Goal: Task Accomplishment & Management: Manage account settings

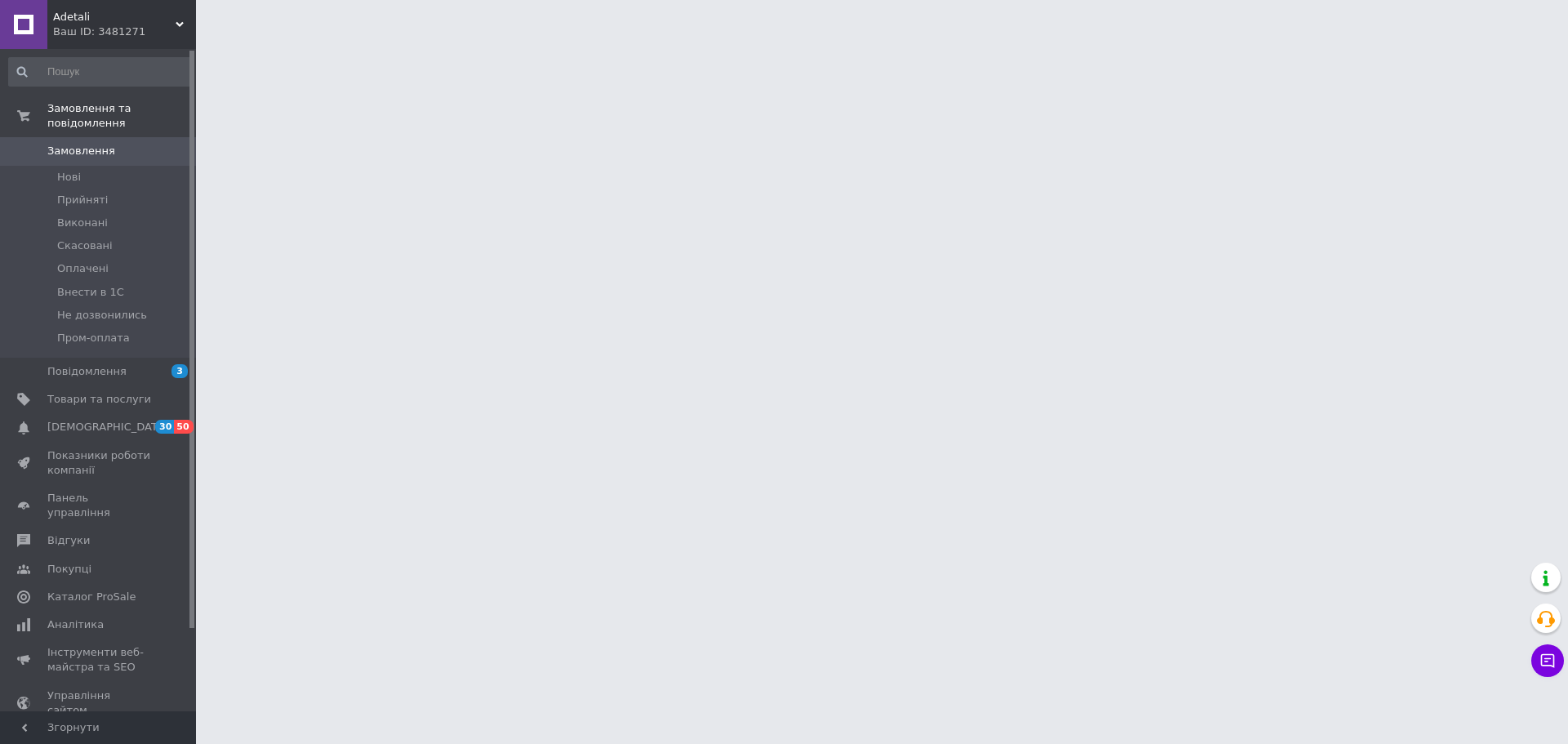
click at [90, 41] on div "Adetali Ваш ID: 3481271" at bounding box center [121, 24] width 149 height 49
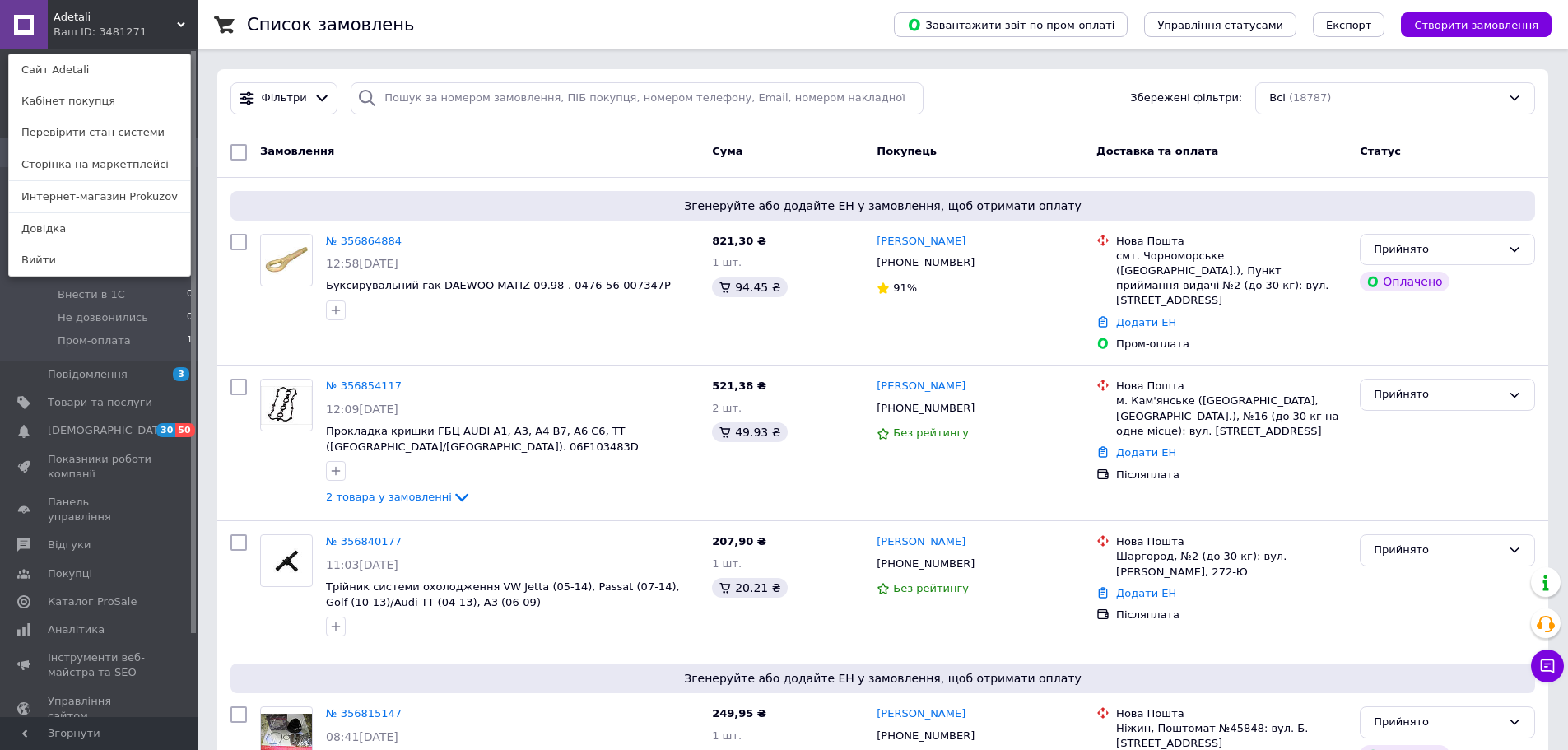
click at [103, 208] on link "Интернет-магазин Prokuzov" at bounding box center [99, 197] width 182 height 32
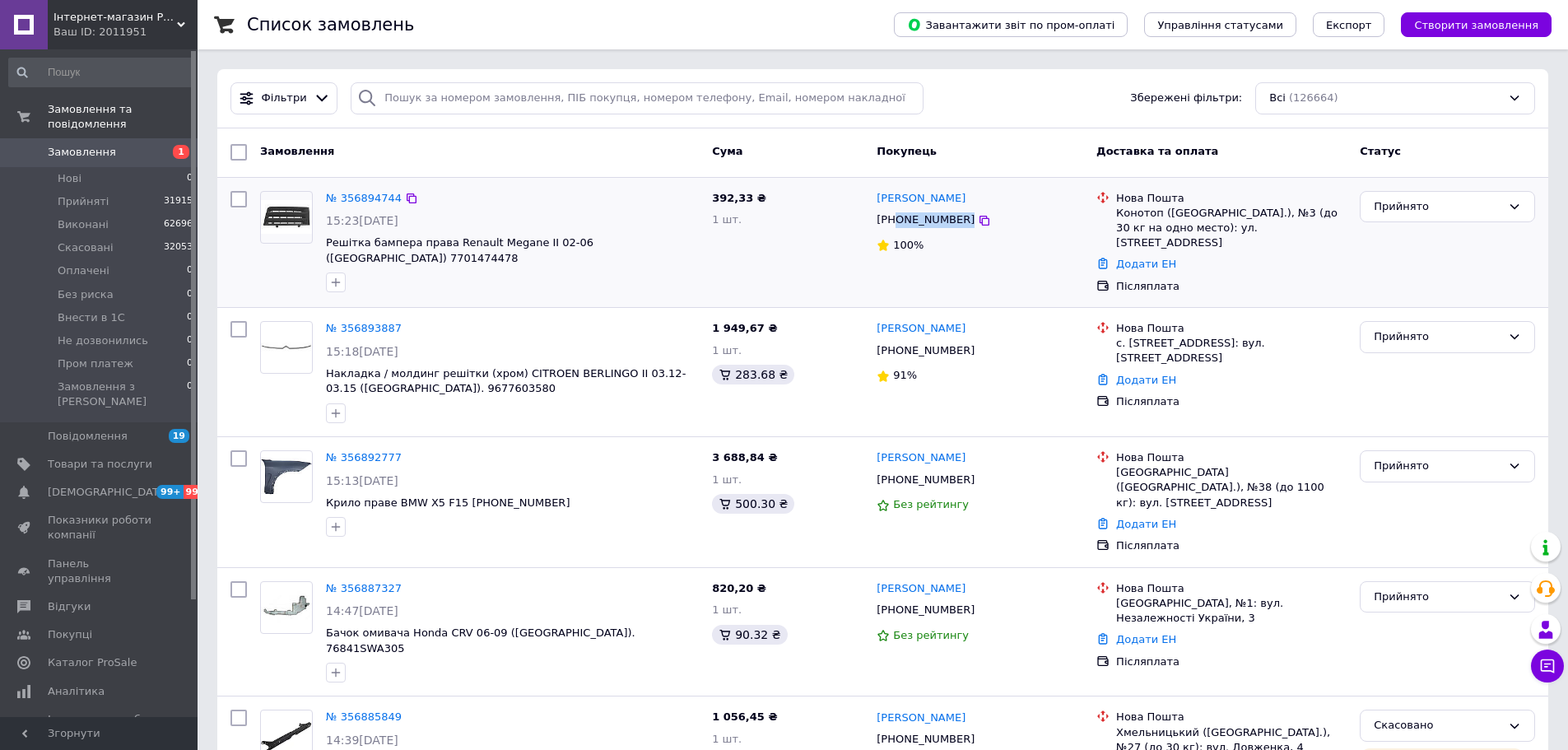
copy div "0977205770"
drag, startPoint x: 1007, startPoint y: 219, endPoint x: 898, endPoint y: 222, distance: 109.0
click at [898, 222] on div "+380977205770" at bounding box center [980, 220] width 210 height 19
click at [511, 94] on input "search" at bounding box center [637, 98] width 573 height 32
paste input "0977205770"
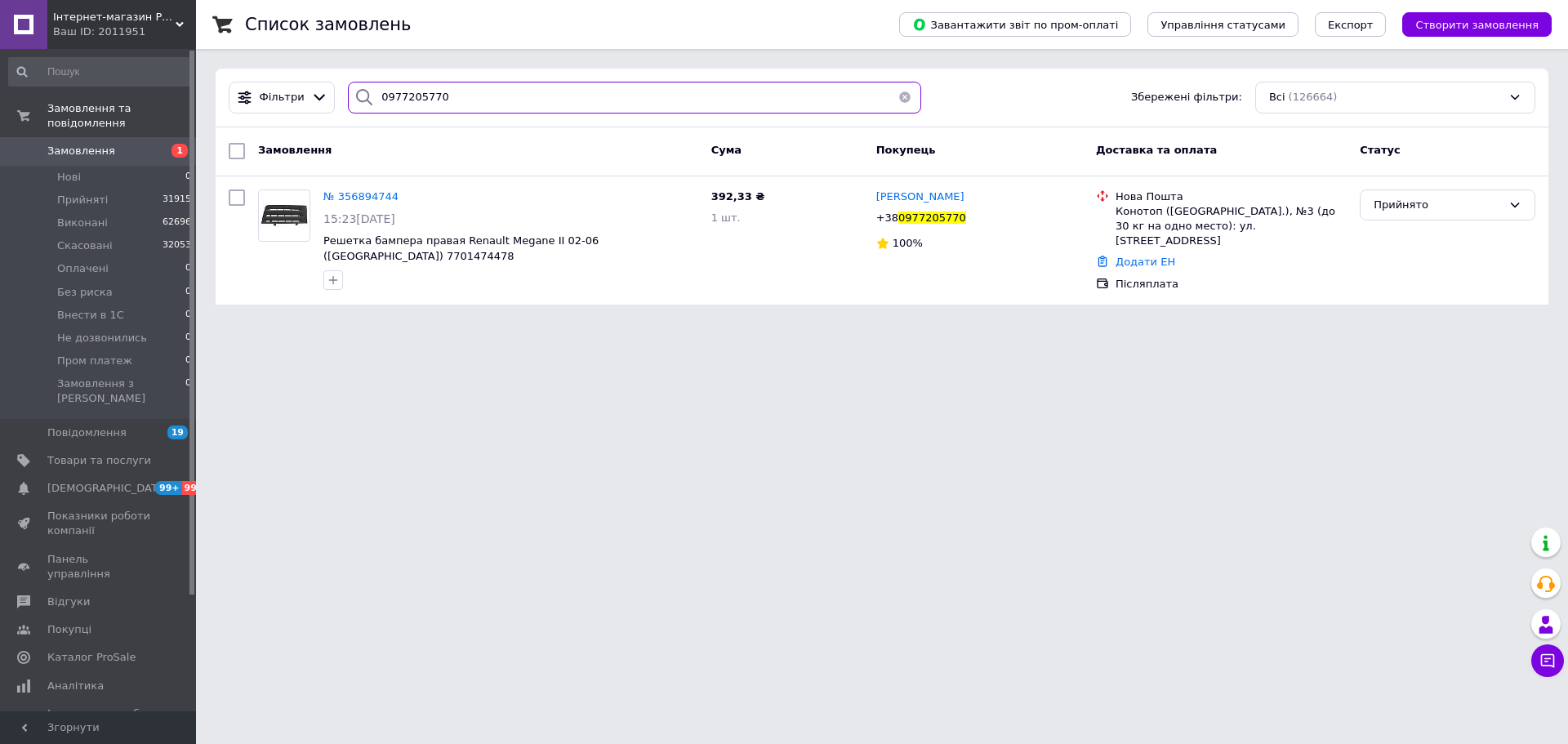
type input "0977205770"
copy span "7701474478"
drag, startPoint x: 687, startPoint y: 230, endPoint x: 613, endPoint y: 246, distance: 75.7
click at [613, 246] on div "№ 356894744 15:23, 12.08.2025 Решетка бампера правая Renault Megane II 02-06 (Т…" at bounding box center [511, 239] width 388 height 114
click at [116, 121] on link "Замовлення та повідомлення" at bounding box center [100, 116] width 201 height 43
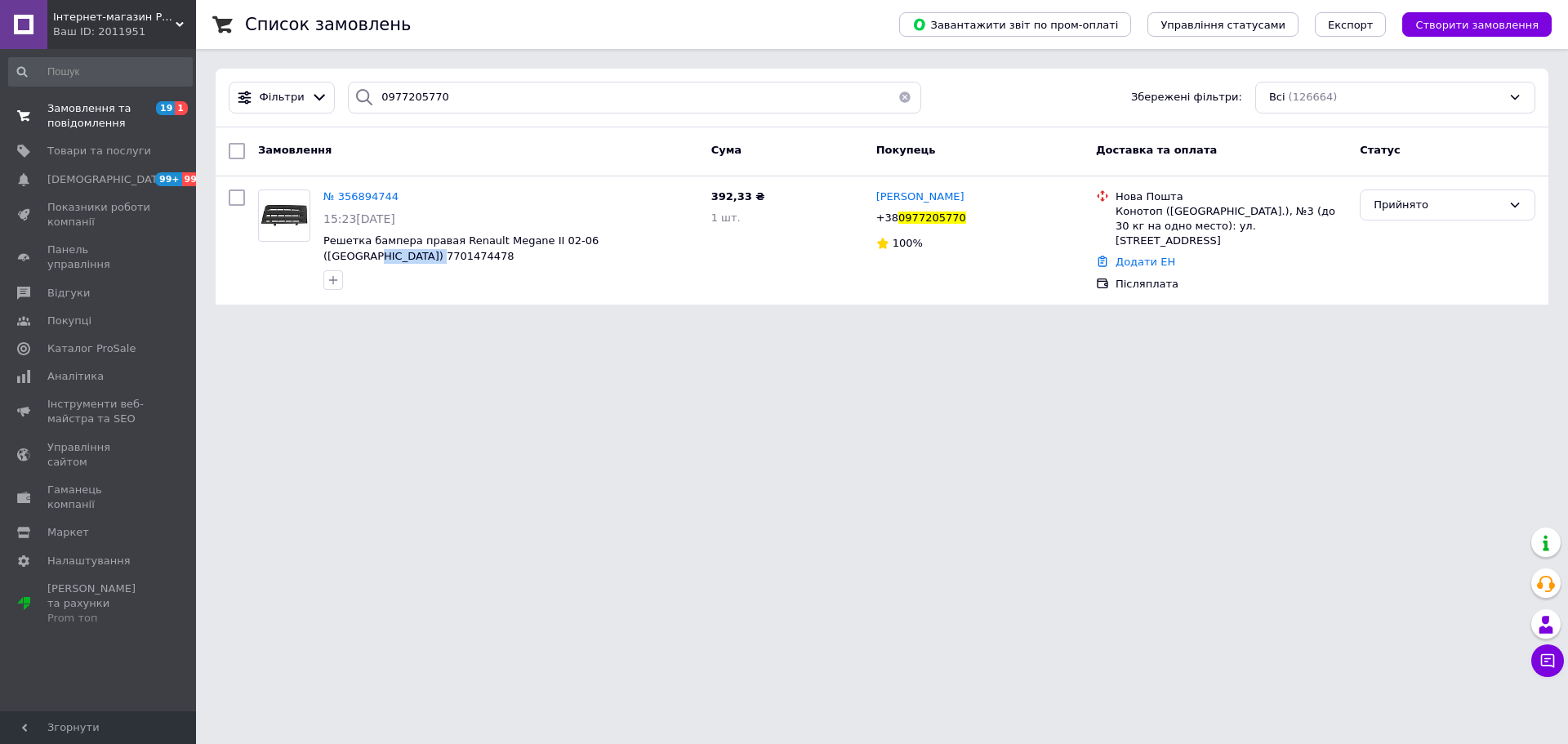
click at [80, 104] on span "Замовлення та повідомлення" at bounding box center [98, 116] width 104 height 30
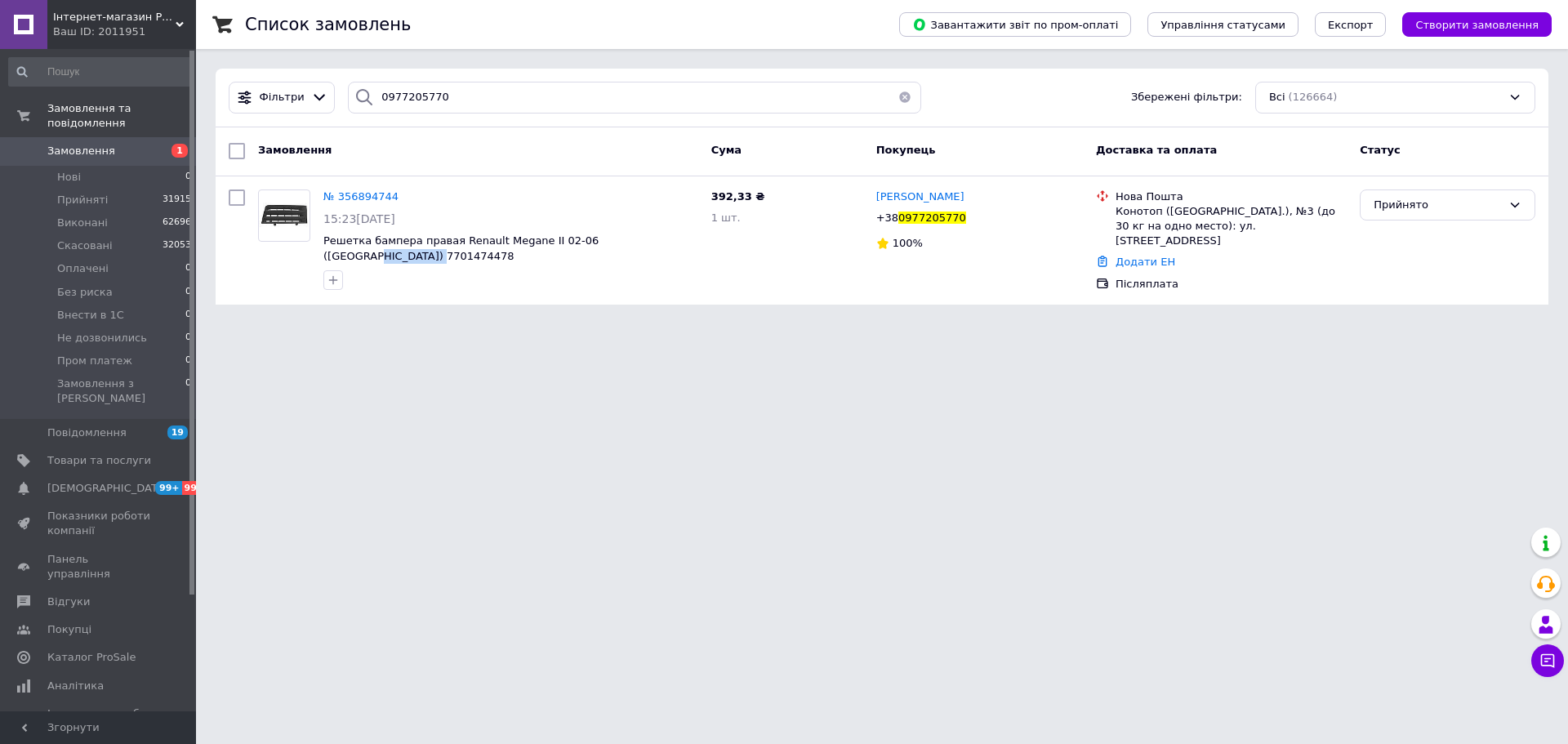
click at [65, 144] on span "Замовлення" at bounding box center [81, 151] width 68 height 15
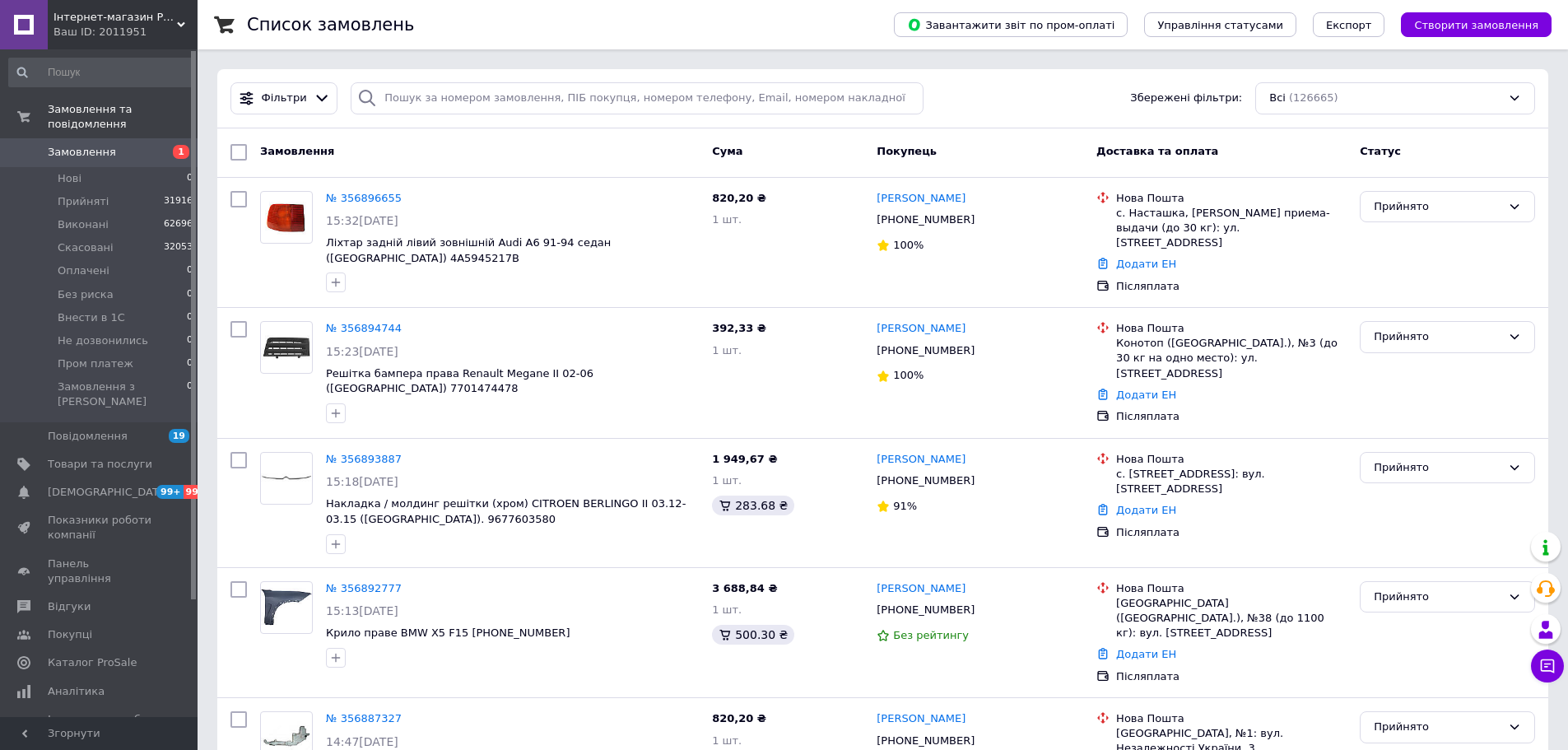
click at [132, 145] on span "Замовлення" at bounding box center [99, 152] width 104 height 15
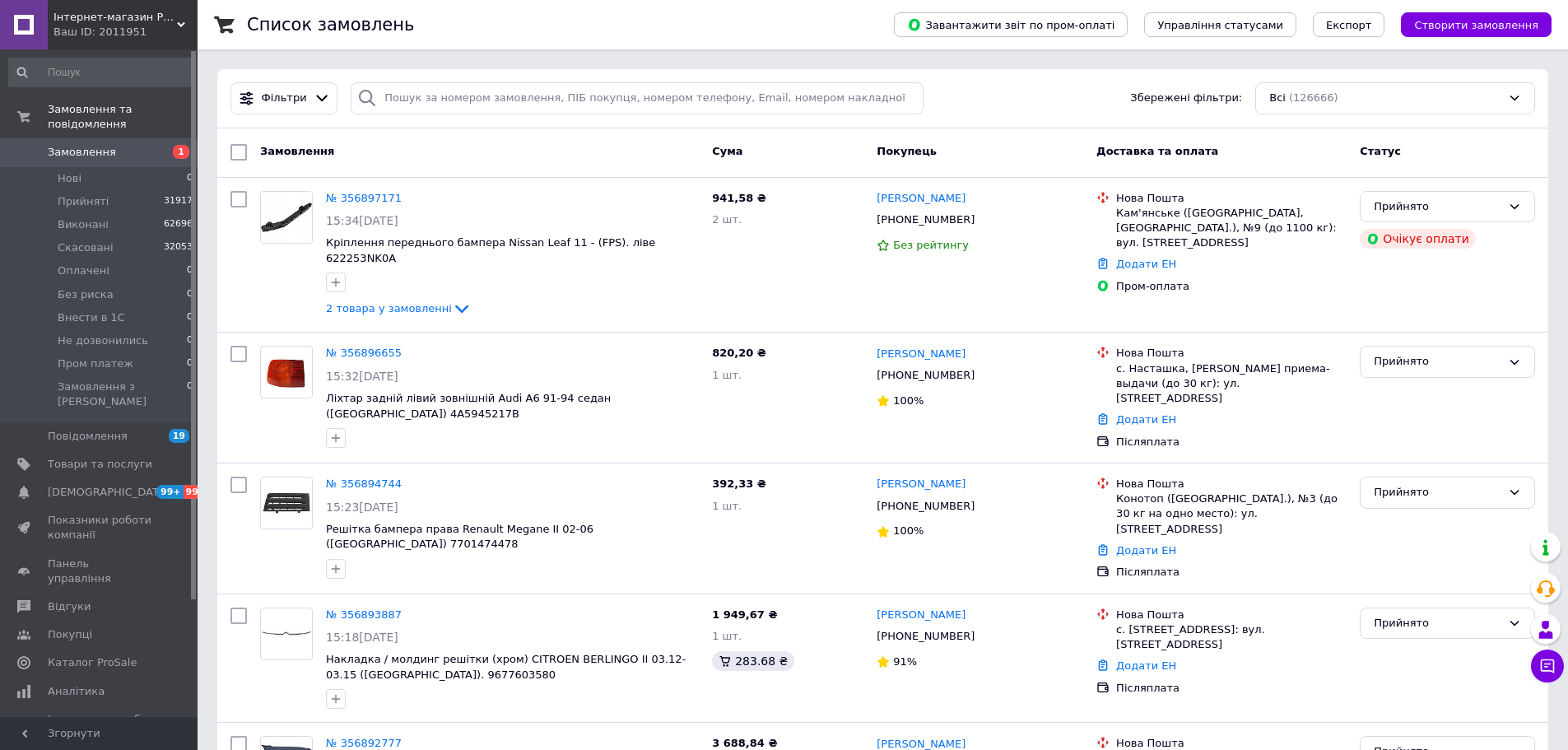
click at [124, 145] on span "Замовлення" at bounding box center [99, 152] width 104 height 15
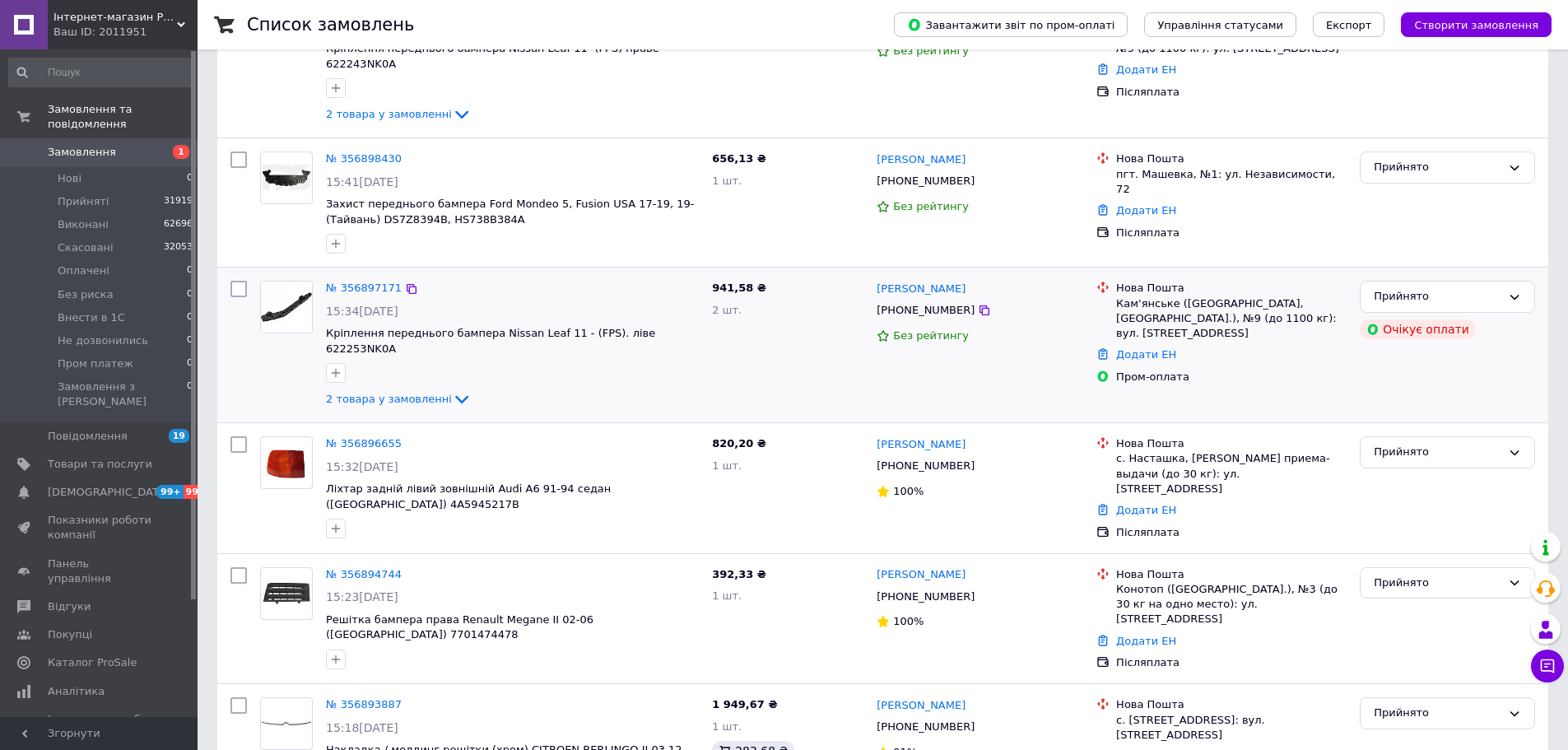
scroll to position [165, 0]
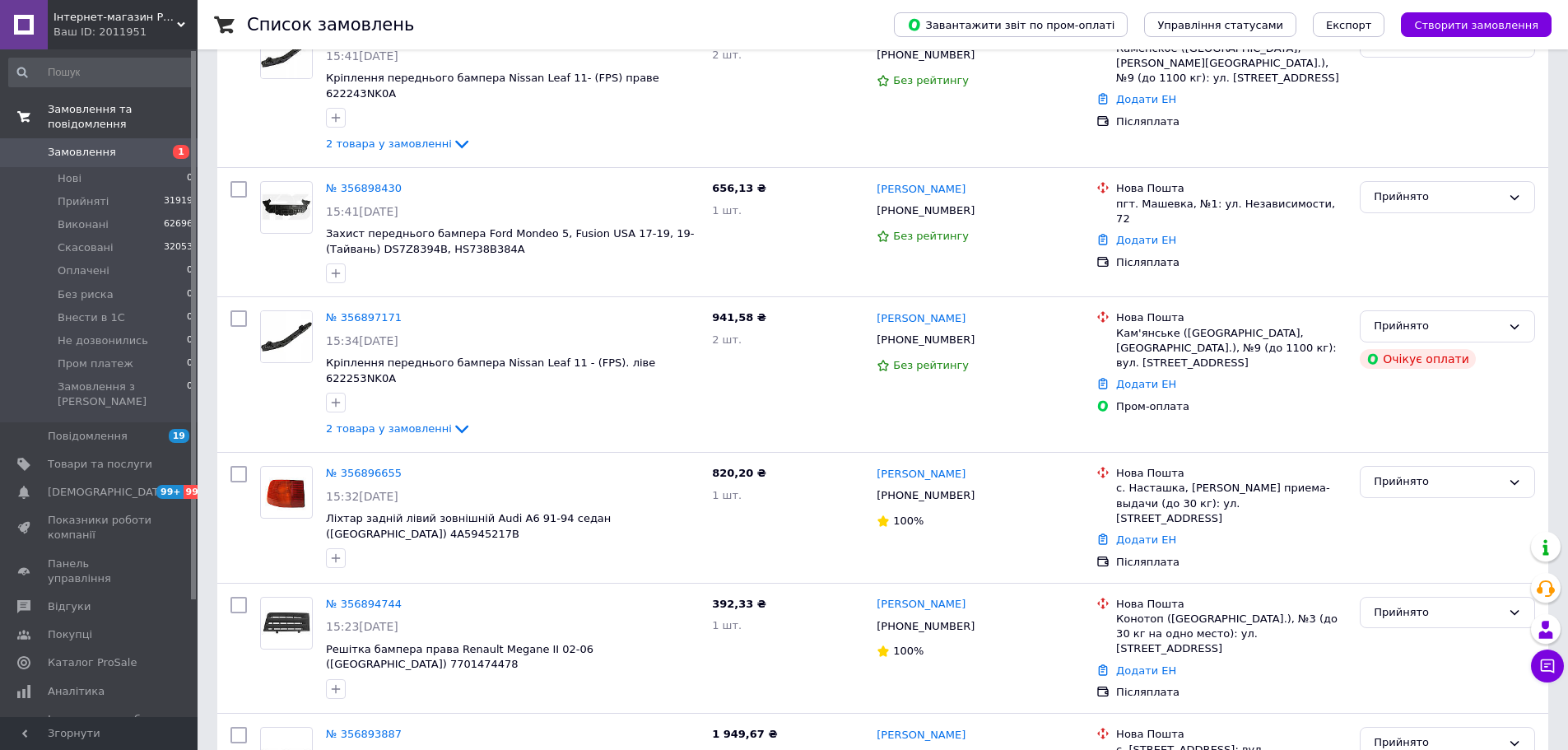
click at [125, 123] on link "Замовлення та повідомлення" at bounding box center [101, 117] width 203 height 43
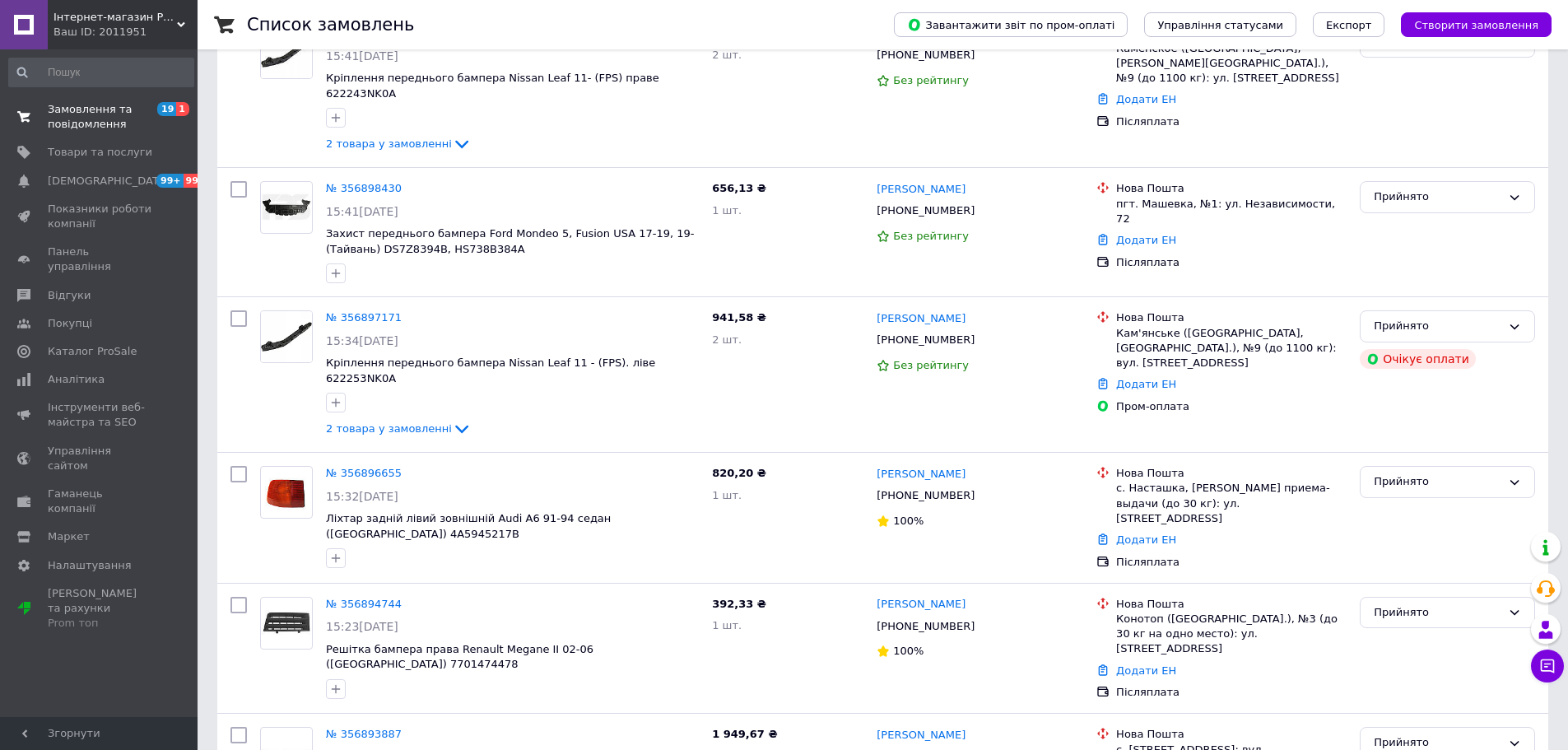
click at [125, 123] on span "Замовлення та повідомлення" at bounding box center [99, 117] width 104 height 30
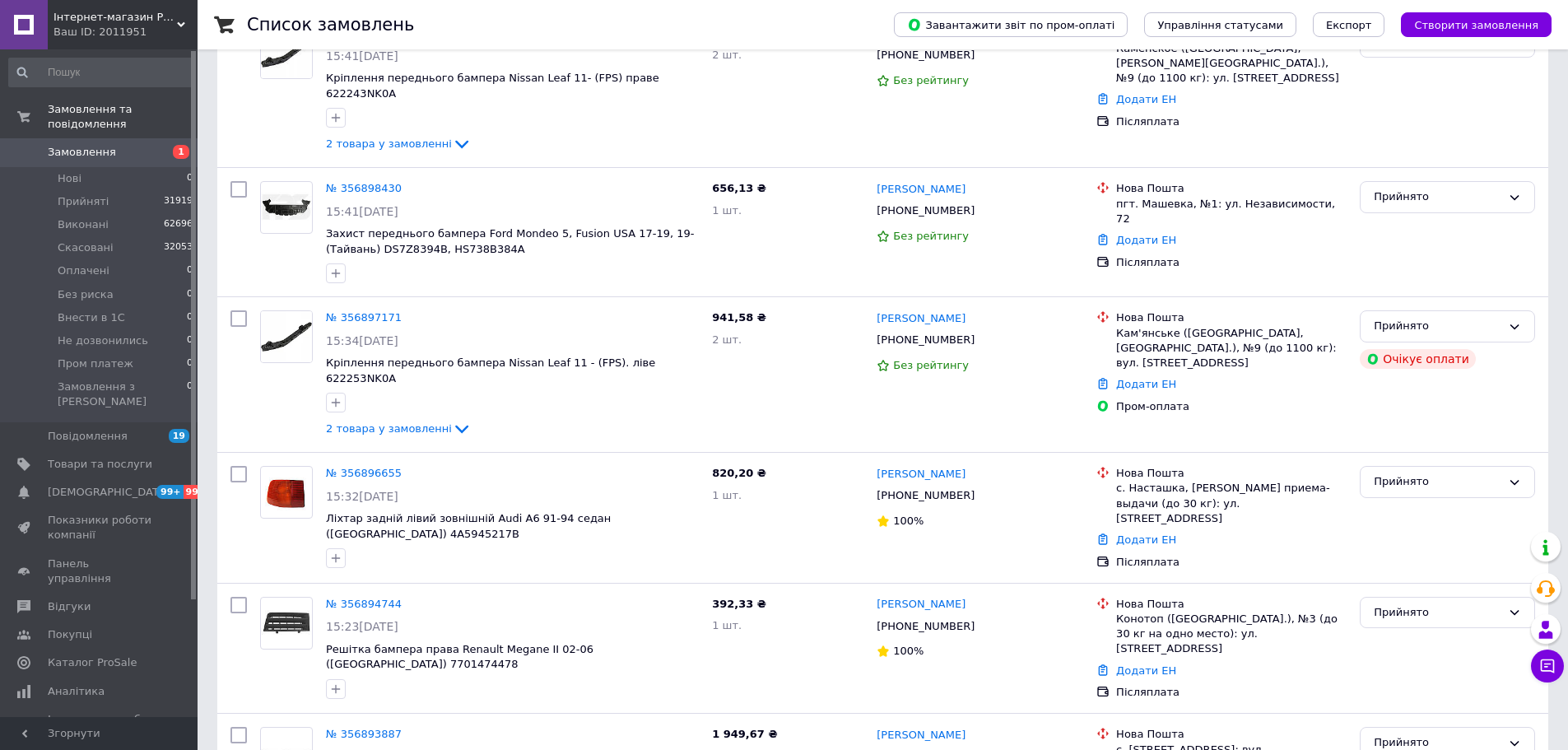
click at [104, 145] on span "Замовлення" at bounding box center [82, 152] width 68 height 15
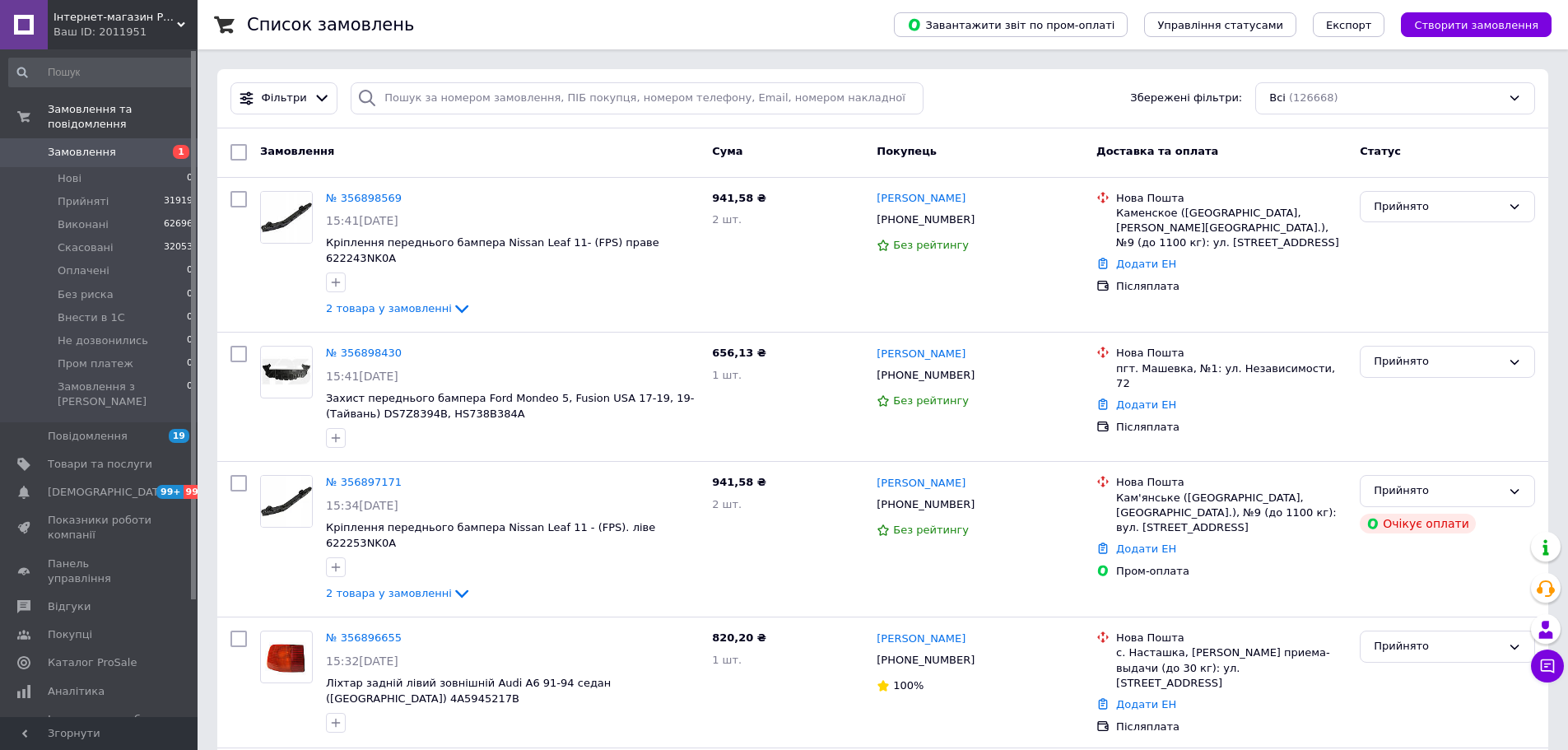
click at [420, 132] on div "Замовлення Cума Покупець Доставка та оплата Статус" at bounding box center [883, 153] width 1331 height 49
click at [434, 99] on input "search" at bounding box center [637, 98] width 573 height 32
paste input "0934644175"
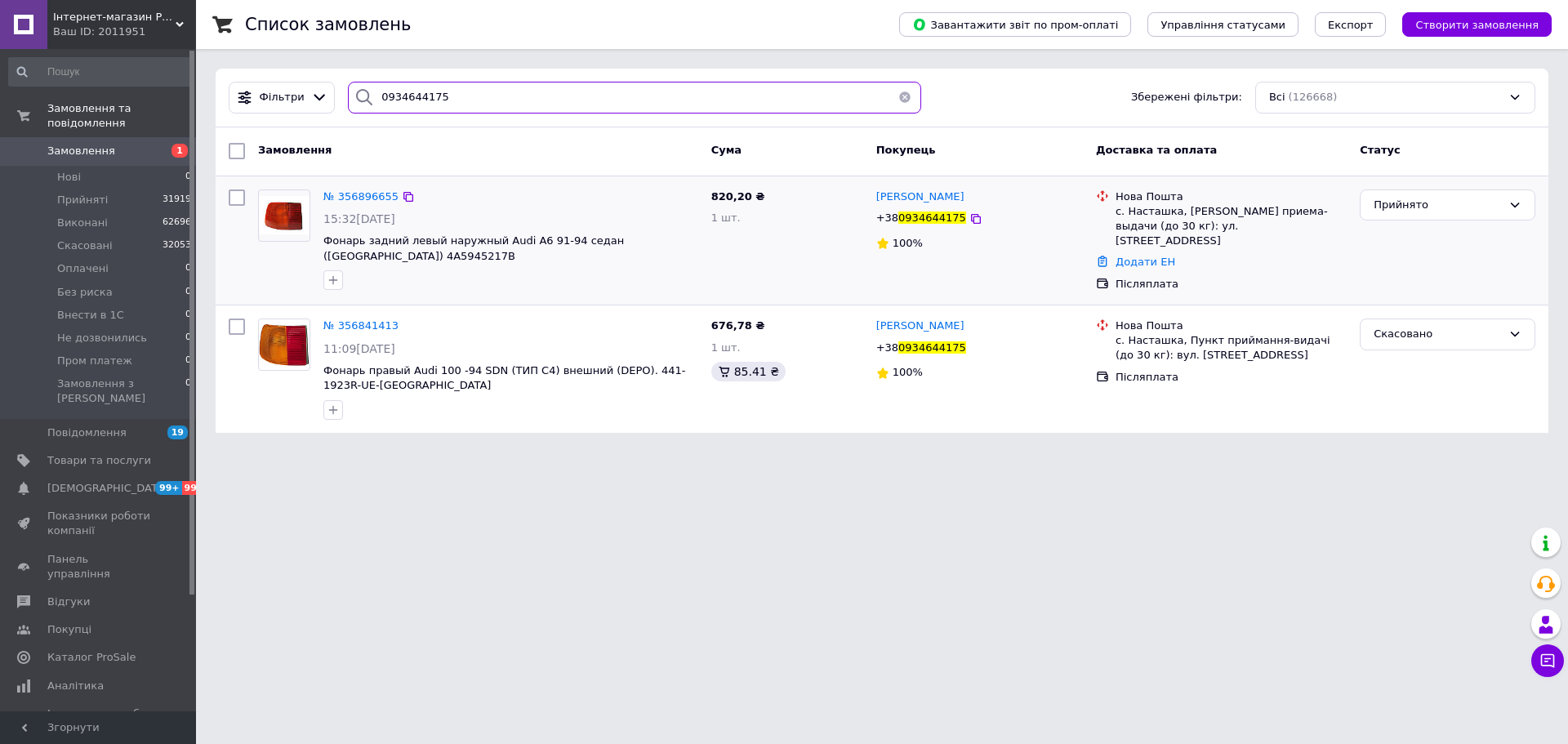
type input "0934644175"
click at [706, 249] on div "820,20 ₴ 1 шт." at bounding box center [787, 240] width 165 height 116
drag, startPoint x: 700, startPoint y: 244, endPoint x: 625, endPoint y: 241, distance: 75.1
click at [625, 241] on div "№ 356896655 15:32, 12.08.2025 Фонарь задний левый наружный Audi A6 91-94 седан …" at bounding box center [511, 239] width 388 height 114
copy span "4A5945217B"
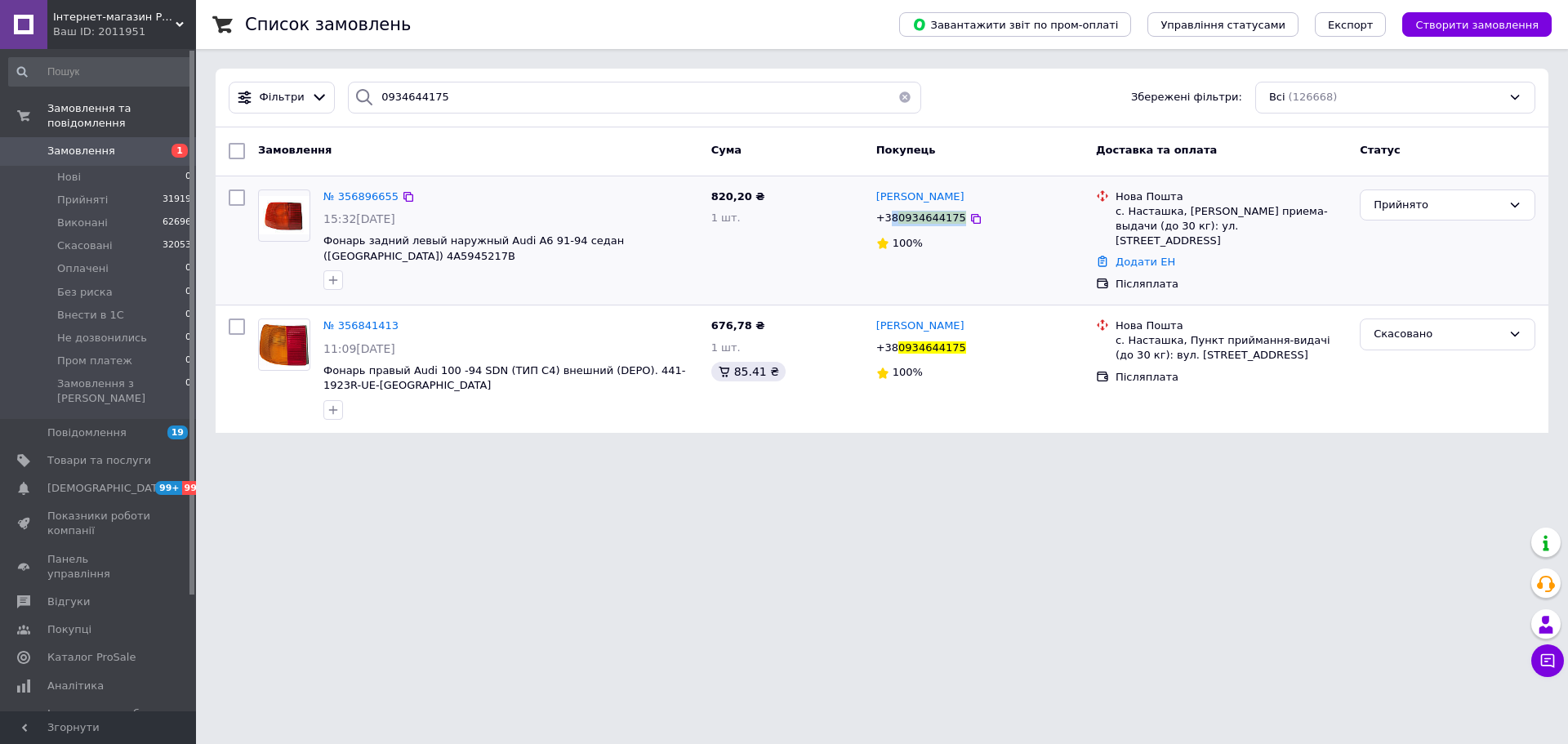
copy div "8 0934644175"
copy div "0934644175"
drag, startPoint x: 981, startPoint y: 220, endPoint x: 894, endPoint y: 228, distance: 87.4
click at [894, 228] on div "+38 0934644175" at bounding box center [979, 218] width 210 height 19
click at [298, 452] on html "Інтернет-магазин Prokuzov Ваш ID: 2011951 Сайт Інтернет-магазин Prokuzov Кабіне…" at bounding box center [784, 226] width 1568 height 452
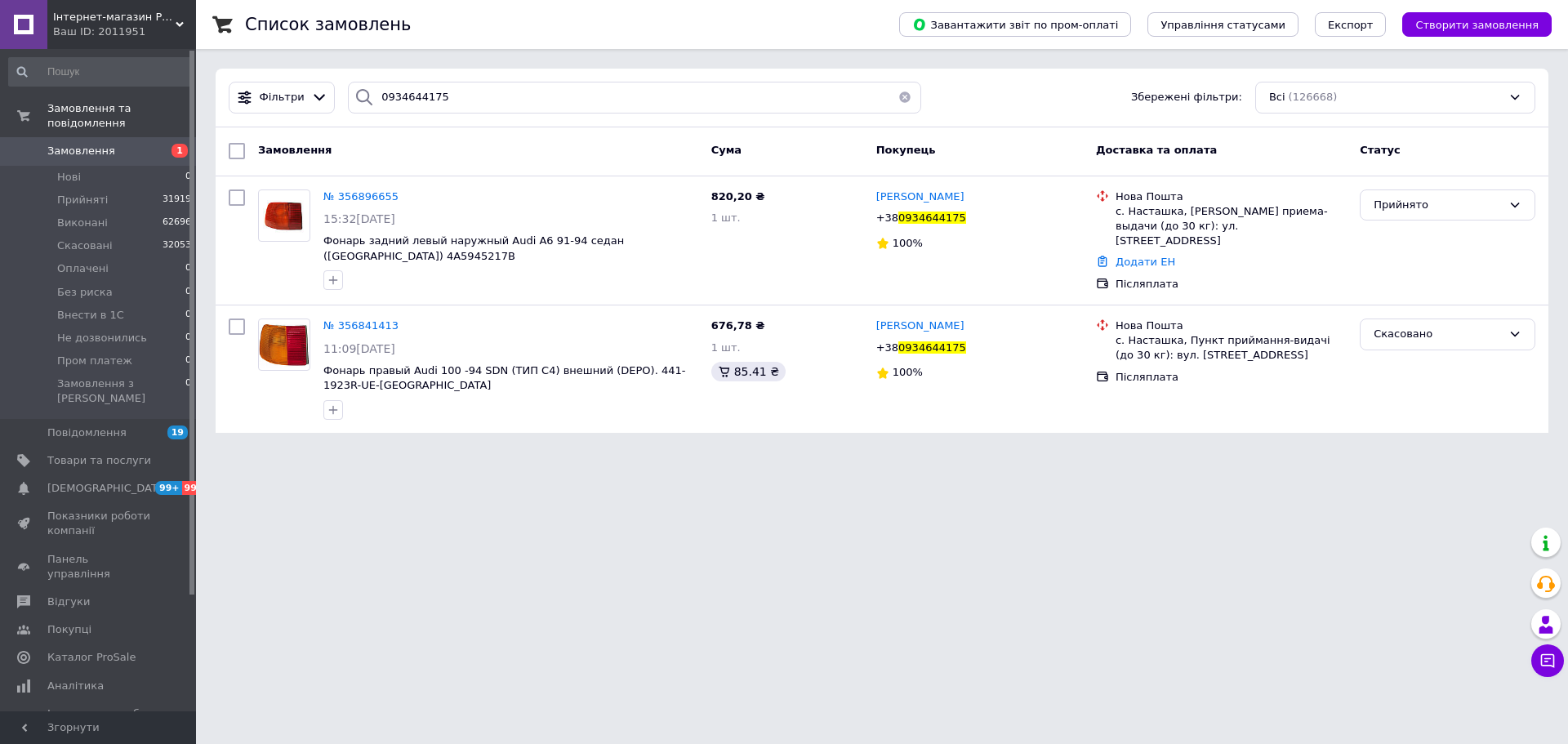
click at [129, 137] on link "Замовлення 1" at bounding box center [100, 151] width 201 height 28
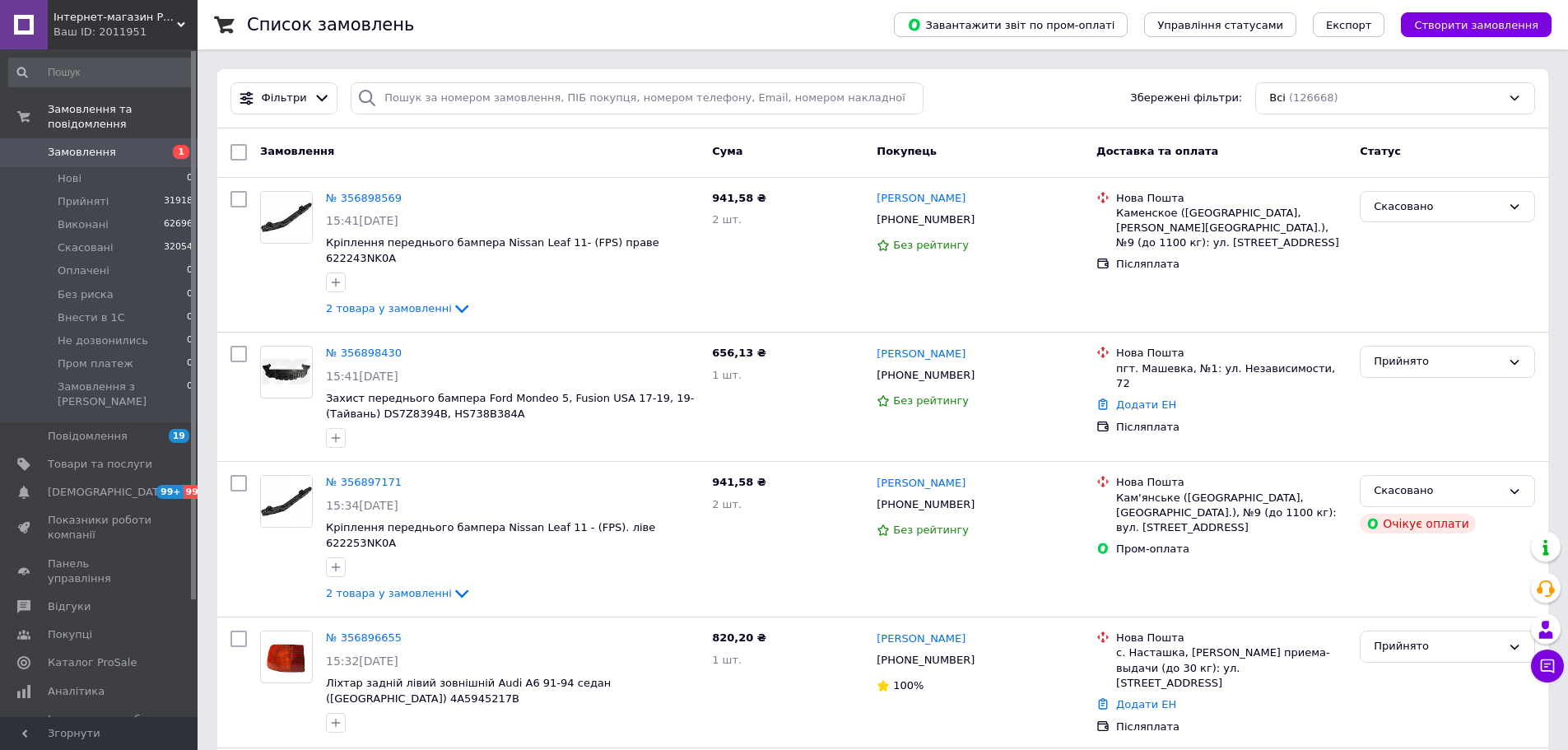
drag, startPoint x: 366, startPoint y: 65, endPoint x: 392, endPoint y: 61, distance: 26.3
click at [408, 88] on input "search" at bounding box center [637, 98] width 573 height 32
paste input "0977205770"
type input "0977205770"
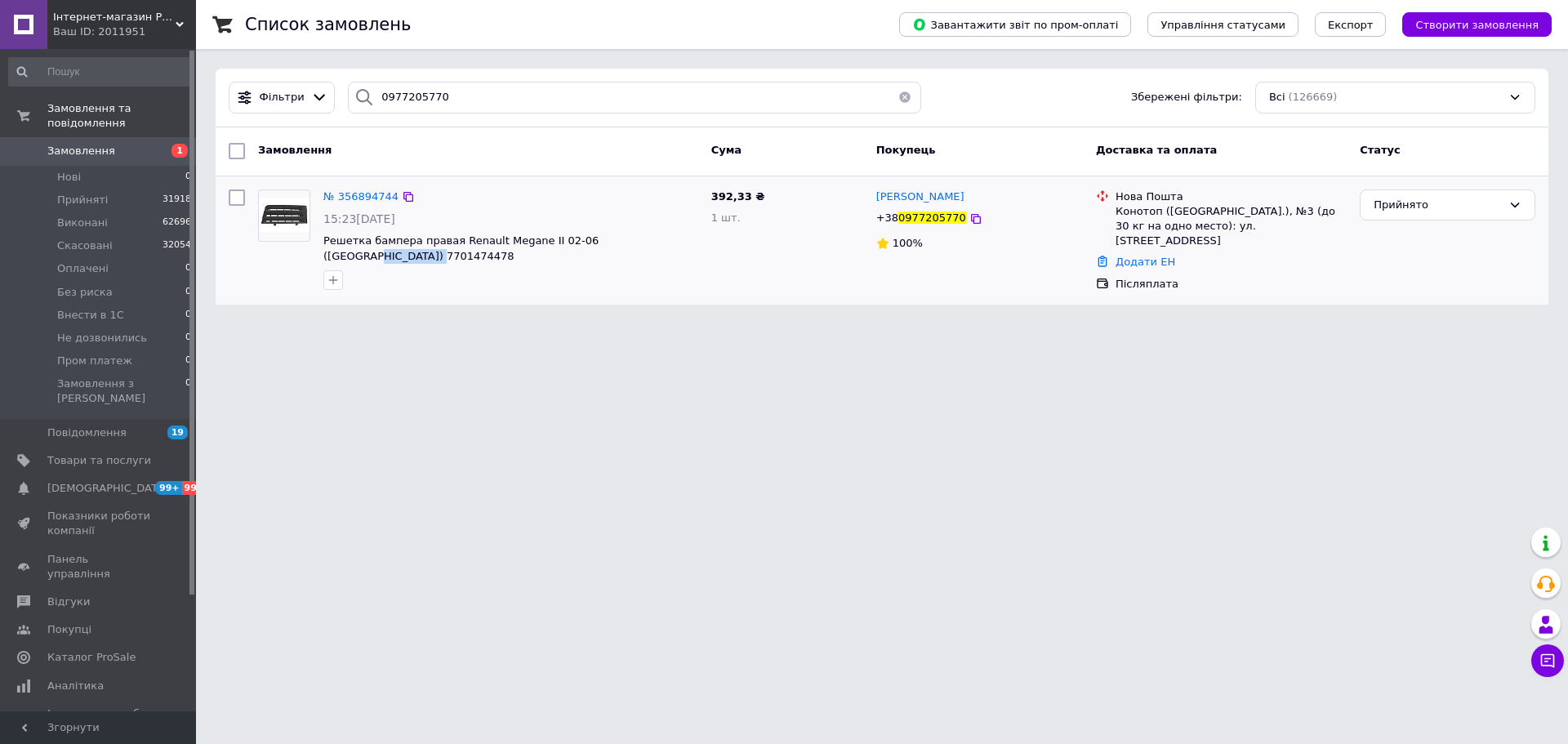
drag, startPoint x: 675, startPoint y: 250, endPoint x: 608, endPoint y: 197, distance: 85.4
click at [613, 239] on span "Решетка бампера правая Renault Megane II 02-06 (Тайвань) 7701474478" at bounding box center [511, 248] width 375 height 30
click at [97, 119] on link "Замовлення та повідомлення" at bounding box center [100, 116] width 201 height 43
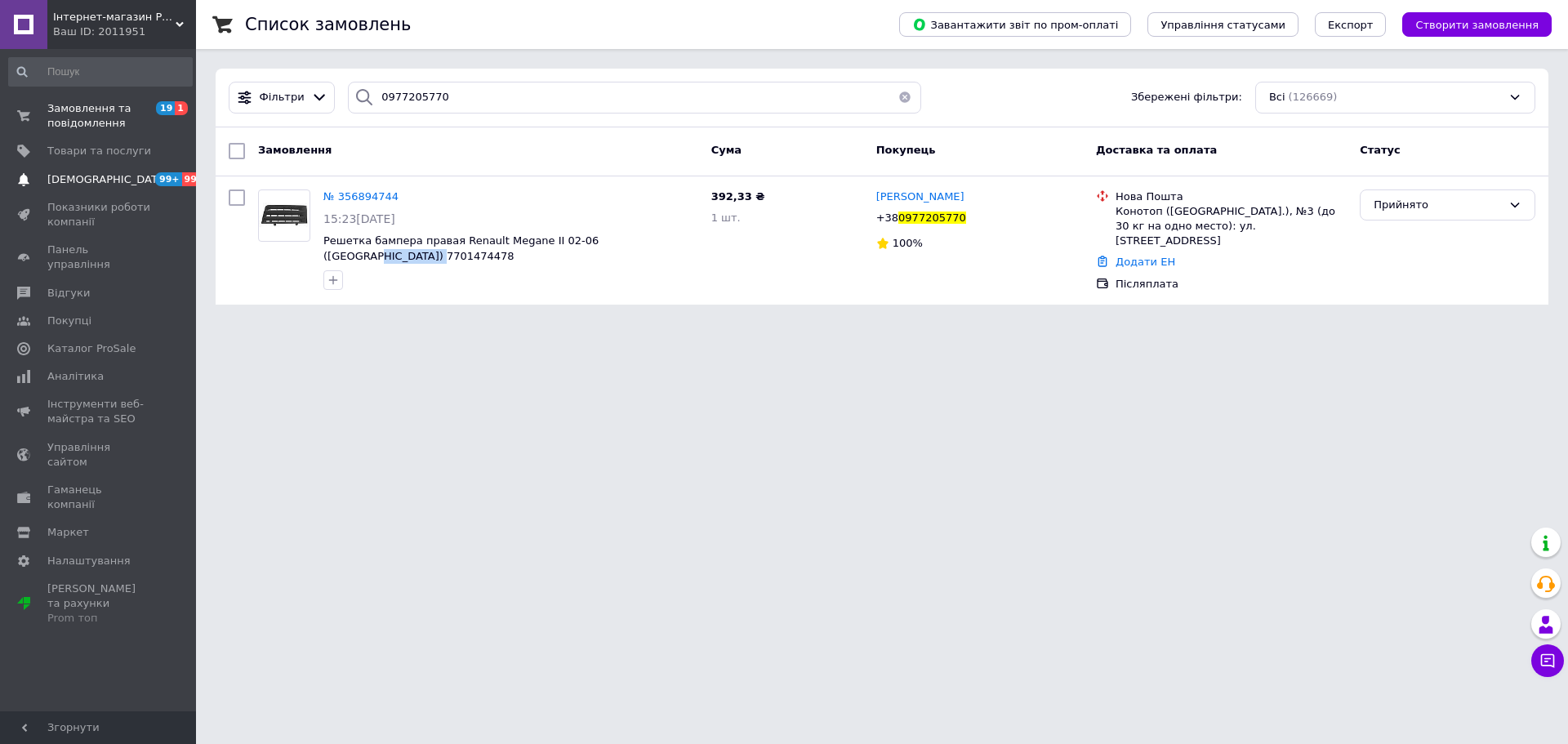
click at [88, 173] on span "[DEMOGRAPHIC_DATA]" at bounding box center [107, 179] width 121 height 15
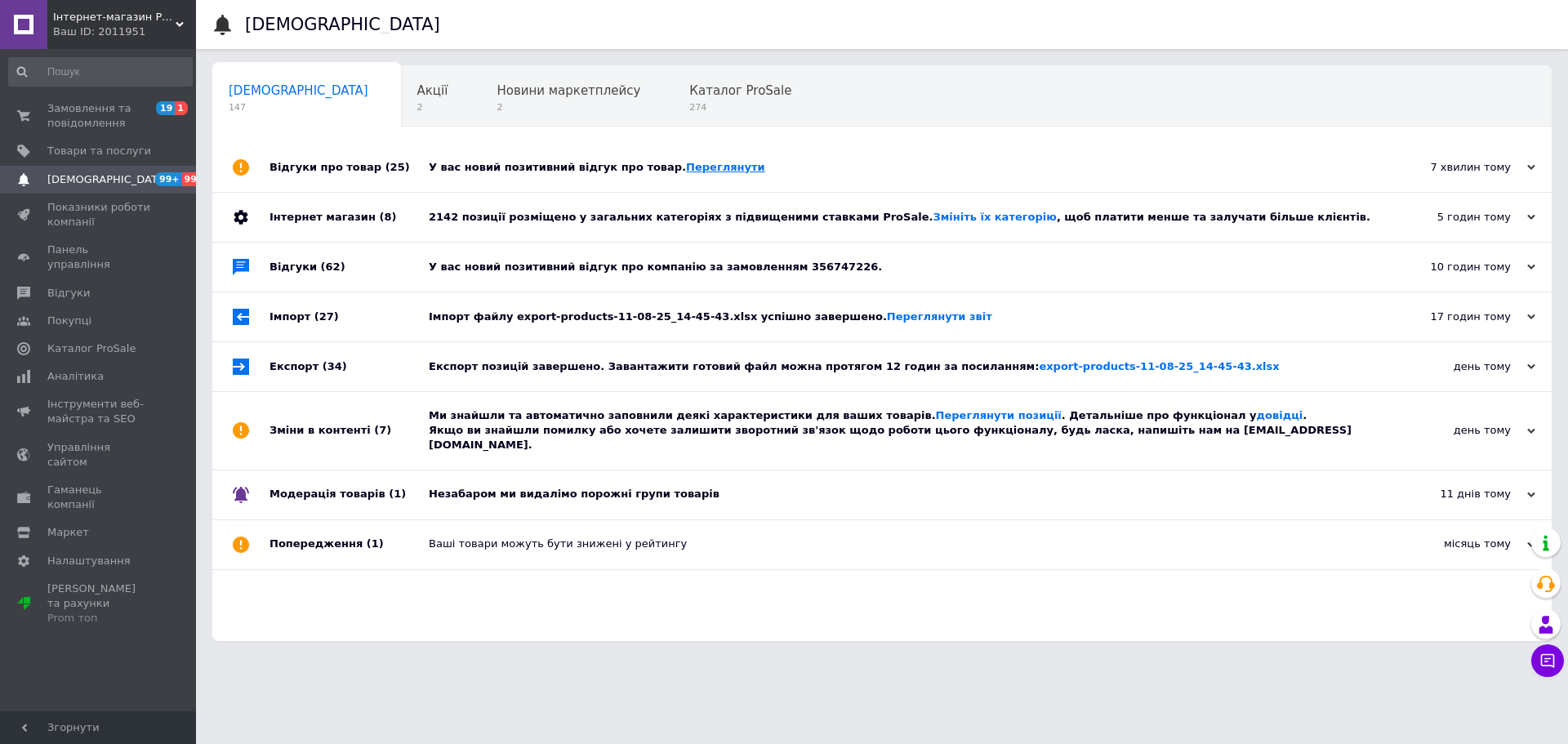
click at [704, 168] on link "Переглянути" at bounding box center [726, 167] width 79 height 12
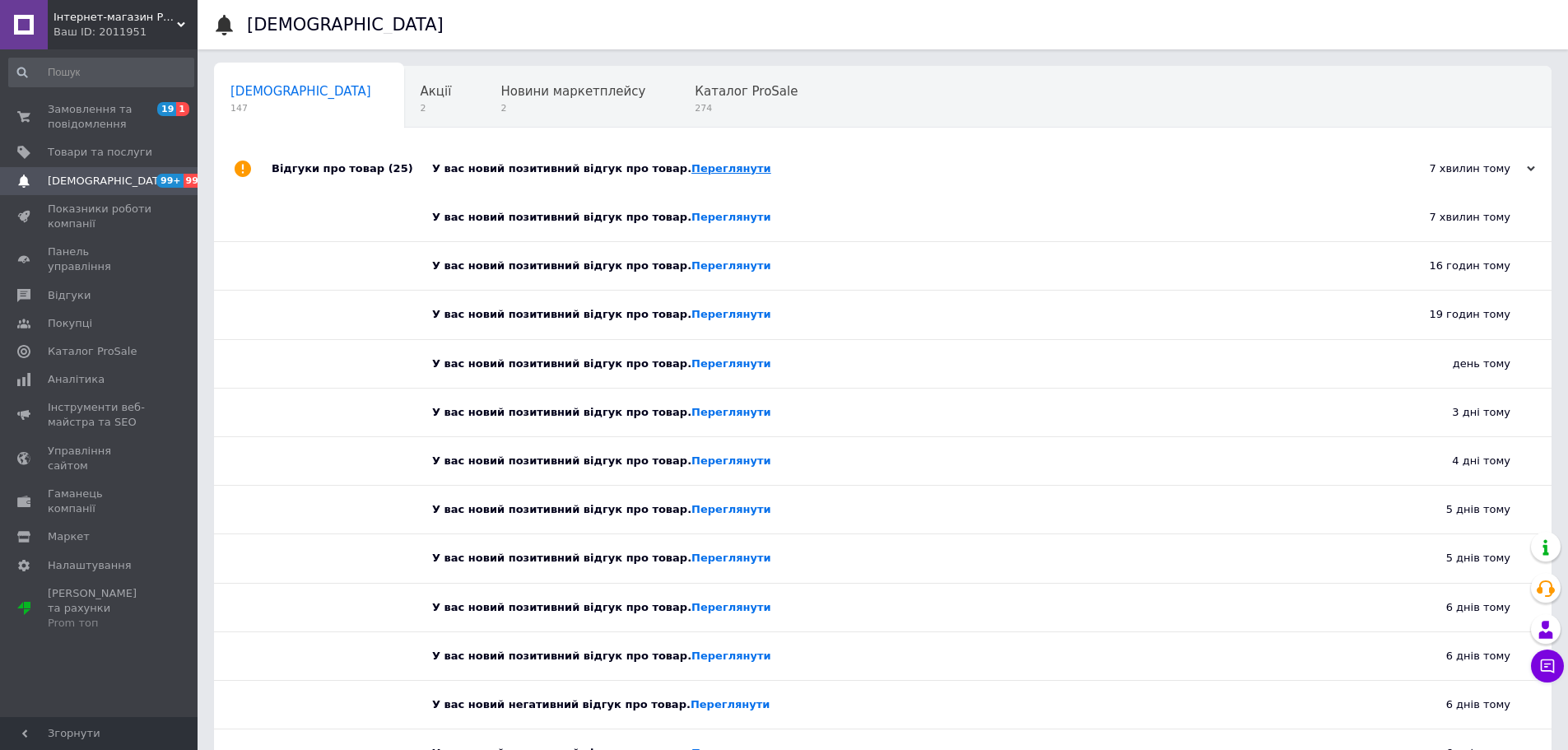
click at [694, 174] on link "Переглянути" at bounding box center [731, 168] width 80 height 12
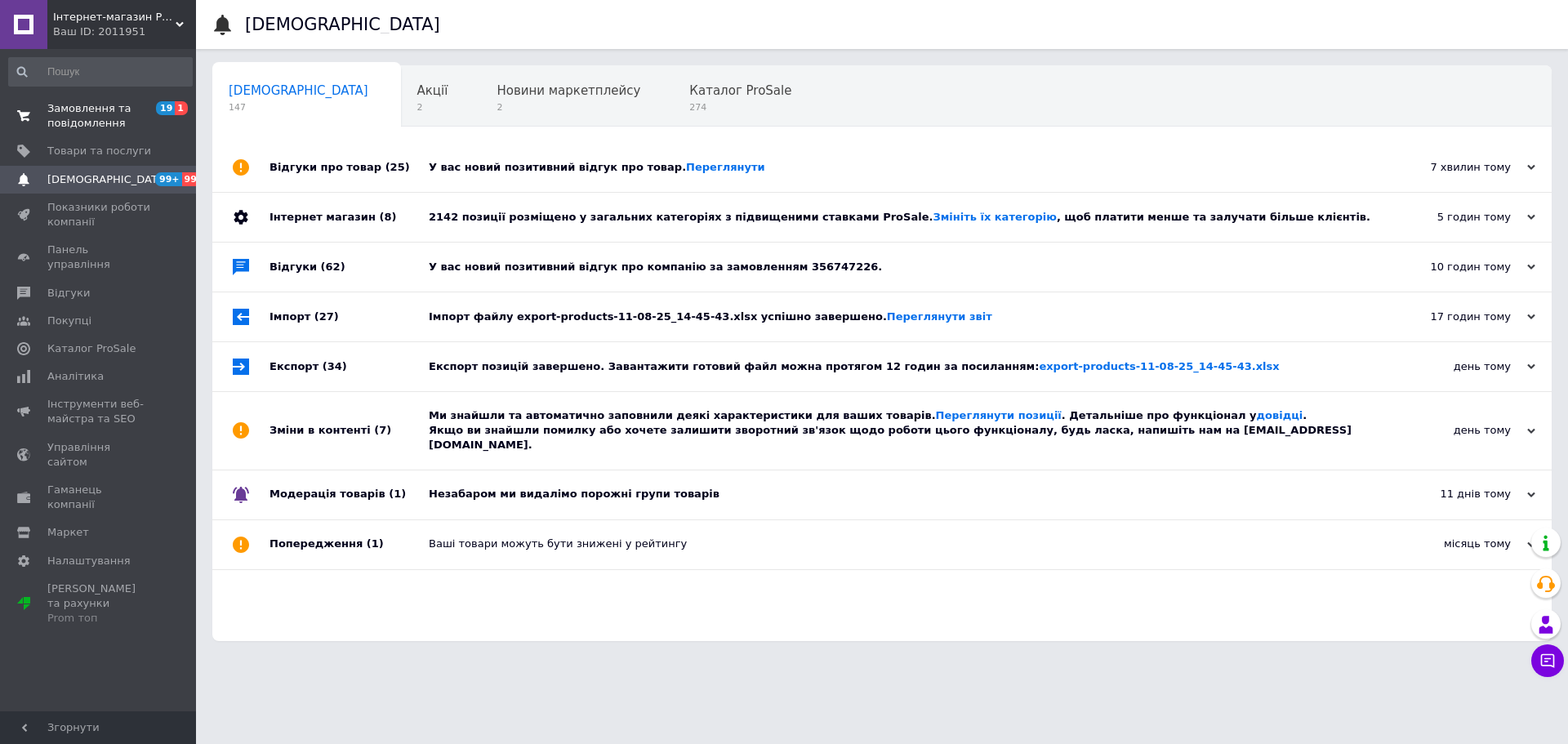
click at [77, 119] on span "Замовлення та повідомлення" at bounding box center [98, 116] width 104 height 30
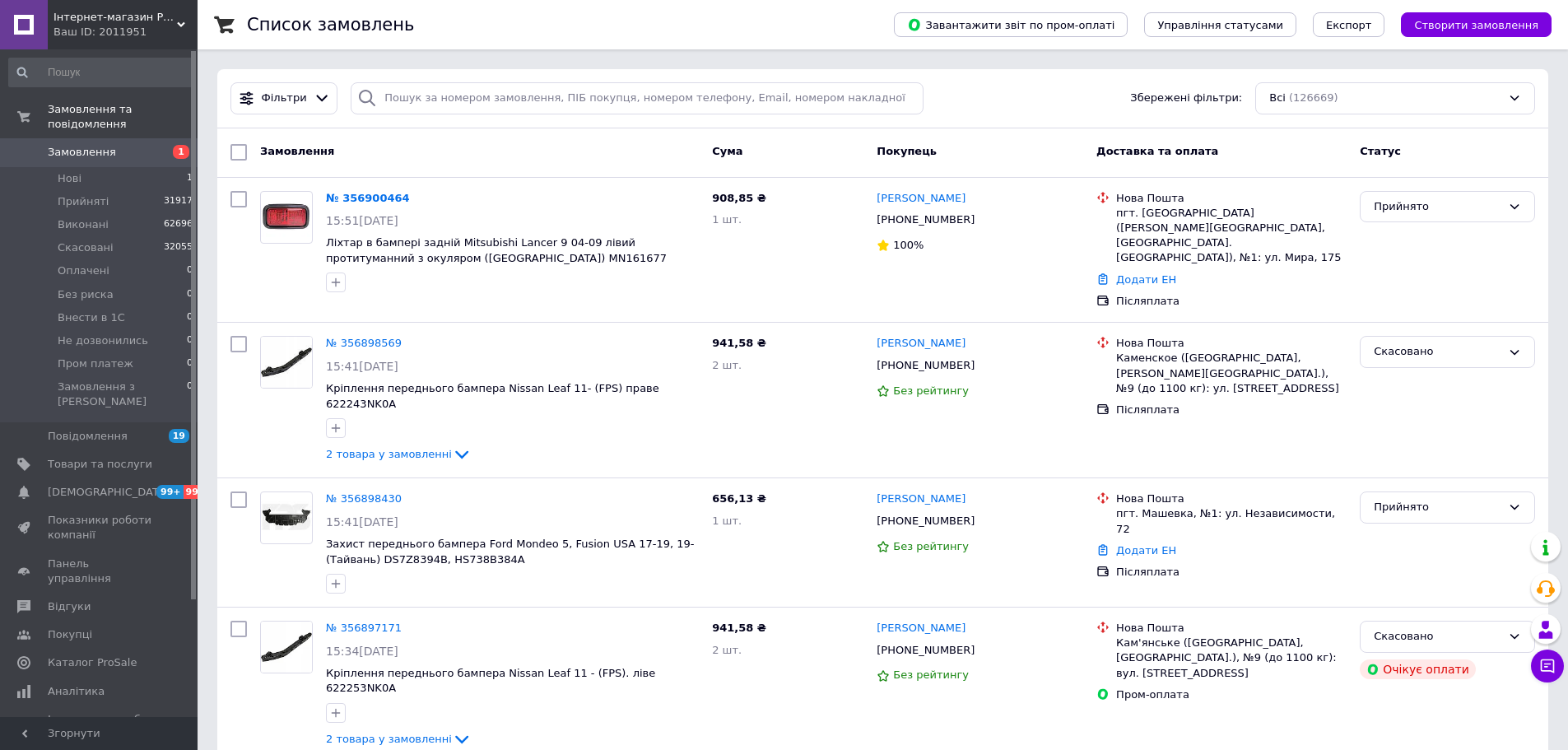
drag, startPoint x: 109, startPoint y: 150, endPoint x: 148, endPoint y: 156, distance: 39.5
click at [109, 151] on link "Замовлення 1" at bounding box center [101, 153] width 203 height 28
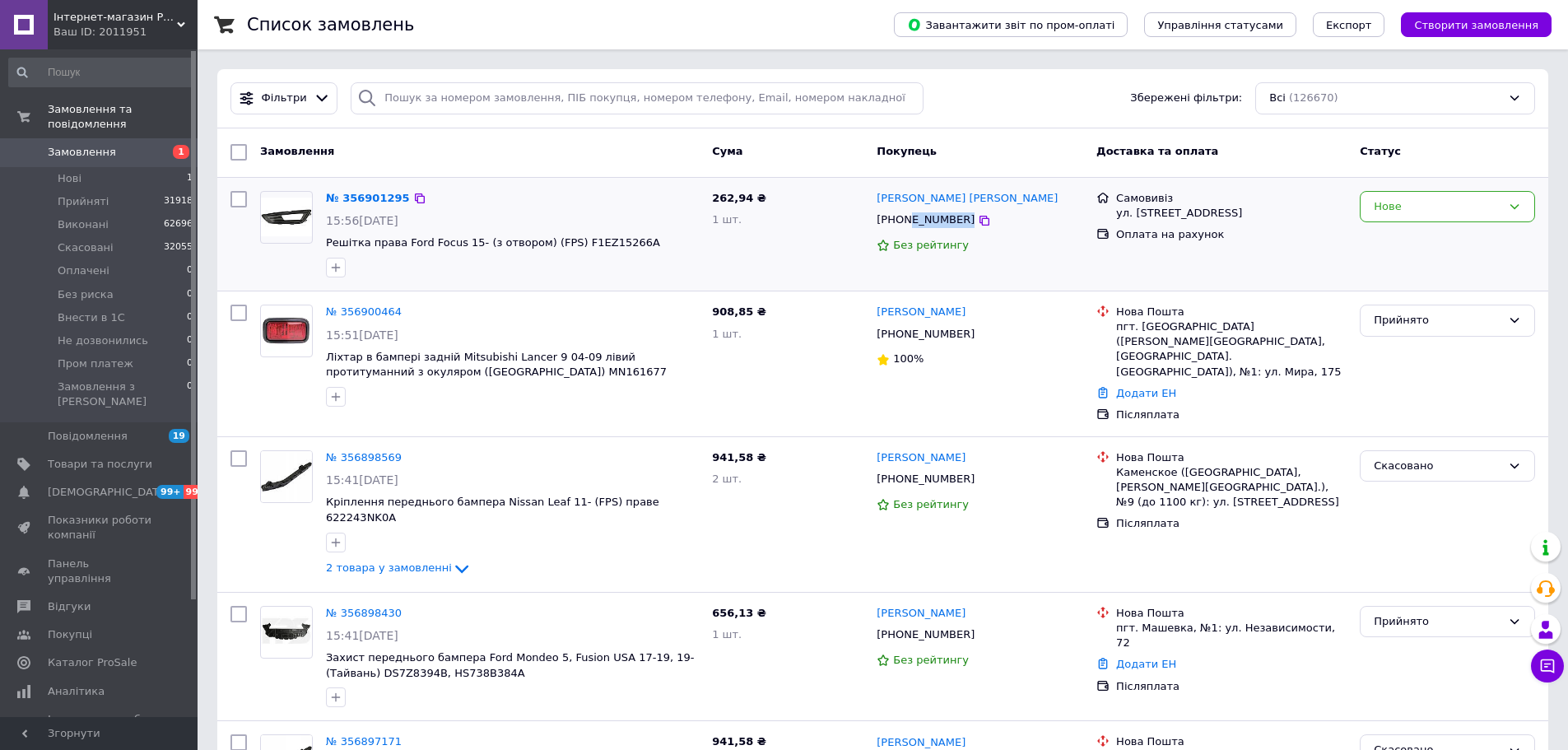
drag, startPoint x: 968, startPoint y: 209, endPoint x: 905, endPoint y: 217, distance: 63.5
click at [905, 217] on div "[PHONE_NUMBER]" at bounding box center [980, 220] width 210 height 19
click at [842, 266] on div "262,94 ₴ 1 шт." at bounding box center [788, 234] width 165 height 100
copy div "80937250543"
copy div "0937250543"
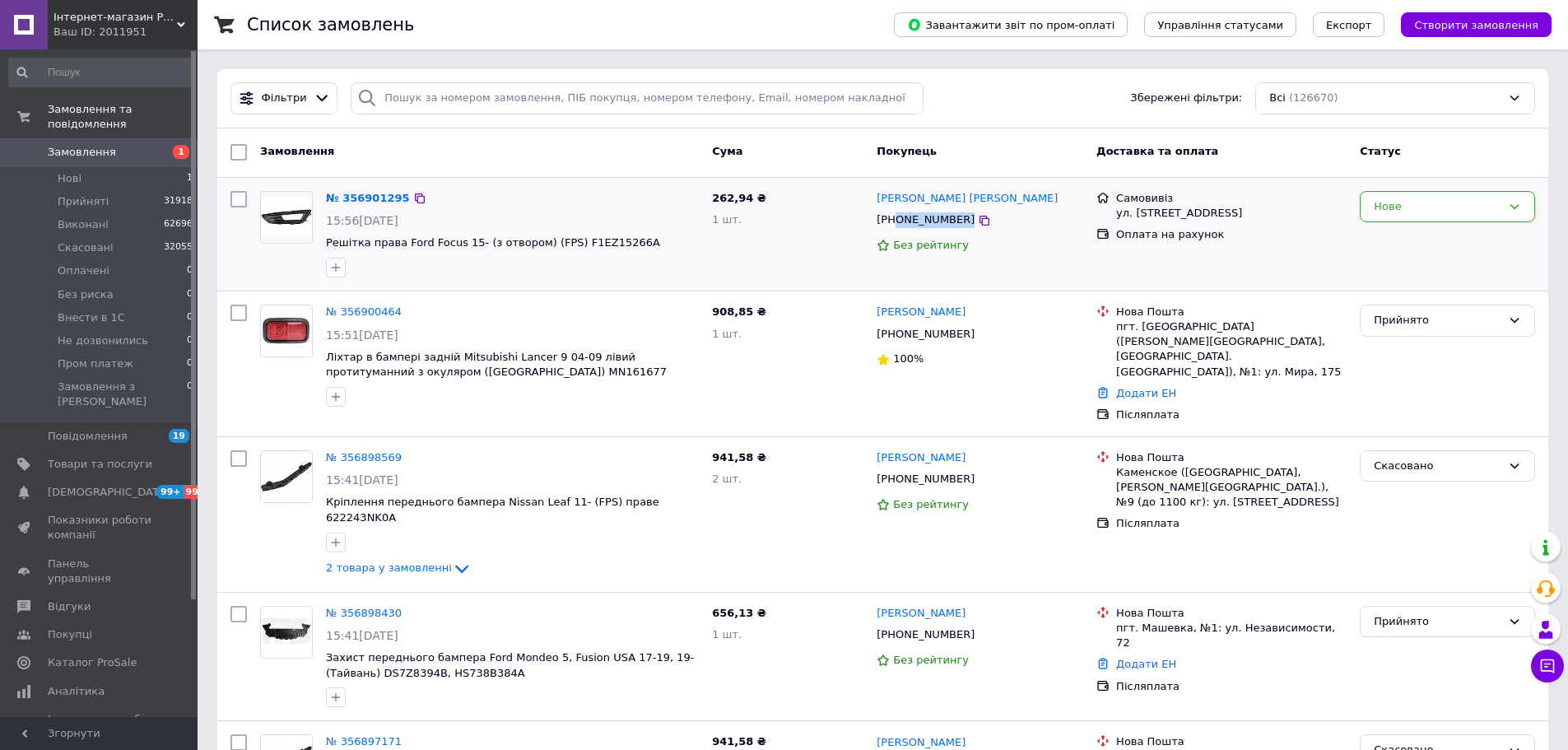
drag, startPoint x: 1011, startPoint y: 224, endPoint x: 894, endPoint y: 225, distance: 117.0
click at [894, 225] on div "[PHONE_NUMBER]" at bounding box center [980, 220] width 210 height 19
copy span "S) F1EZ15266A"
copy span "F1EZ15266A"
drag, startPoint x: 702, startPoint y: 239, endPoint x: 559, endPoint y: 246, distance: 143.2
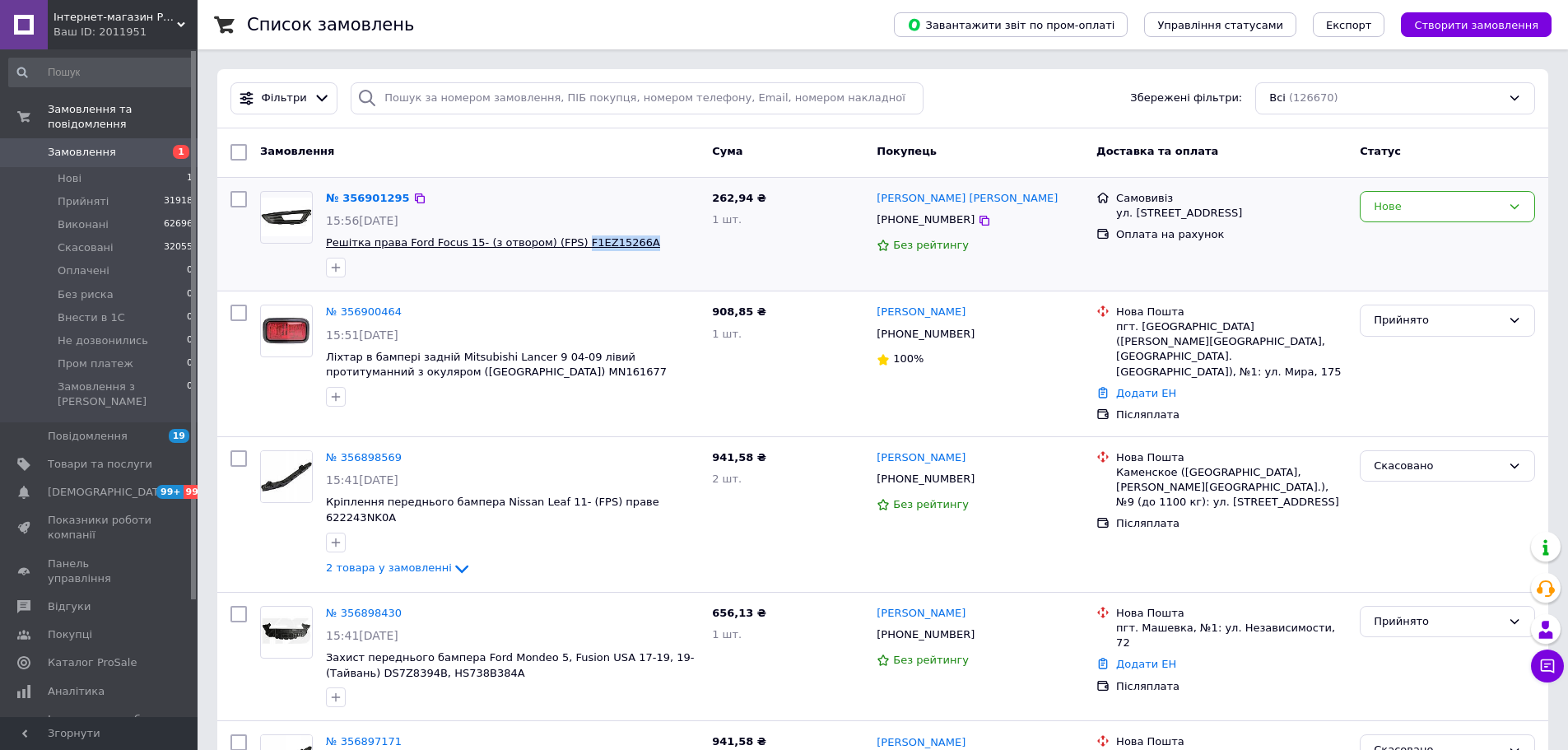
click at [559, 246] on div "№ 356901295 15:56, 12.08.2025 Решітка права Ford Focus 15- (з отвором) (FPS) F1…" at bounding box center [512, 234] width 386 height 100
copy span "F1EZ15266A"
drag, startPoint x: 996, startPoint y: 225, endPoint x: 895, endPoint y: 225, distance: 101.0
click at [895, 225] on div "[PHONE_NUMBER]" at bounding box center [980, 220] width 210 height 19
click at [424, 101] on input "search" at bounding box center [637, 98] width 573 height 32
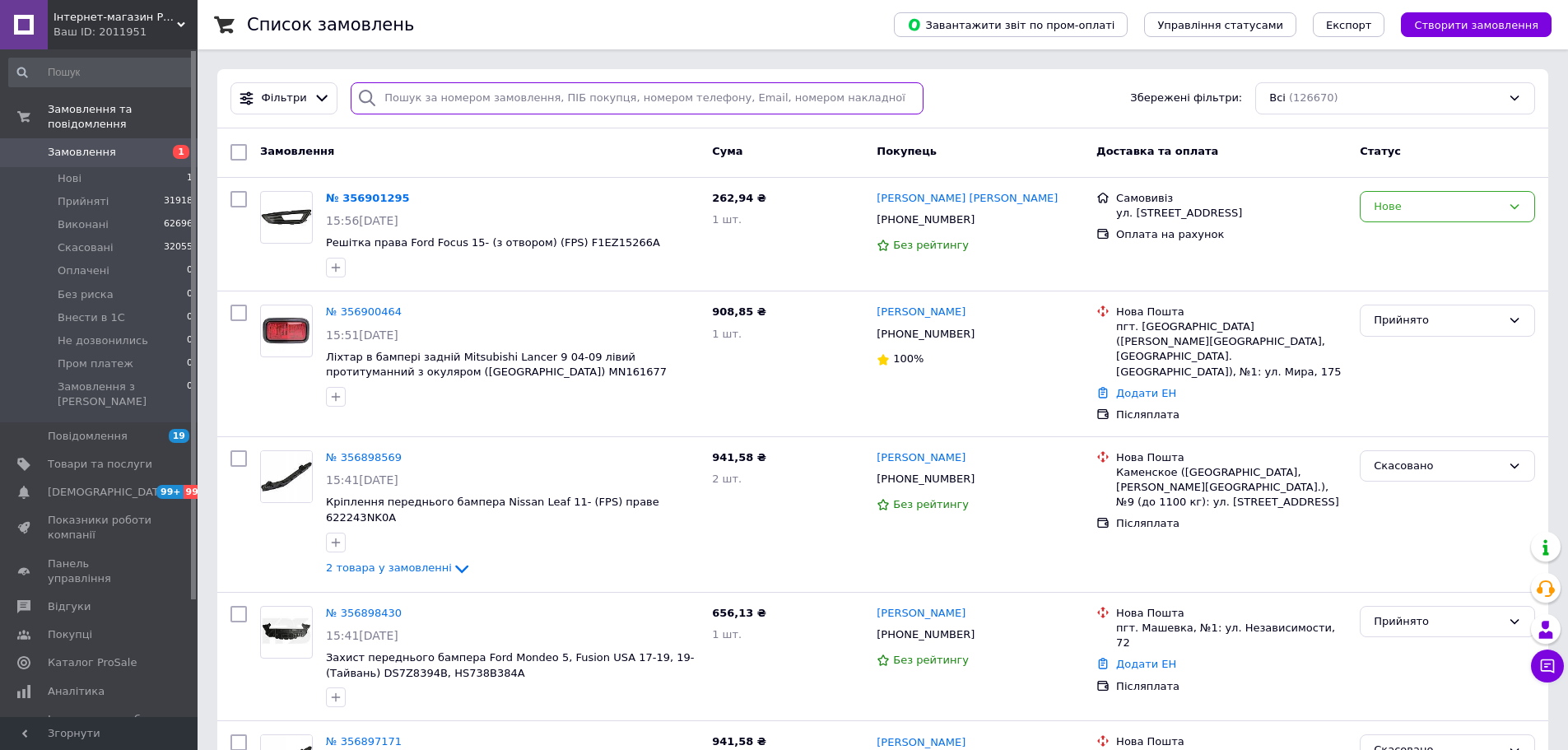
paste input "0990105856"
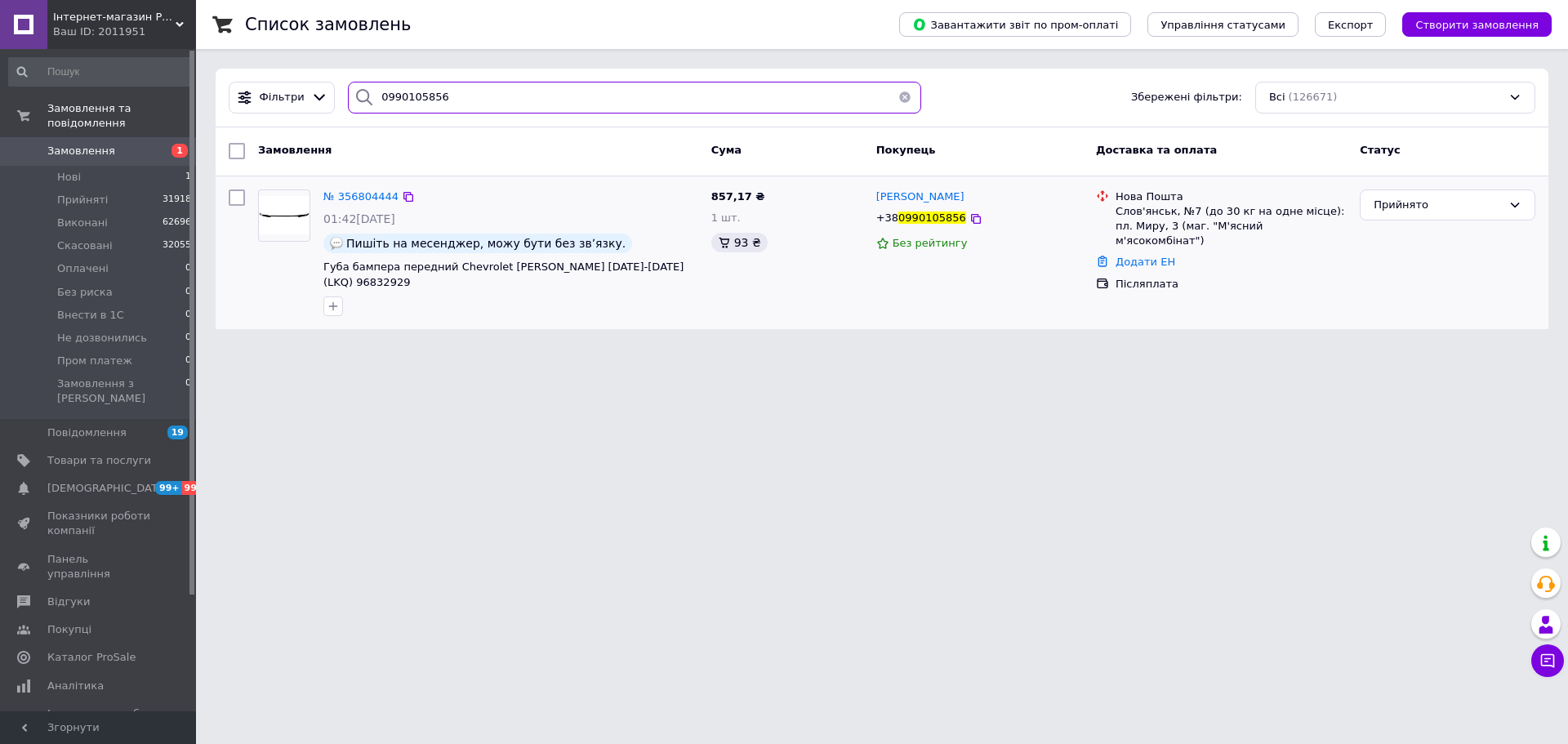
type input "0990105856"
drag, startPoint x: 673, startPoint y: 251, endPoint x: 619, endPoint y: 258, distance: 54.5
click at [599, 263] on div "№ 356804444 01:42, 12.08.2025 Пишіть на месенджер, можу бути без звʼязку. Губа …" at bounding box center [511, 252] width 388 height 140
drag, startPoint x: 663, startPoint y: 229, endPoint x: 677, endPoint y: 257, distance: 31.3
click at [663, 230] on div "№ 356804444 01:42, 12.08.2025 Пишіть на месенджер, можу бути без звʼязку. Губа …" at bounding box center [511, 252] width 388 height 140
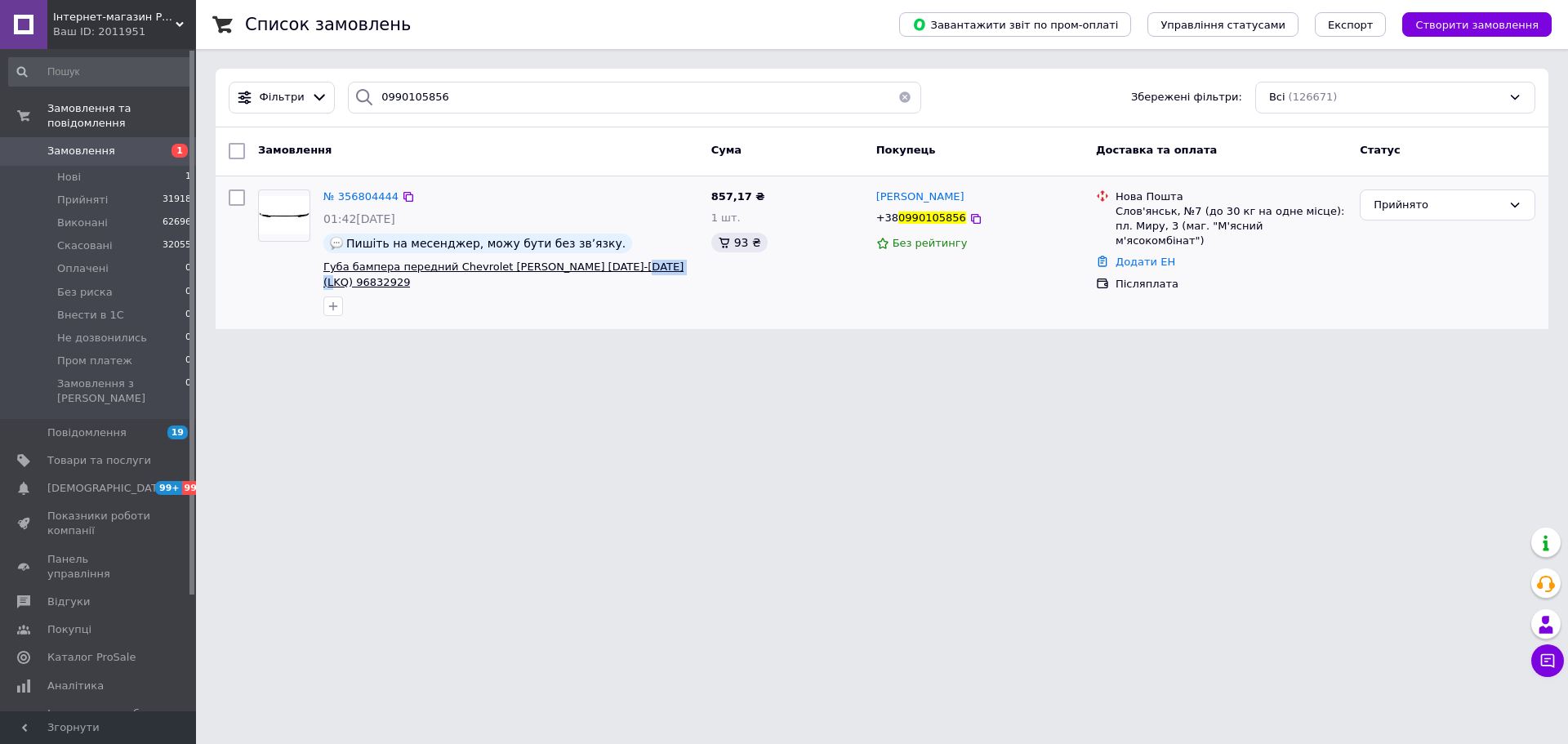
drag, startPoint x: 678, startPoint y: 270, endPoint x: 605, endPoint y: 272, distance: 73.0
click at [605, 272] on span "Губа бампера передний Chevrolet Cruze 2009-2012 (LKQ) 96832929" at bounding box center [511, 275] width 375 height 30
click at [436, 93] on input "0990105856" at bounding box center [634, 97] width 573 height 32
click at [1154, 211] on div "Слов'янськ, №7 (до 30 кг на одне місце): пл. Миру, 3 (маг. "М'ясний м'ясокомбін…" at bounding box center [1231, 227] width 231 height 45
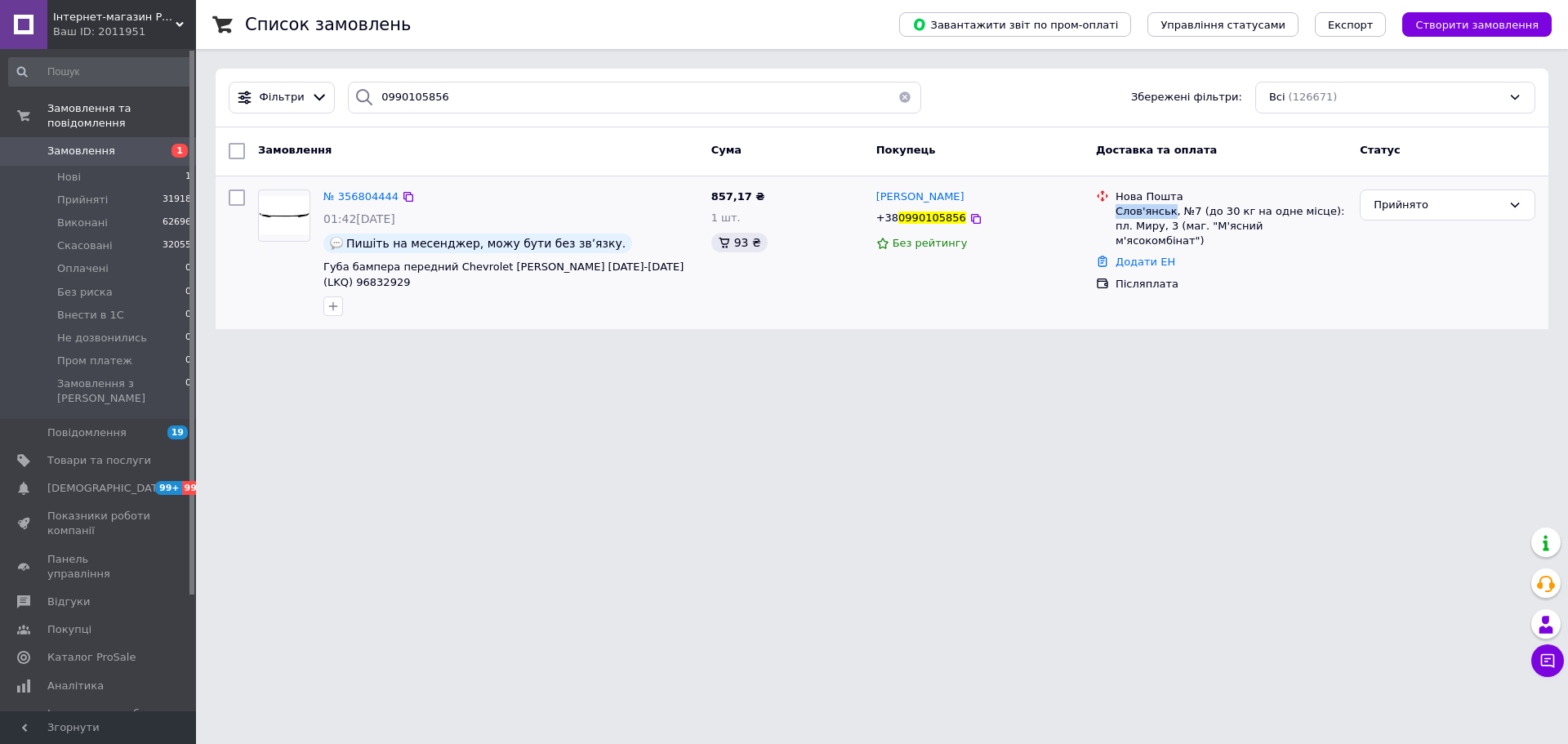
click at [1154, 211] on div "Слов'янськ, №7 (до 30 кг на одне місце): пл. Миру, 3 (маг. "М'ясний м'ясокомбін…" at bounding box center [1231, 227] width 231 height 45
click at [106, 144] on span "Замовлення" at bounding box center [81, 151] width 68 height 15
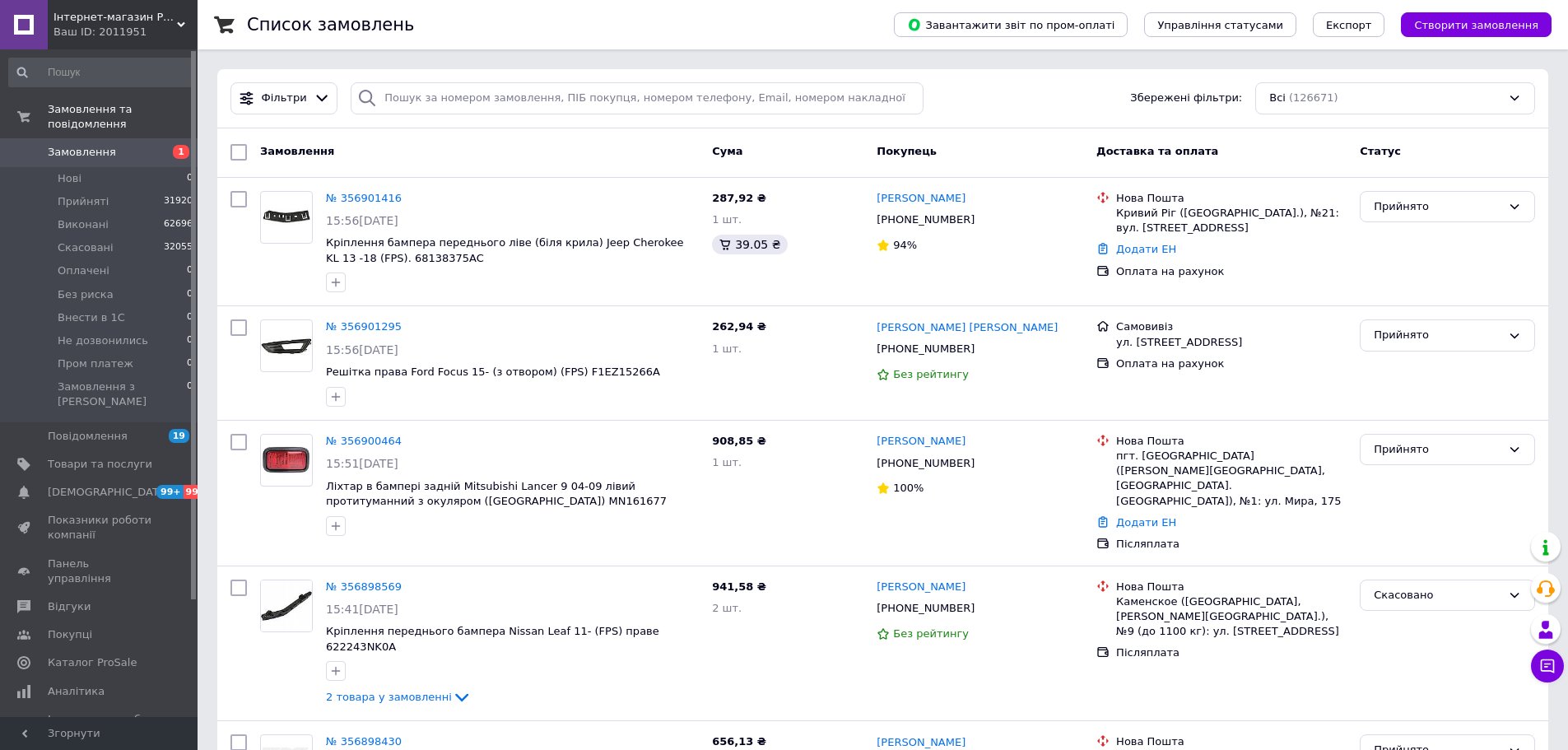
click at [109, 145] on span "Замовлення" at bounding box center [99, 152] width 104 height 15
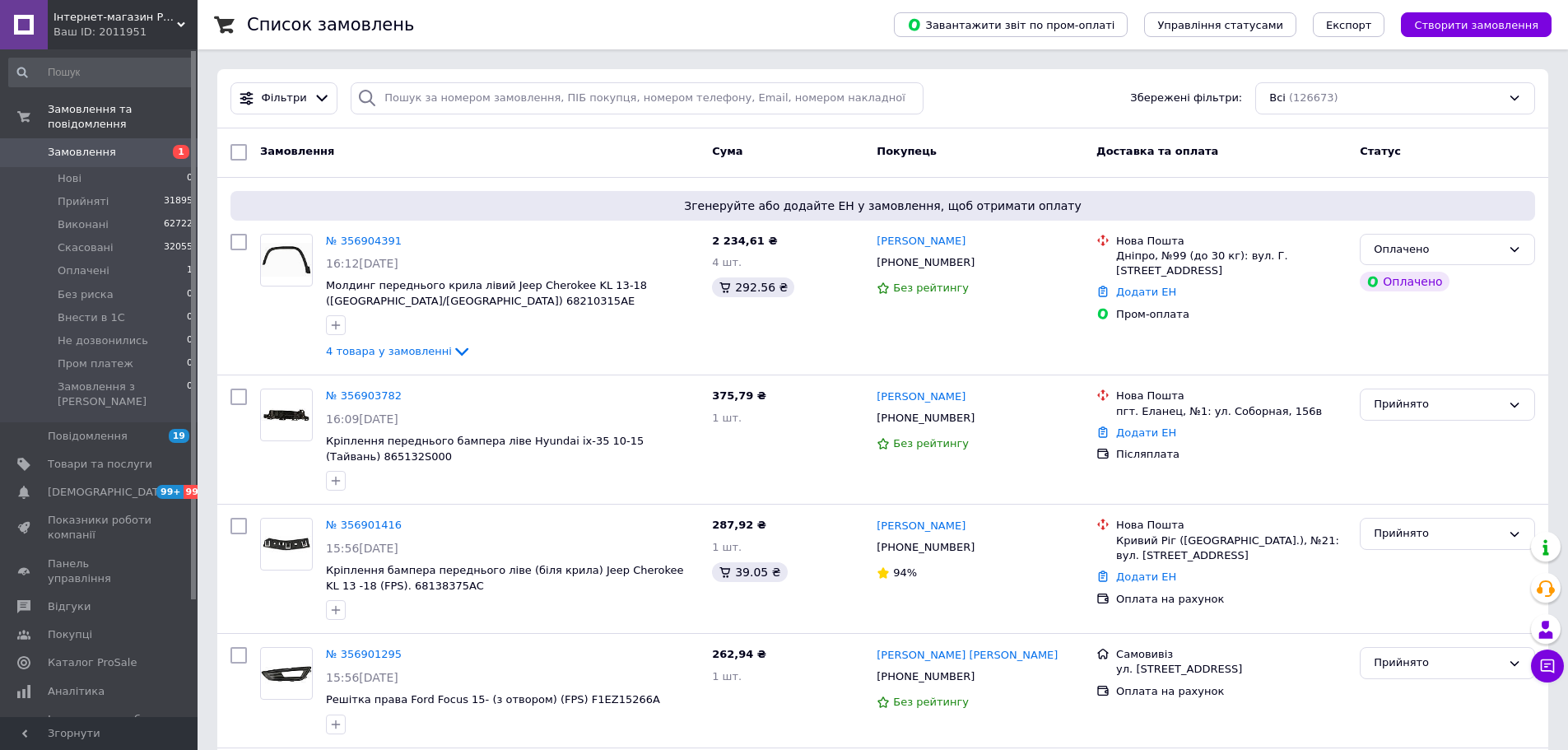
click at [418, 116] on div "Фільтри Збережені фільтри: Всі (126673)" at bounding box center [883, 99] width 1331 height 60
click at [419, 106] on input "search" at bounding box center [637, 98] width 573 height 32
paste input "0685553078"
type input "0685553078"
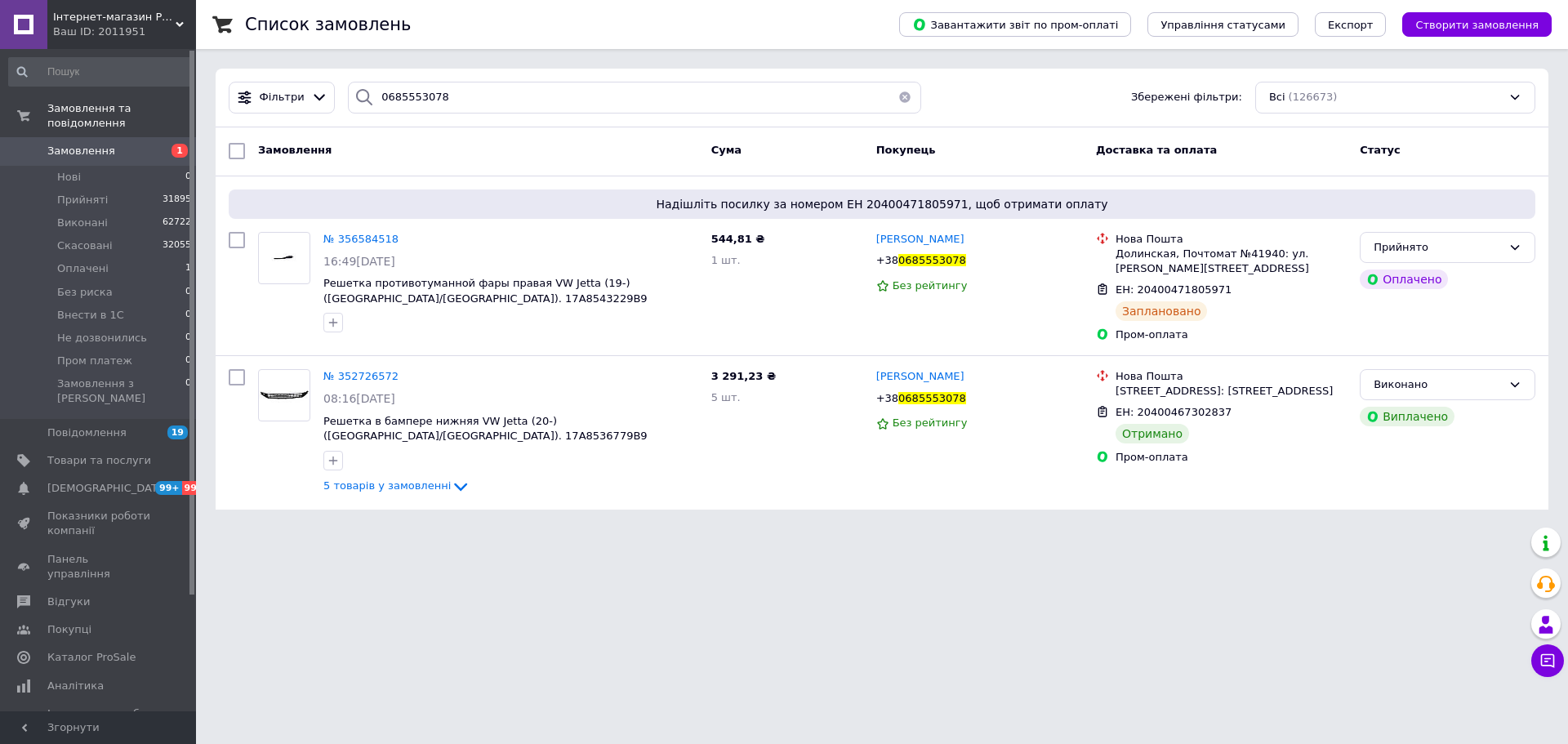
click at [72, 144] on span "Замовлення" at bounding box center [81, 151] width 68 height 15
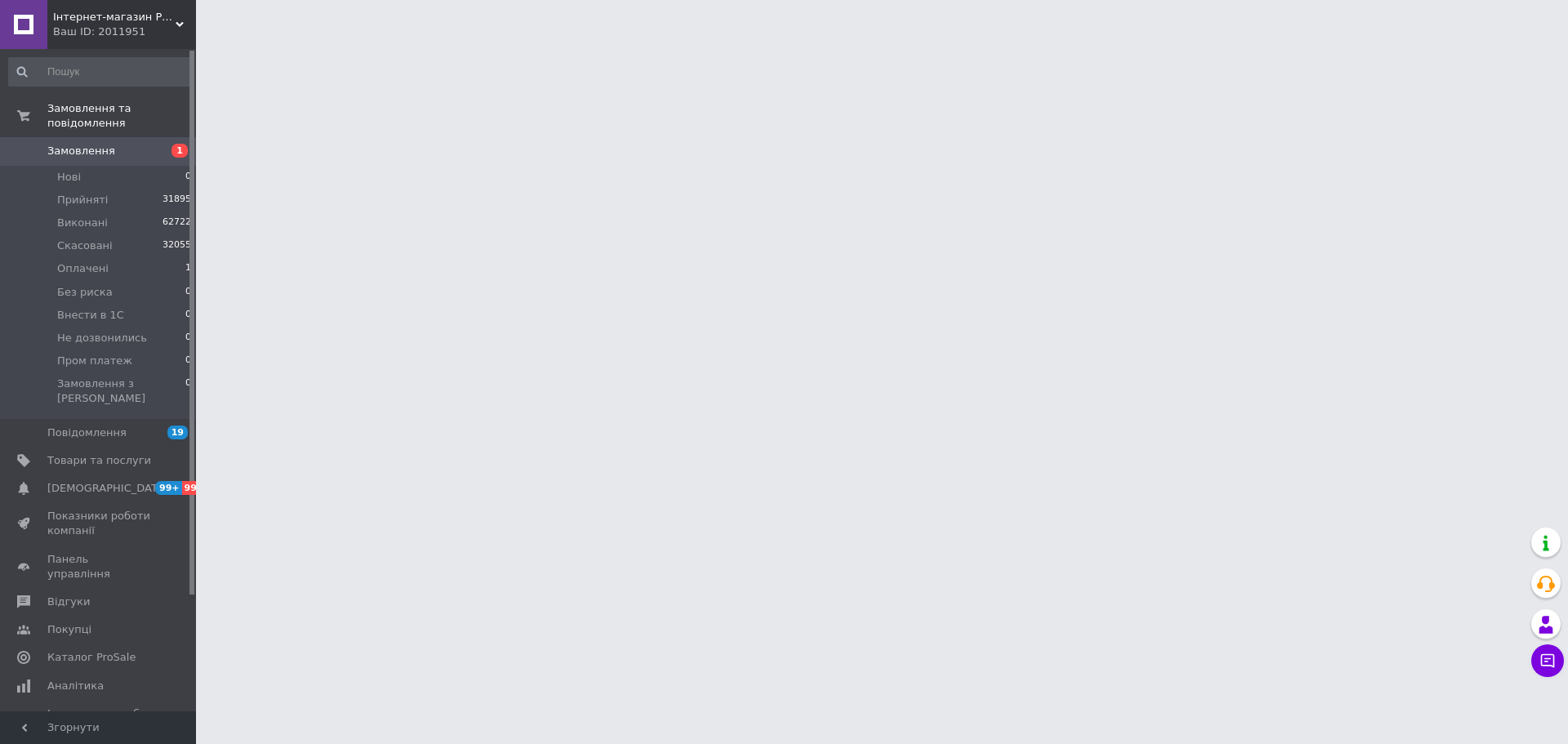
click at [88, 24] on div "Ваш ID: 2011951" at bounding box center [124, 31] width 143 height 15
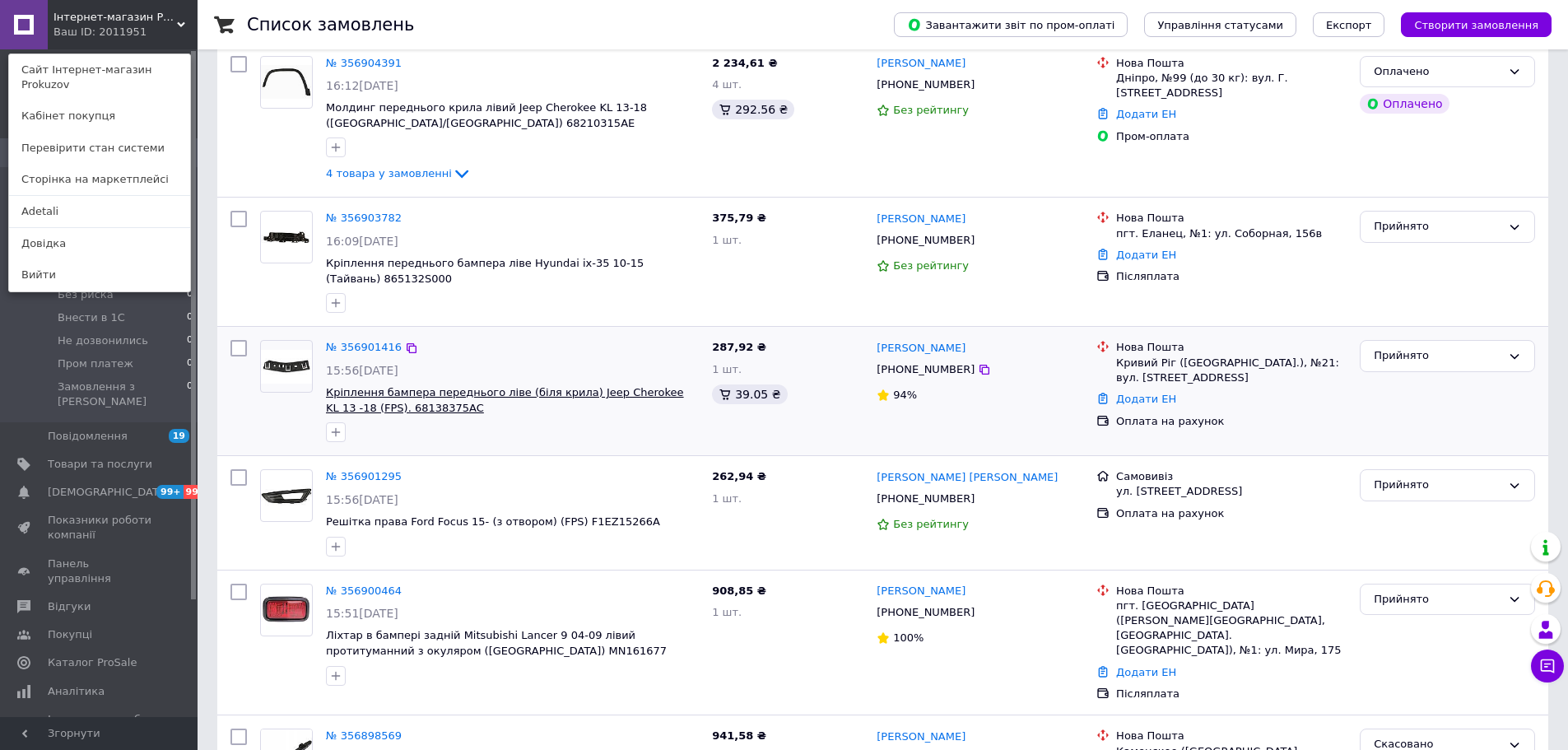
scroll to position [82, 0]
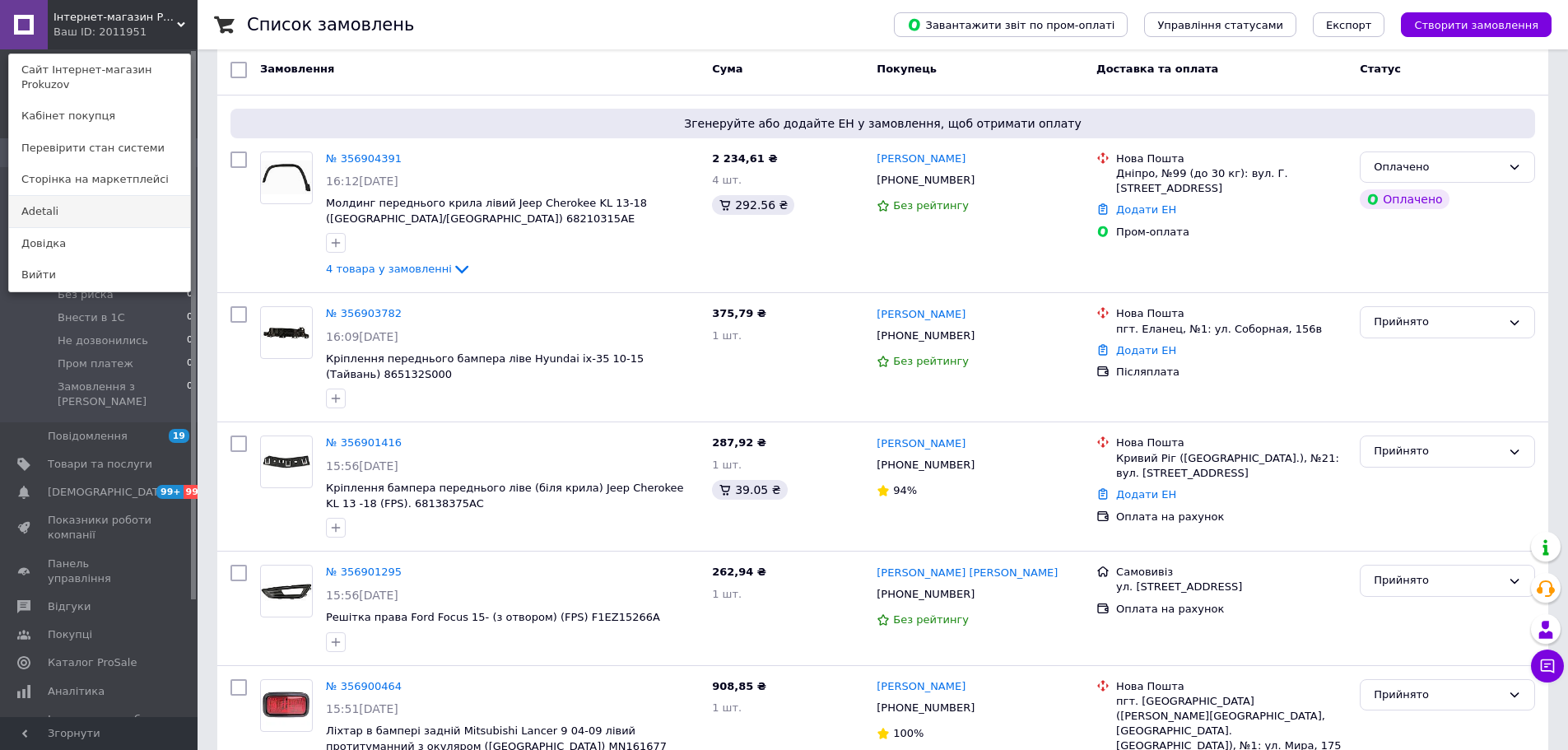
click at [56, 196] on link "Adetali" at bounding box center [99, 211] width 182 height 32
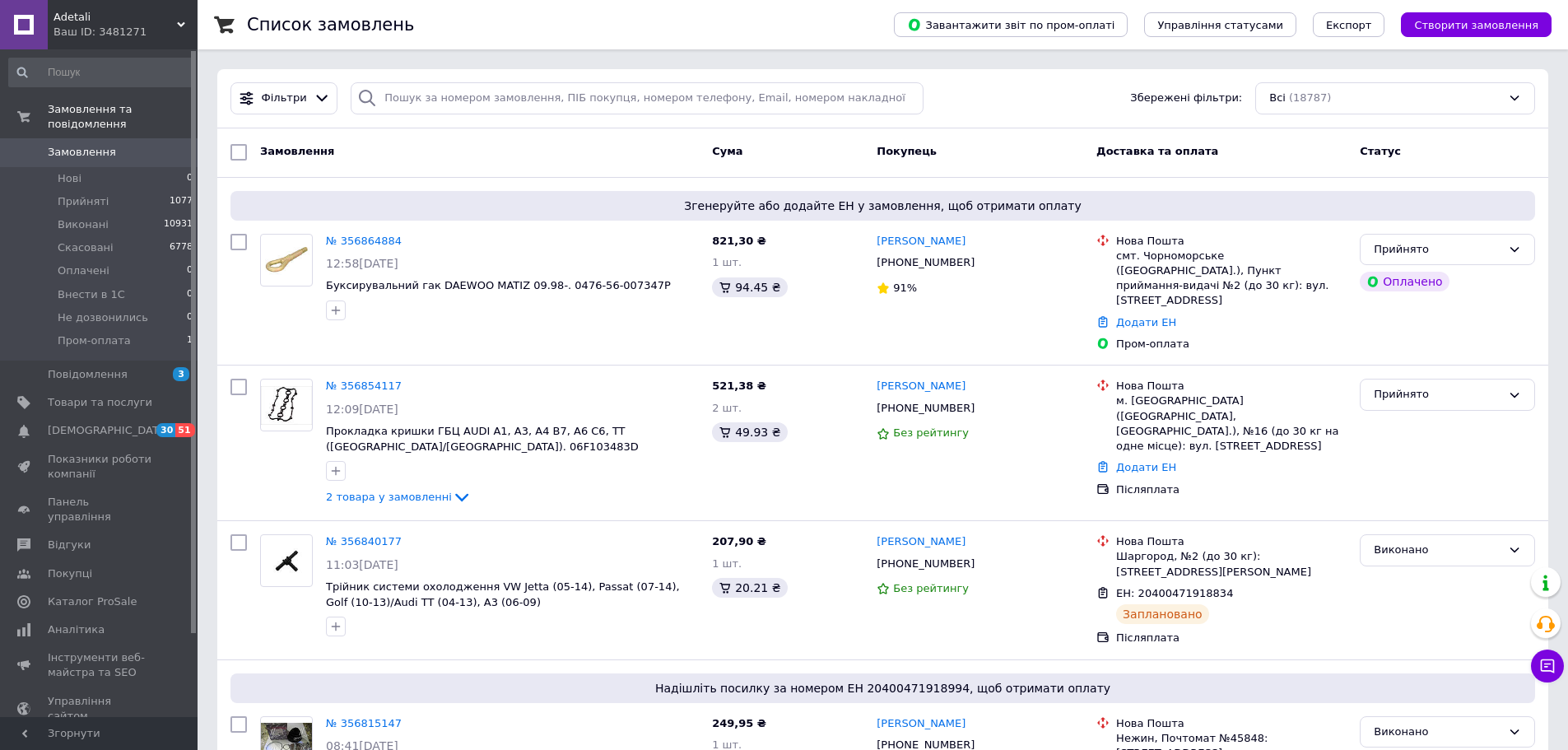
click at [128, 27] on div "Ваш ID: 3481271" at bounding box center [125, 32] width 144 height 15
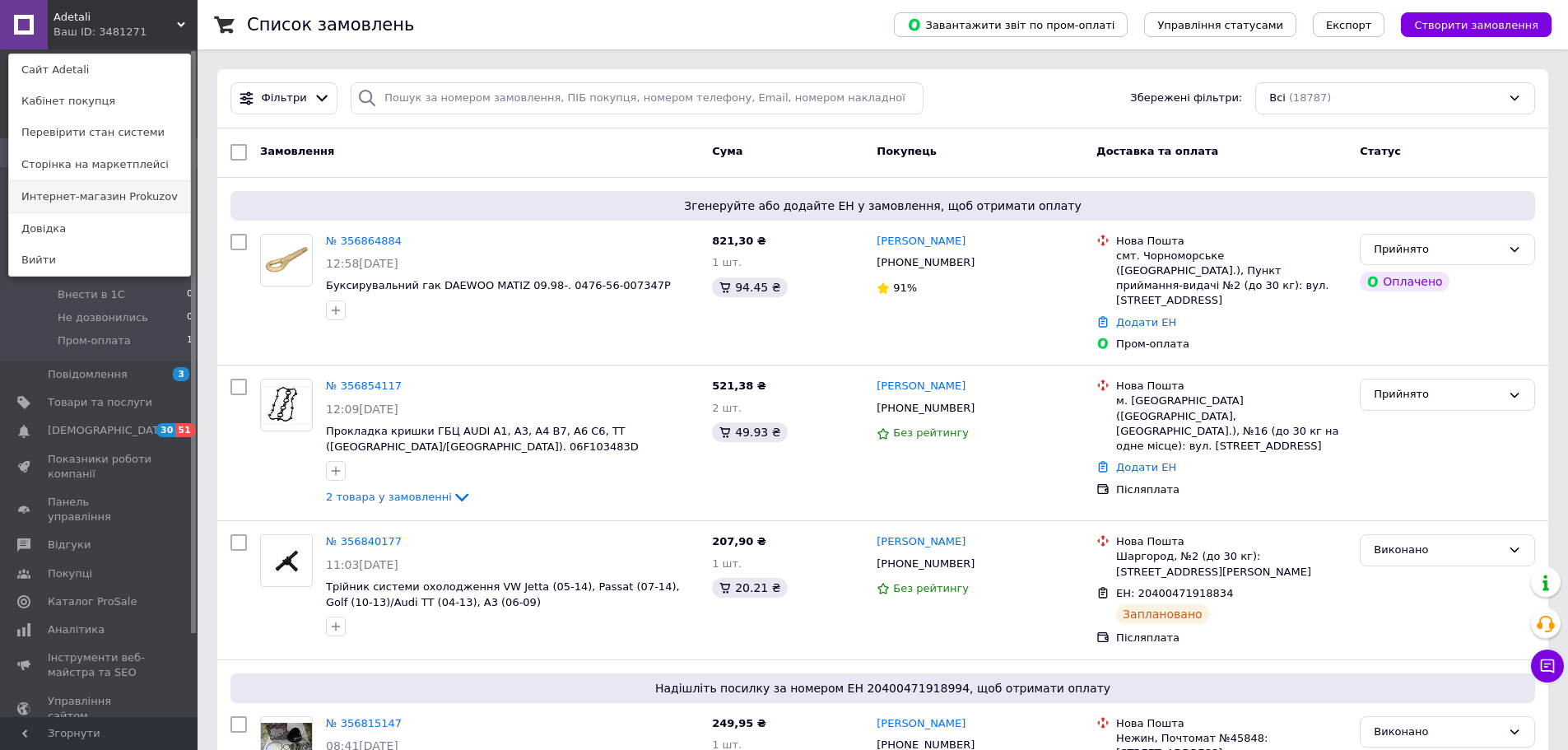
click at [152, 207] on link "Интернет-магазин Prokuzov" at bounding box center [99, 197] width 182 height 32
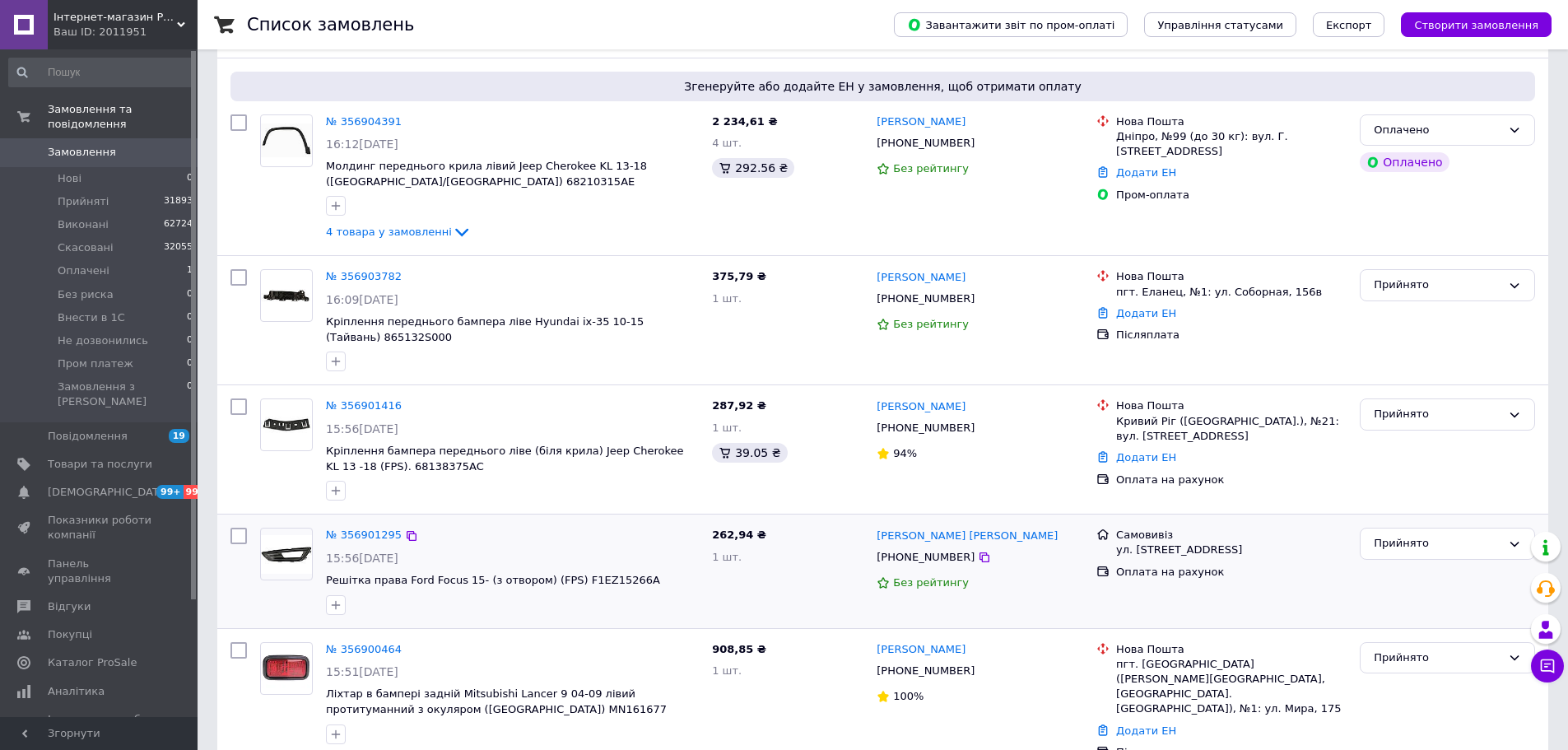
scroll to position [247, 0]
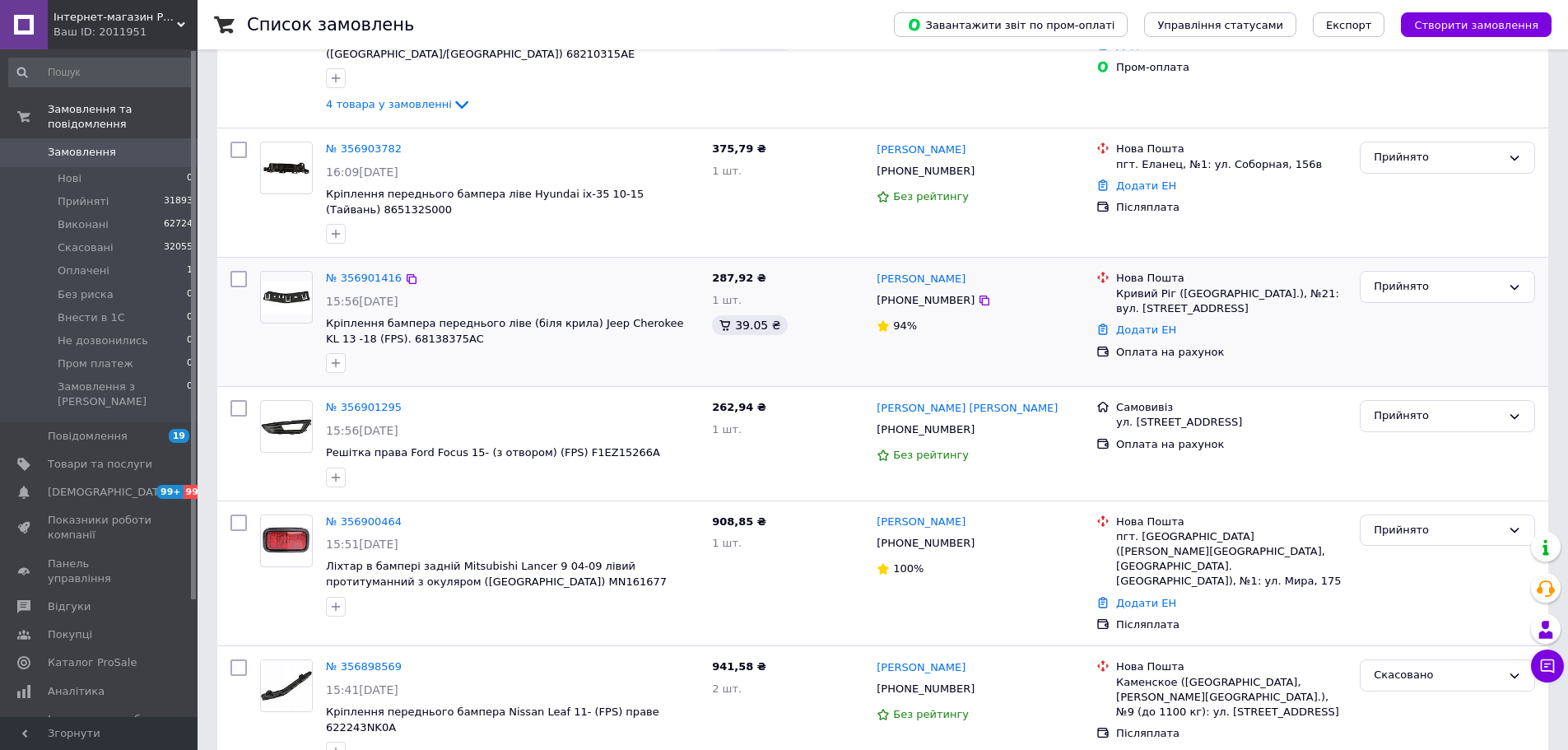
drag, startPoint x: 989, startPoint y: 289, endPoint x: 917, endPoint y: 299, distance: 72.7
click at [908, 298] on div "Александр Таран +380973982001 94%" at bounding box center [980, 321] width 220 height 115
copy div "80973982001"
copy div "0973982001"
drag, startPoint x: 1009, startPoint y: 298, endPoint x: 894, endPoint y: 309, distance: 115.5
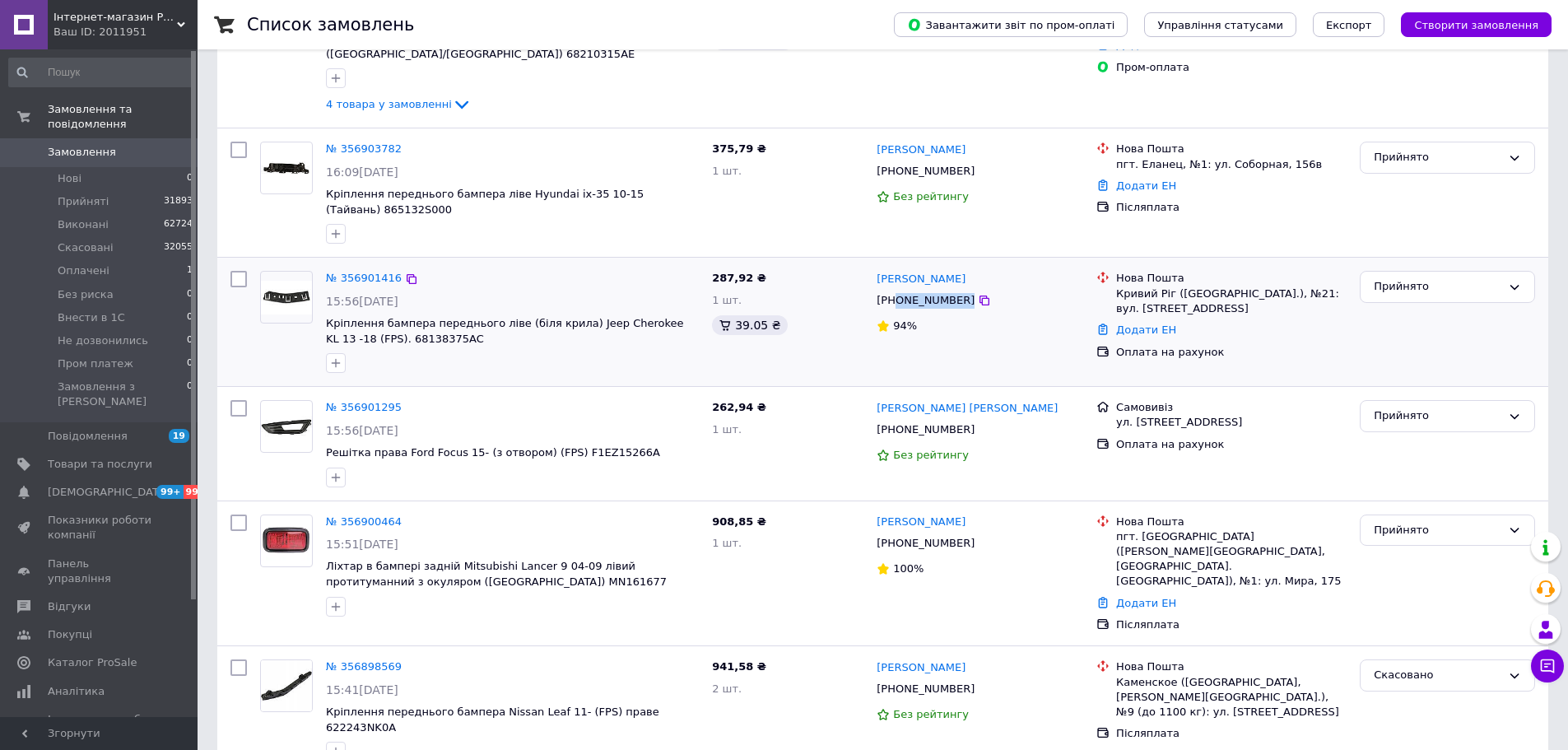
click at [894, 309] on div "[PHONE_NUMBER]" at bounding box center [980, 301] width 210 height 19
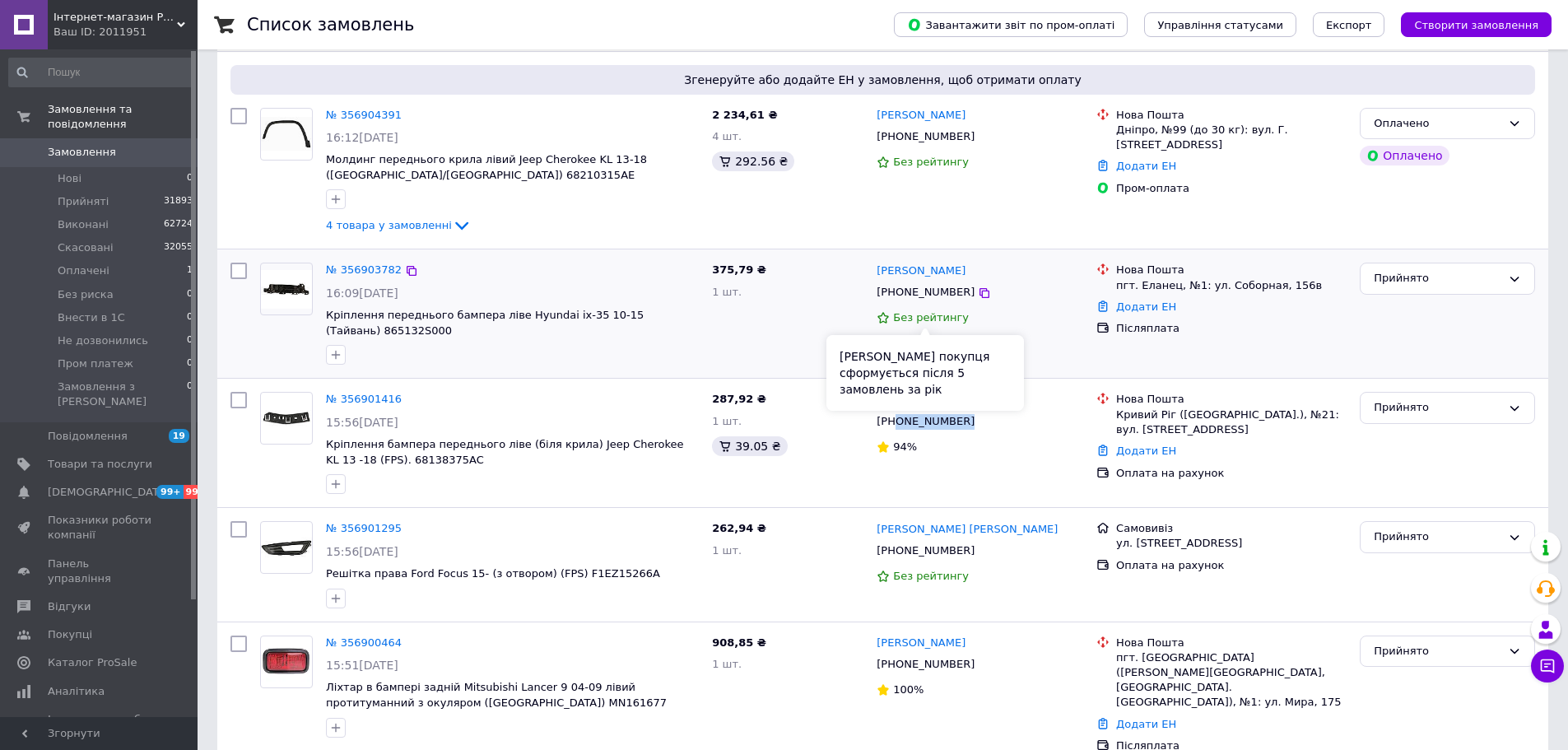
scroll to position [82, 0]
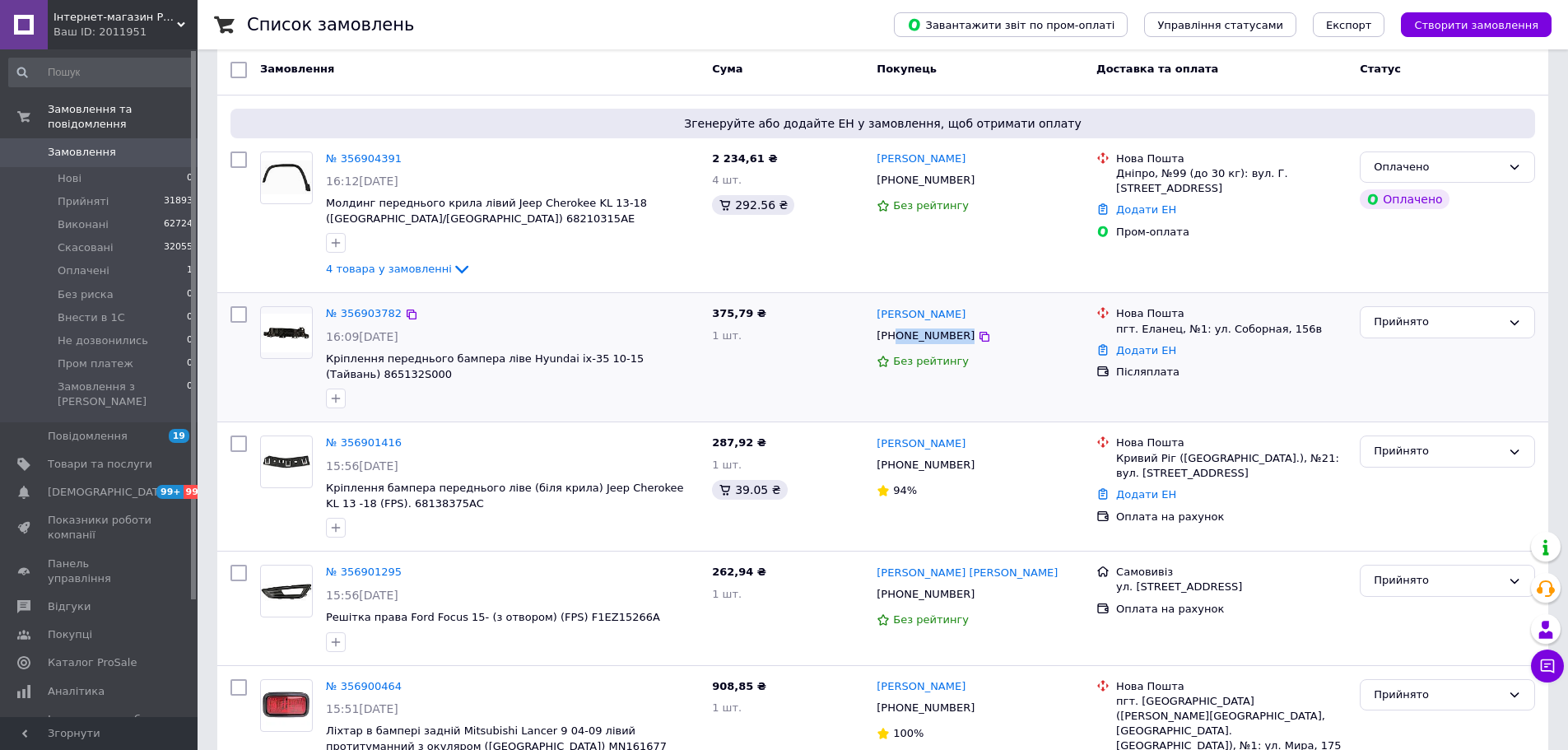
drag, startPoint x: 977, startPoint y: 343, endPoint x: 894, endPoint y: 339, distance: 83.1
click at [894, 339] on div "[PHONE_NUMBER]" at bounding box center [980, 337] width 210 height 19
copy div "0979625017"
click at [399, 268] on span "4 товара у замовленні" at bounding box center [389, 268] width 126 height 12
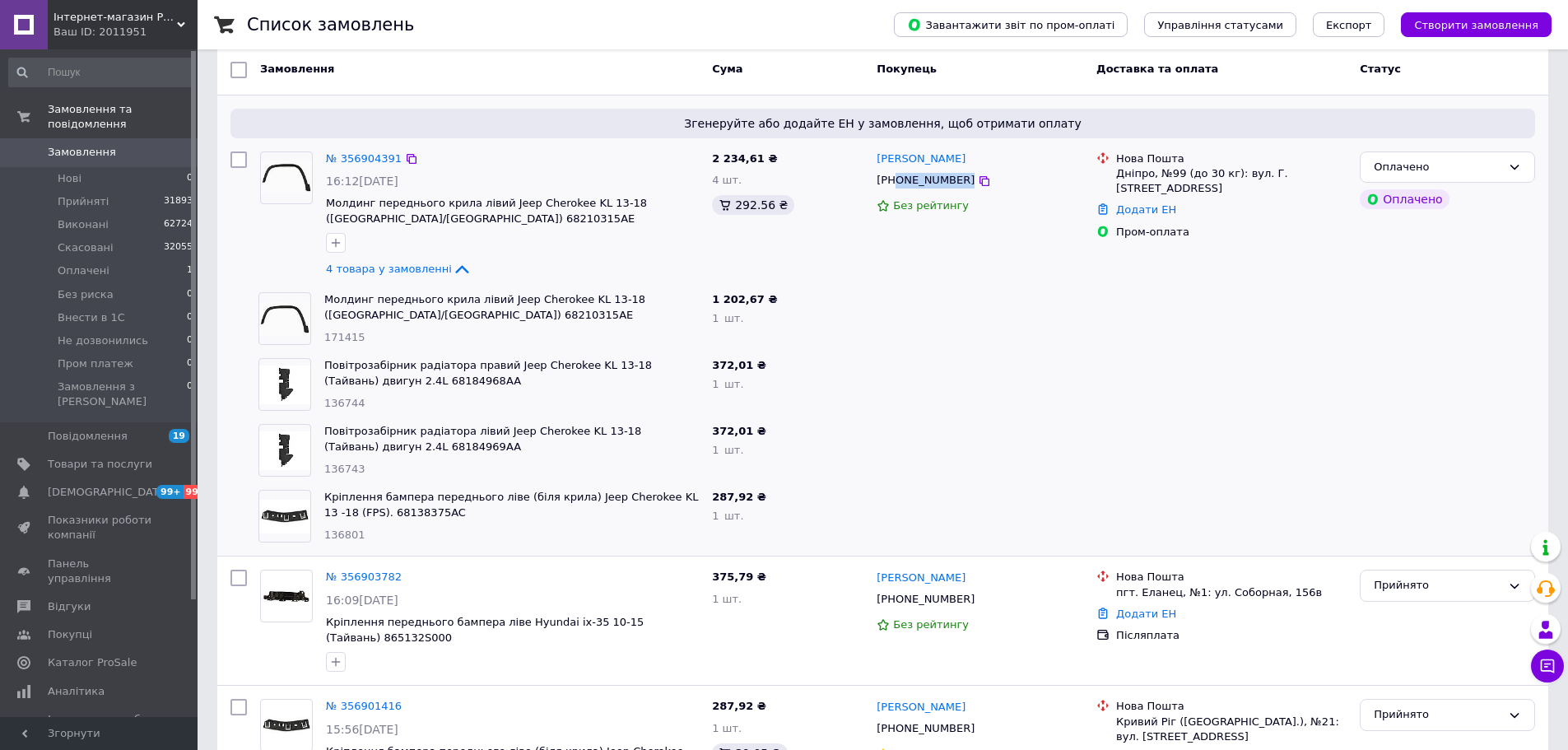
copy div "0977280681"
drag, startPoint x: 978, startPoint y: 182, endPoint x: 894, endPoint y: 188, distance: 84.2
click at [894, 188] on div "[PHONE_NUMBER]" at bounding box center [980, 181] width 210 height 19
click at [120, 260] on li "Оплачені 1" at bounding box center [101, 271] width 203 height 23
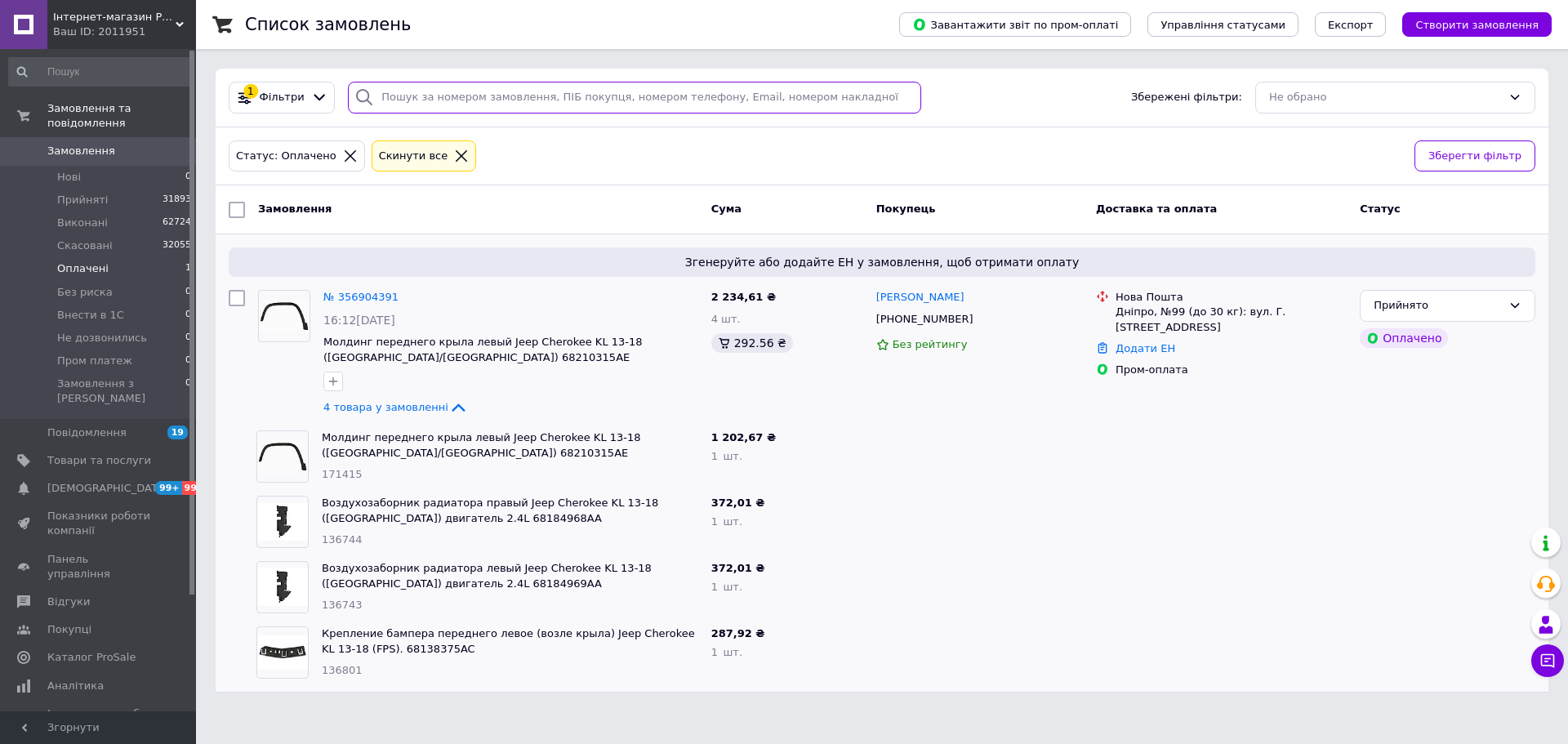
click at [403, 87] on input "search" at bounding box center [634, 97] width 573 height 32
paste input "0675025725"
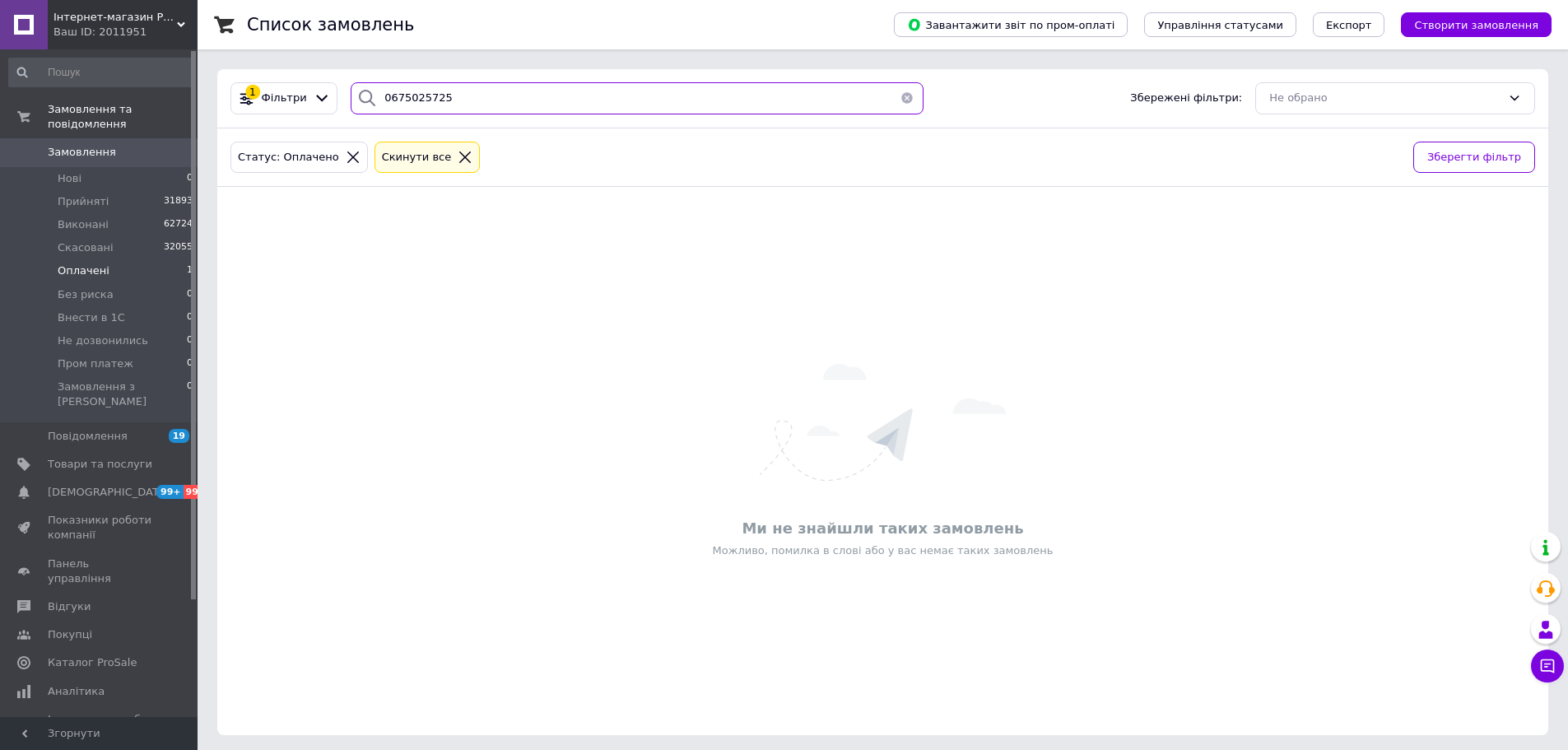
type input "0675025725"
click at [68, 150] on link "Замовлення 0" at bounding box center [101, 153] width 203 height 28
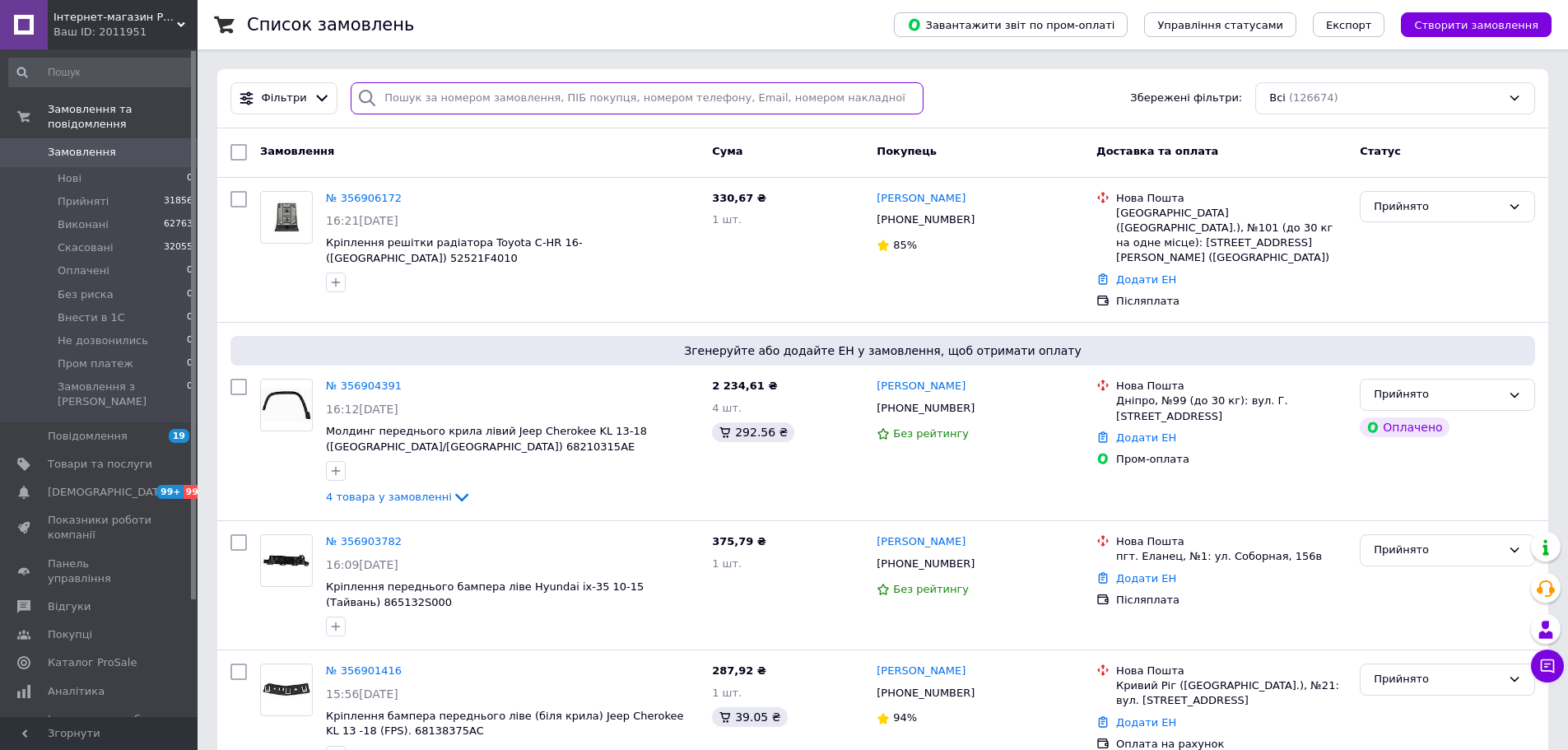
click at [595, 101] on input "search" at bounding box center [637, 98] width 573 height 32
paste input "0675025725"
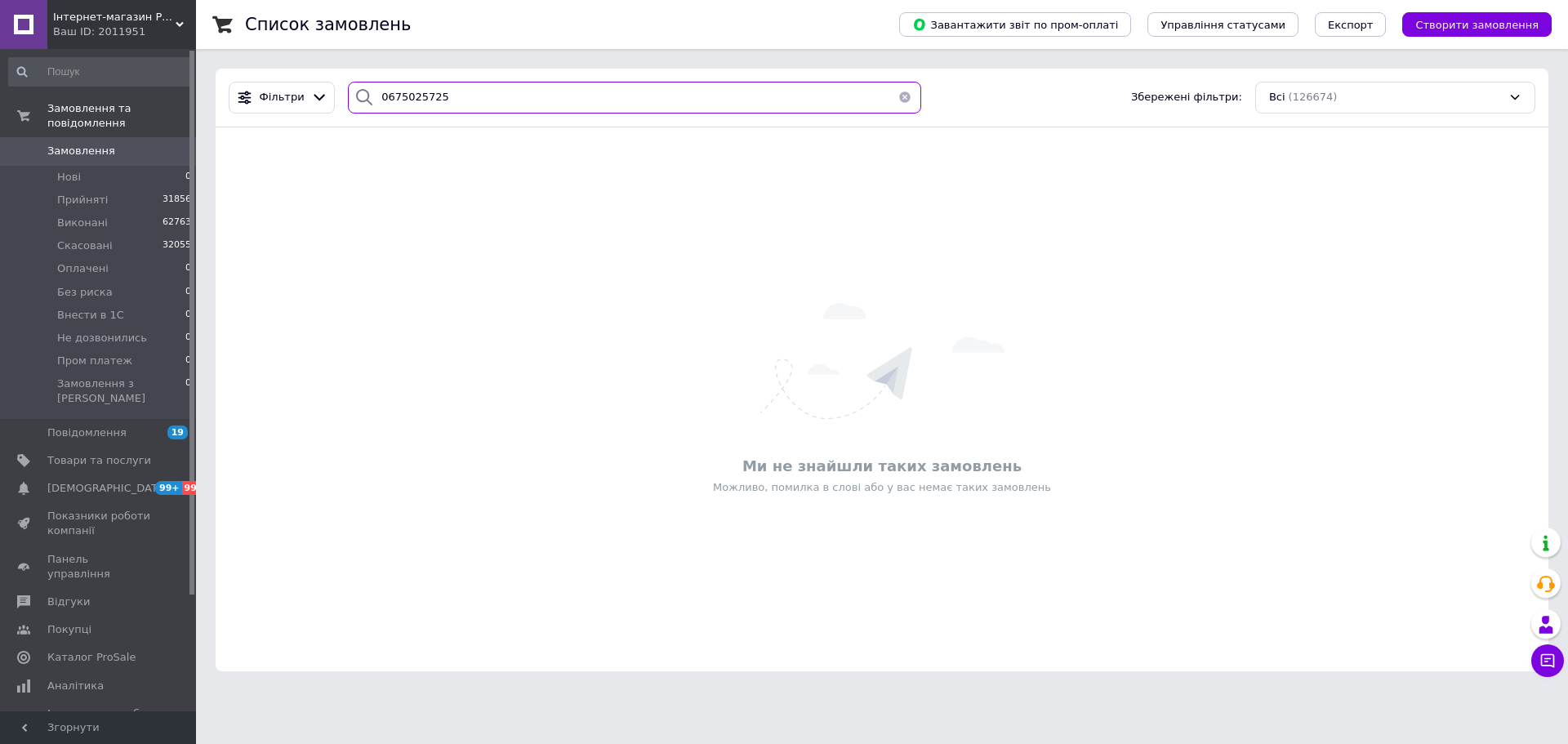
type input "0675025725"
click at [85, 145] on link "Замовлення 0" at bounding box center [100, 151] width 201 height 28
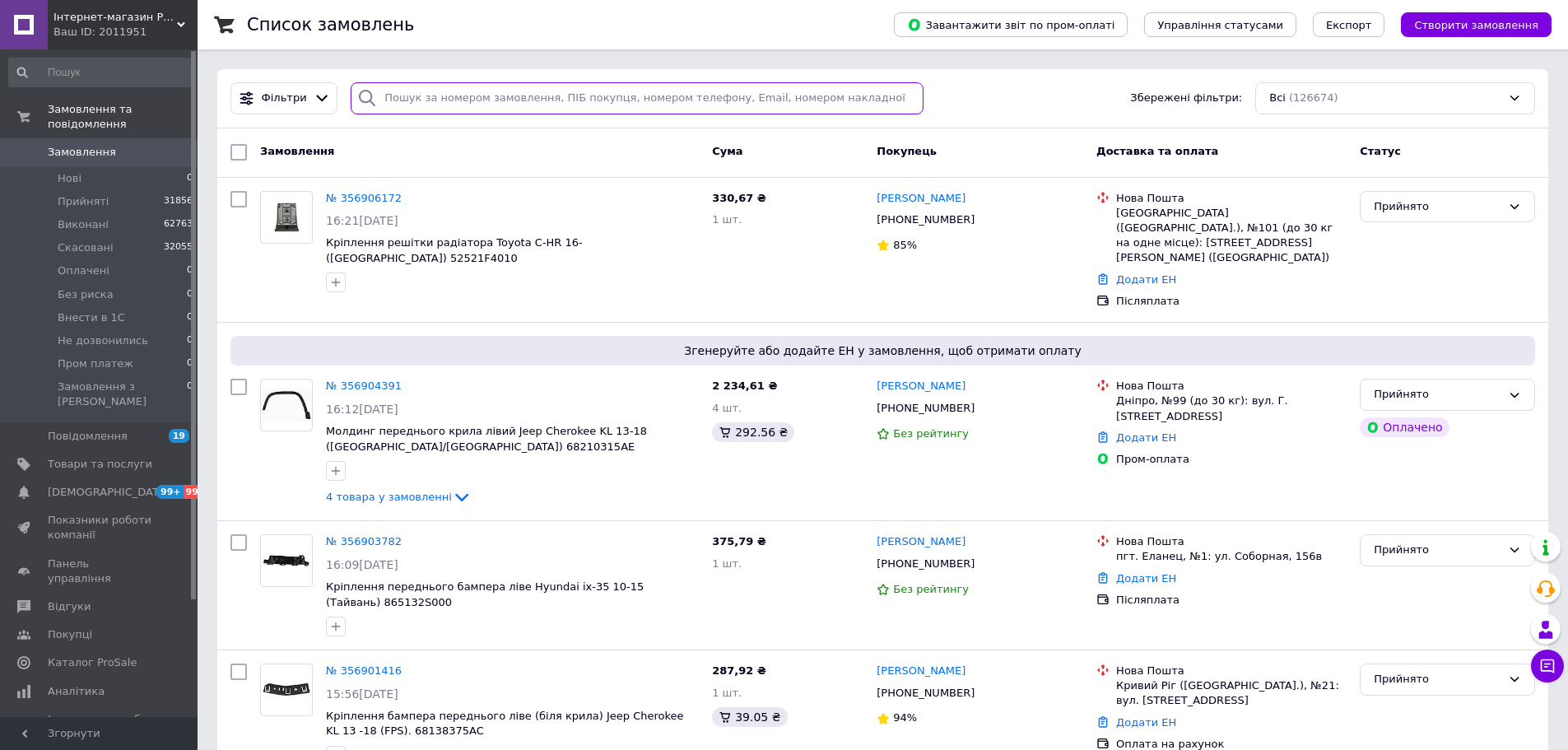
click at [443, 99] on input "search" at bounding box center [637, 98] width 573 height 32
paste input "0966222927"
type input "0966222927"
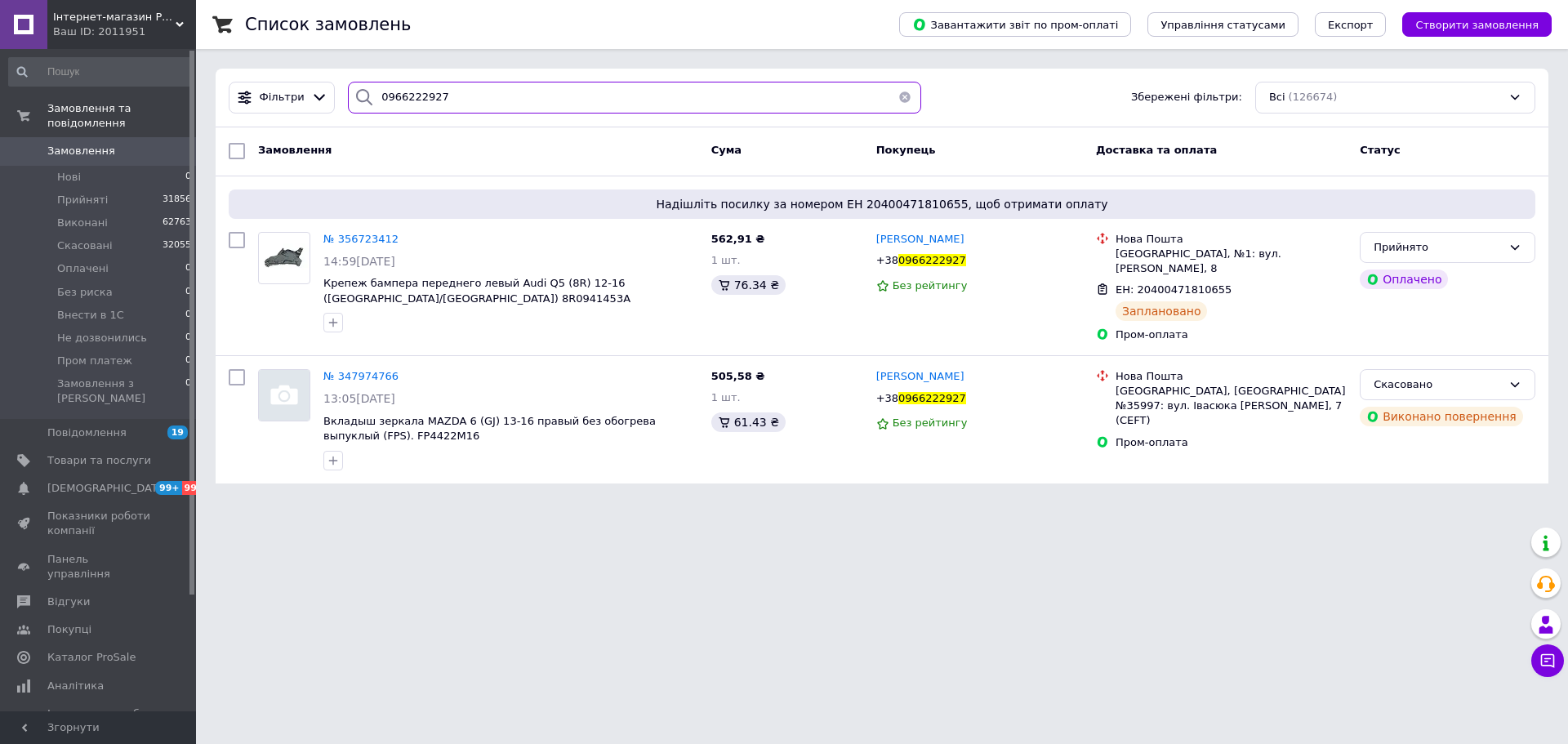
click at [421, 85] on input "0966222927" at bounding box center [634, 97] width 573 height 32
drag, startPoint x: 445, startPoint y: 308, endPoint x: 321, endPoint y: 305, distance: 124.0
click at [321, 305] on div "№ 356723412 14:59, 11.08.2025 Крепеж бампера переднего левый Audi Q5 (8R) 12-16…" at bounding box center [511, 282] width 388 height 114
click at [86, 144] on span "Замовлення" at bounding box center [81, 151] width 68 height 15
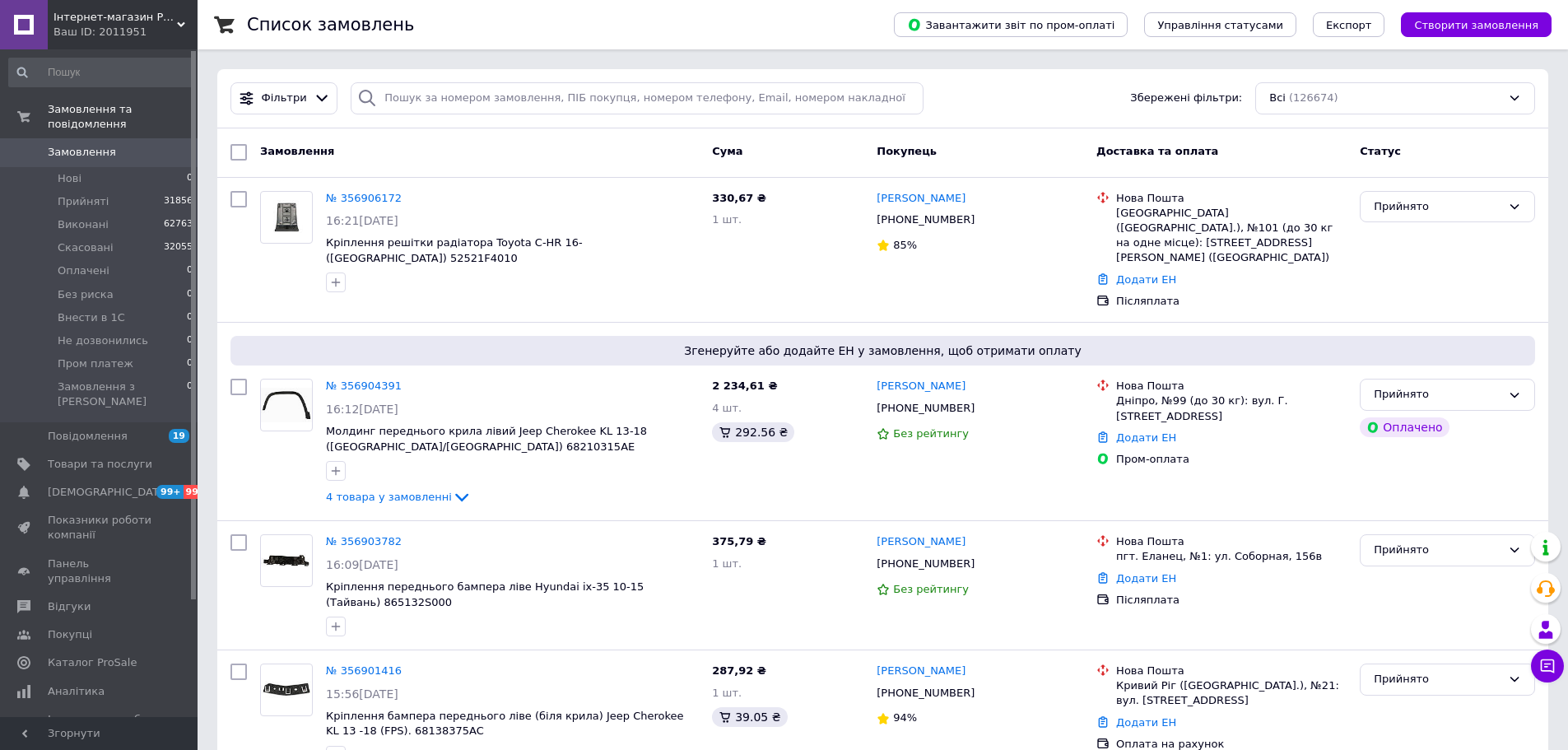
click at [129, 145] on span "Замовлення" at bounding box center [99, 152] width 104 height 15
click at [106, 145] on span "Замовлення" at bounding box center [82, 152] width 68 height 15
click at [39, 145] on span at bounding box center [24, 152] width 47 height 15
click at [53, 145] on span "Замовлення" at bounding box center [82, 152] width 68 height 15
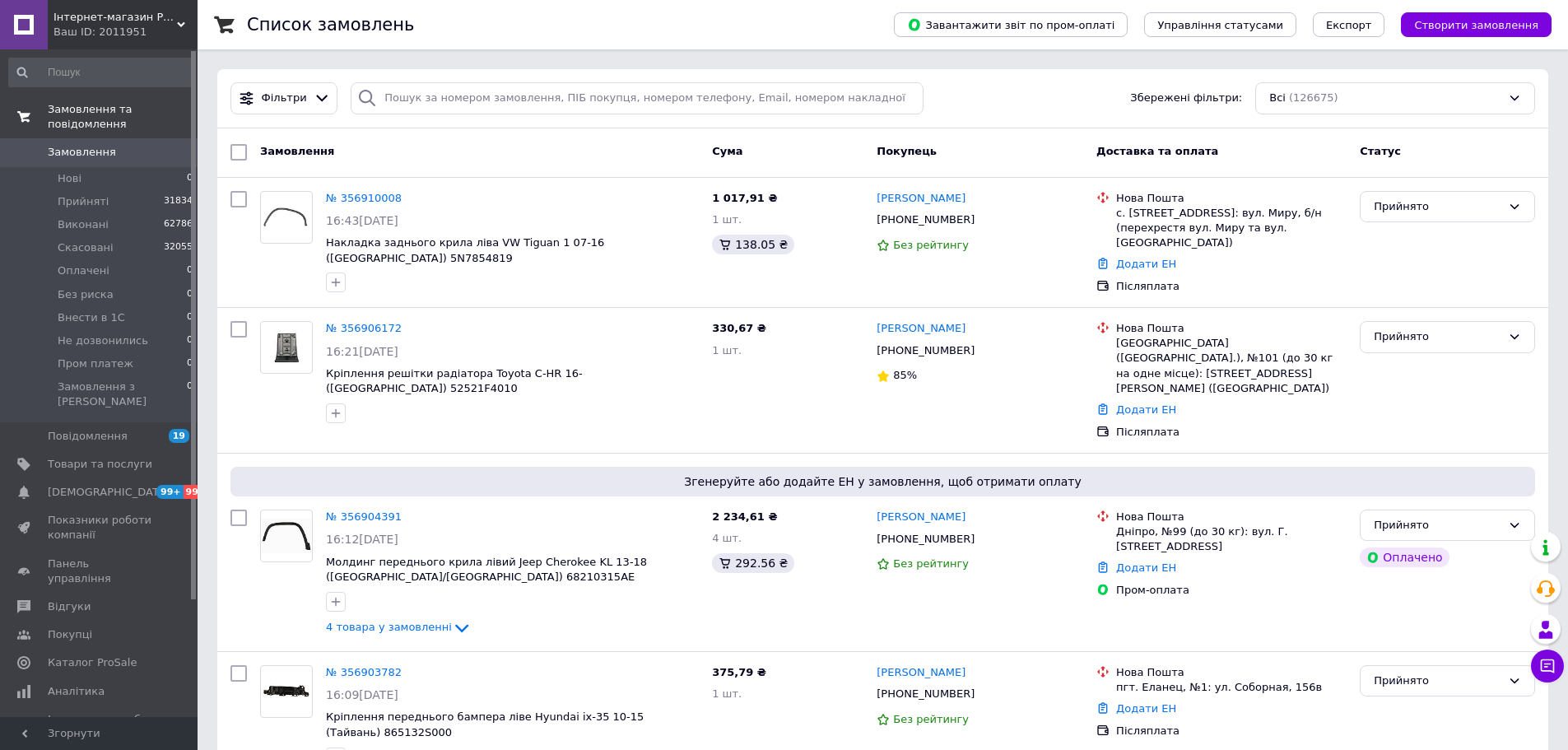
click at [111, 120] on link "Замовлення та повідомлення" at bounding box center [101, 117] width 203 height 43
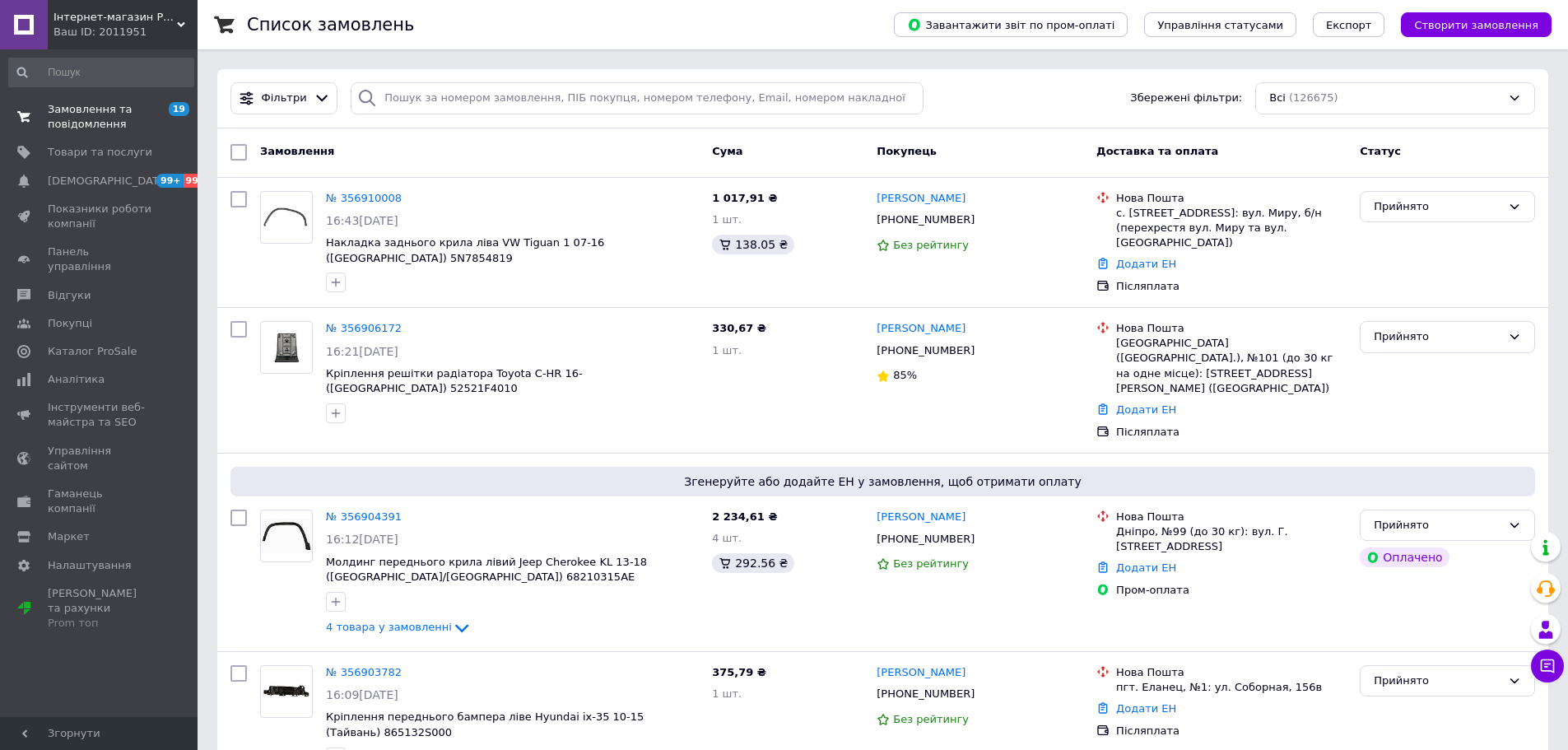
click at [111, 121] on span "Замовлення та повідомлення" at bounding box center [99, 117] width 104 height 30
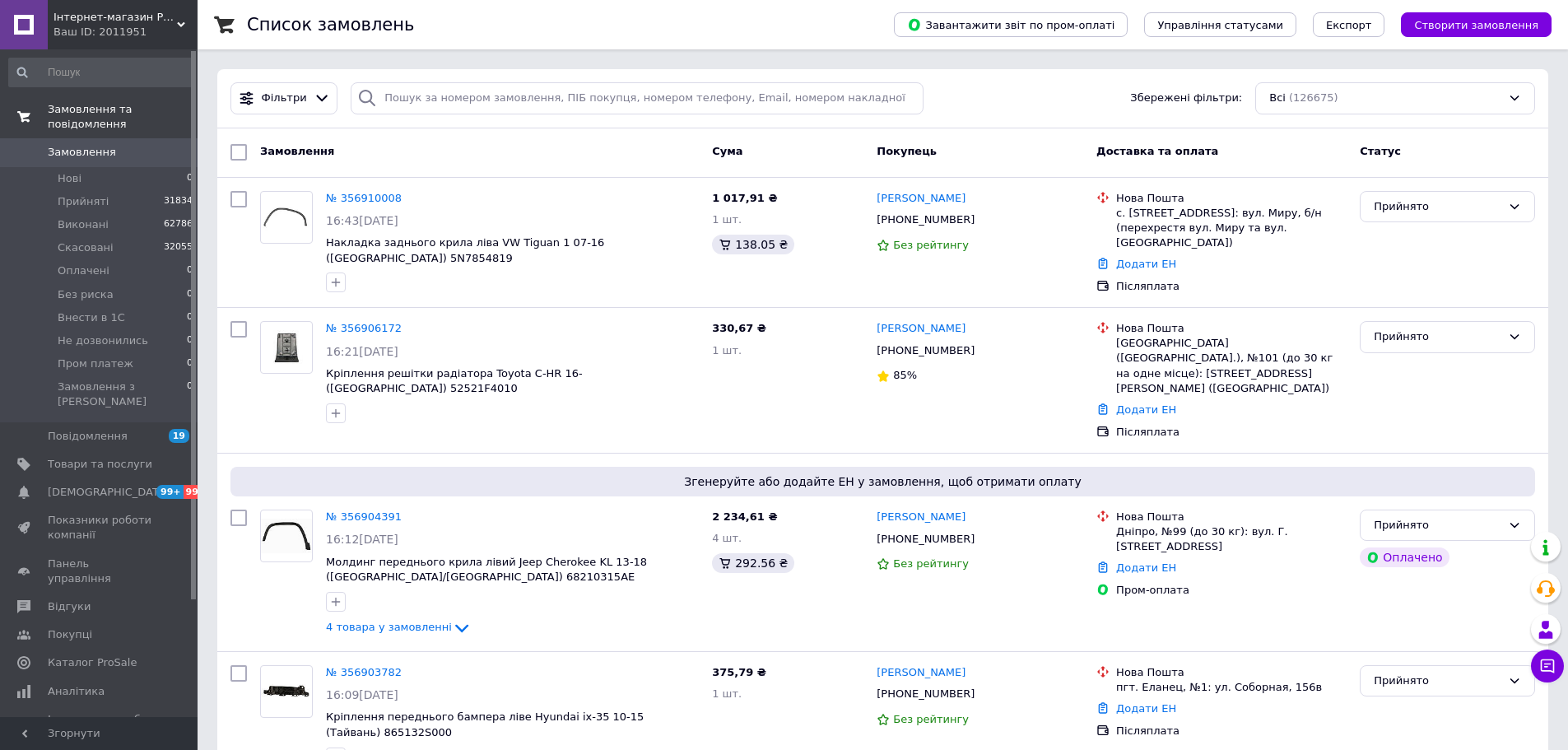
click at [103, 121] on link "Замовлення та повідомлення" at bounding box center [101, 117] width 203 height 43
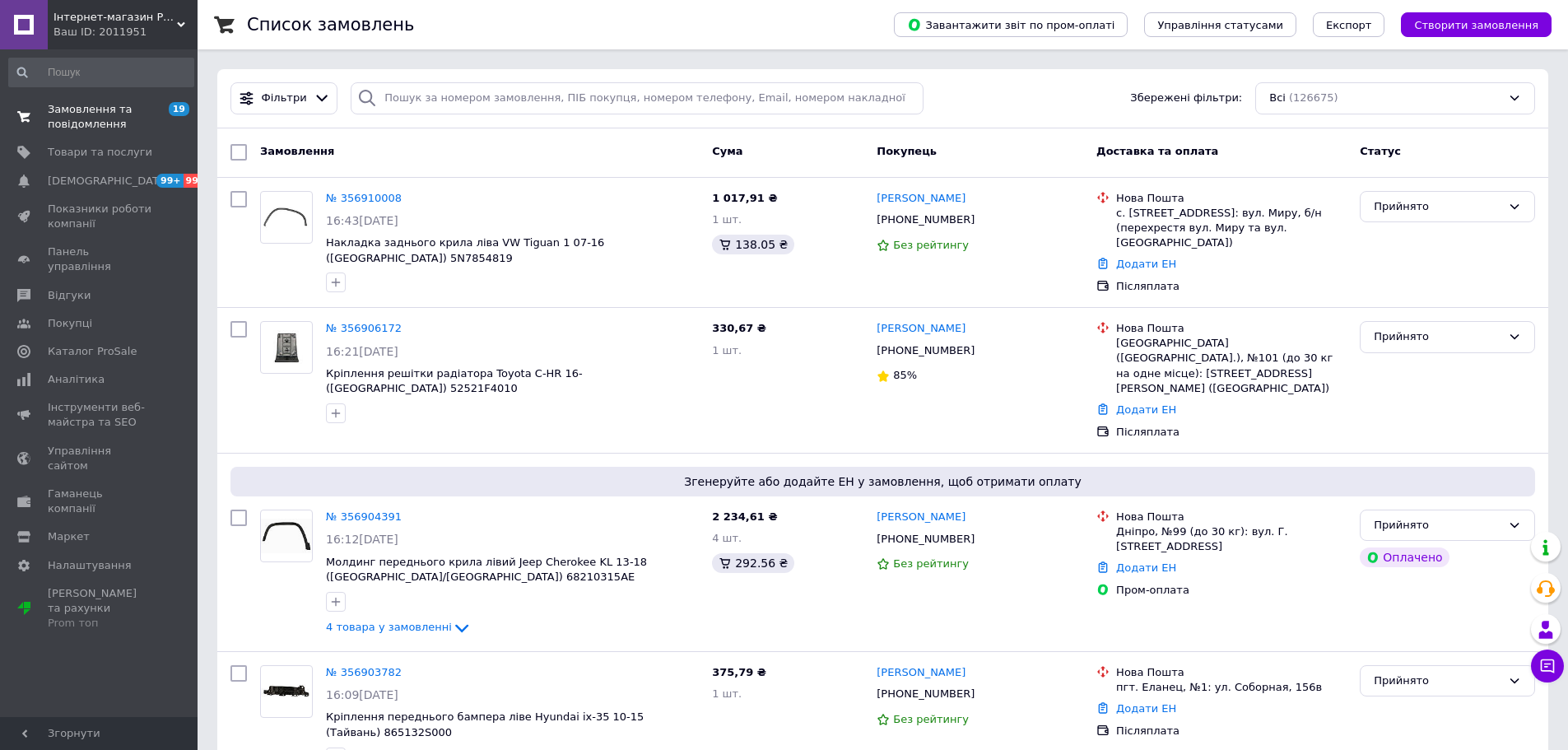
click at [103, 123] on span "Замовлення та повідомлення" at bounding box center [99, 117] width 104 height 30
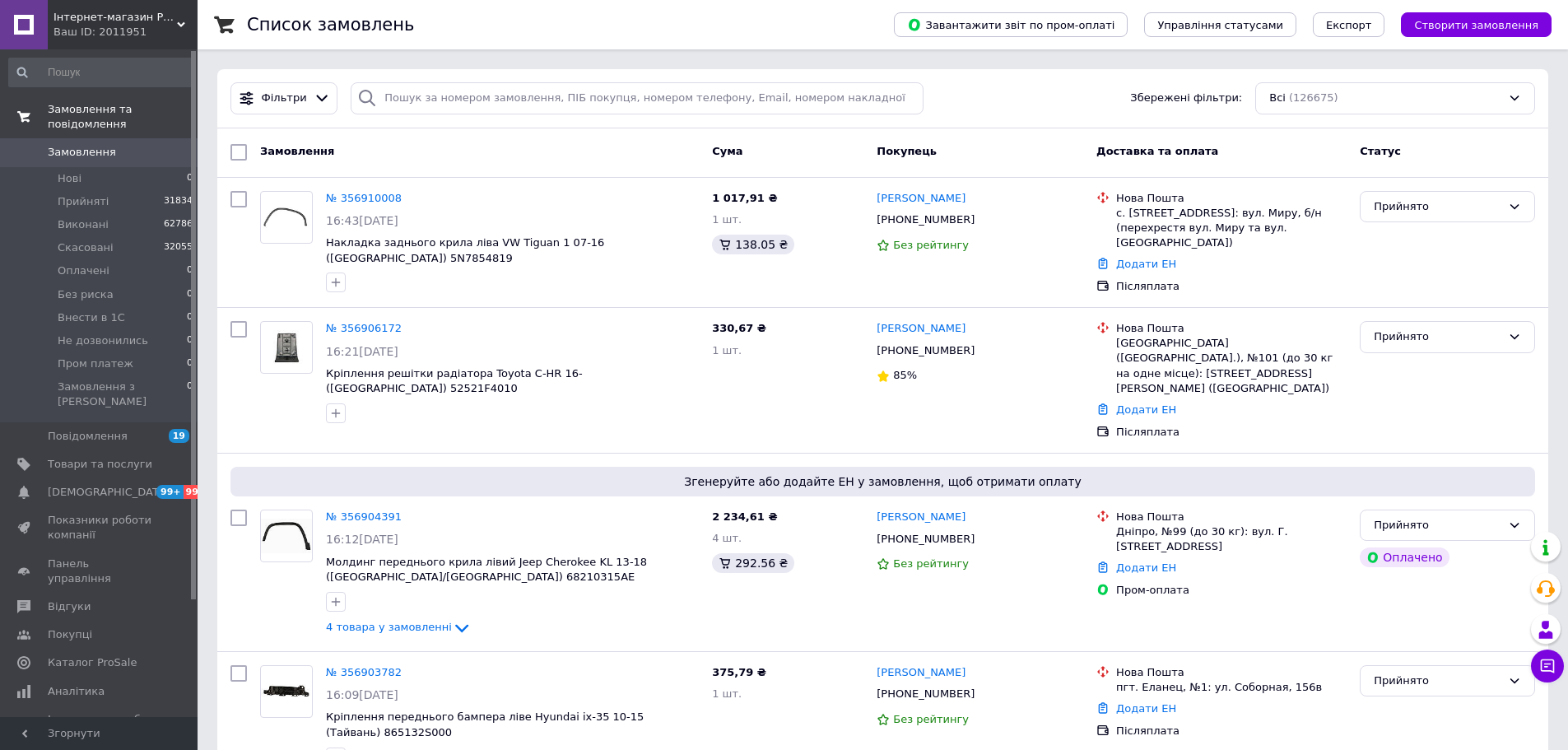
click at [102, 145] on span "Замовлення" at bounding box center [82, 152] width 68 height 15
click at [434, 92] on input "search" at bounding box center [637, 98] width 573 height 32
paste input "0973982001"
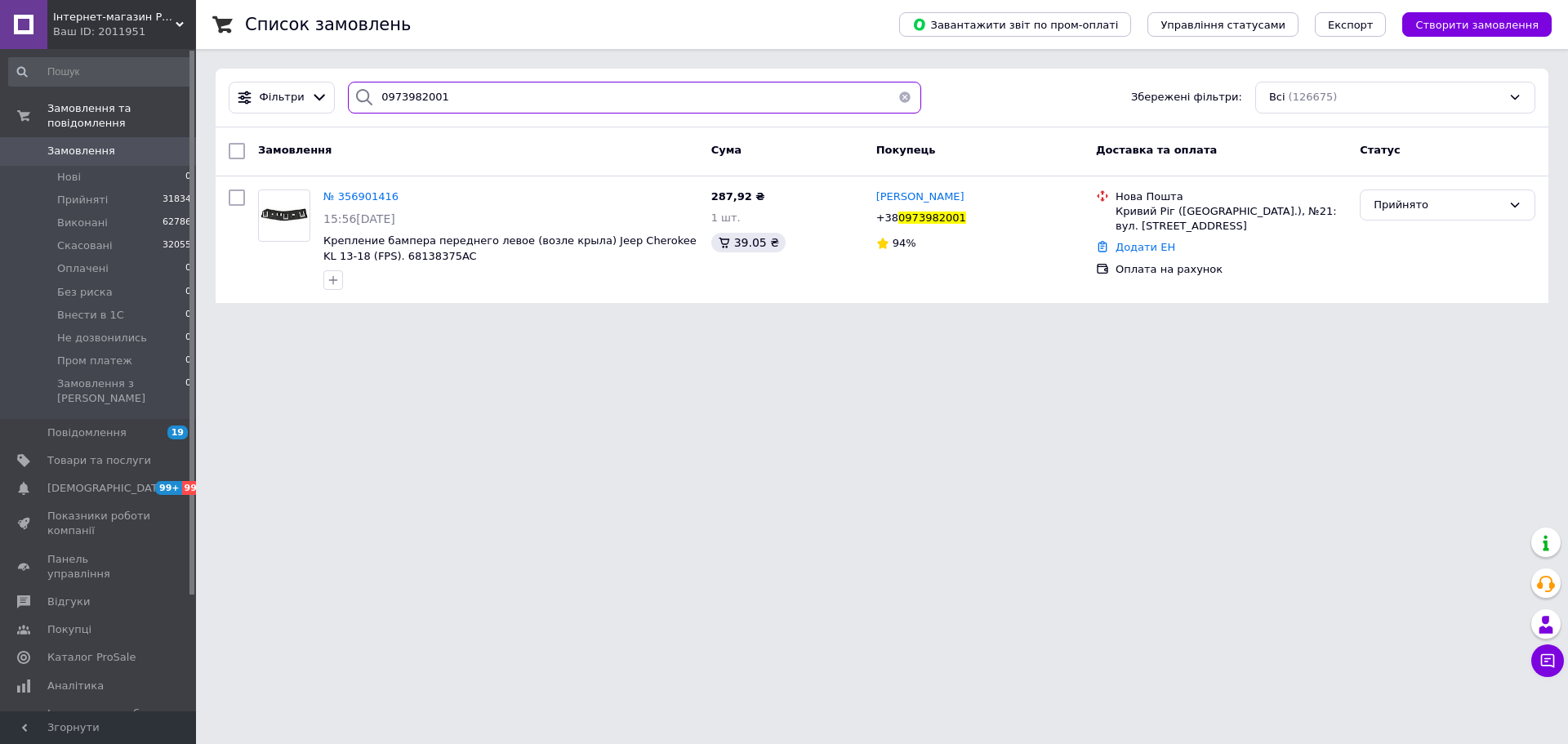
type input "0973982001"
click at [75, 144] on span "Замовлення" at bounding box center [81, 151] width 68 height 15
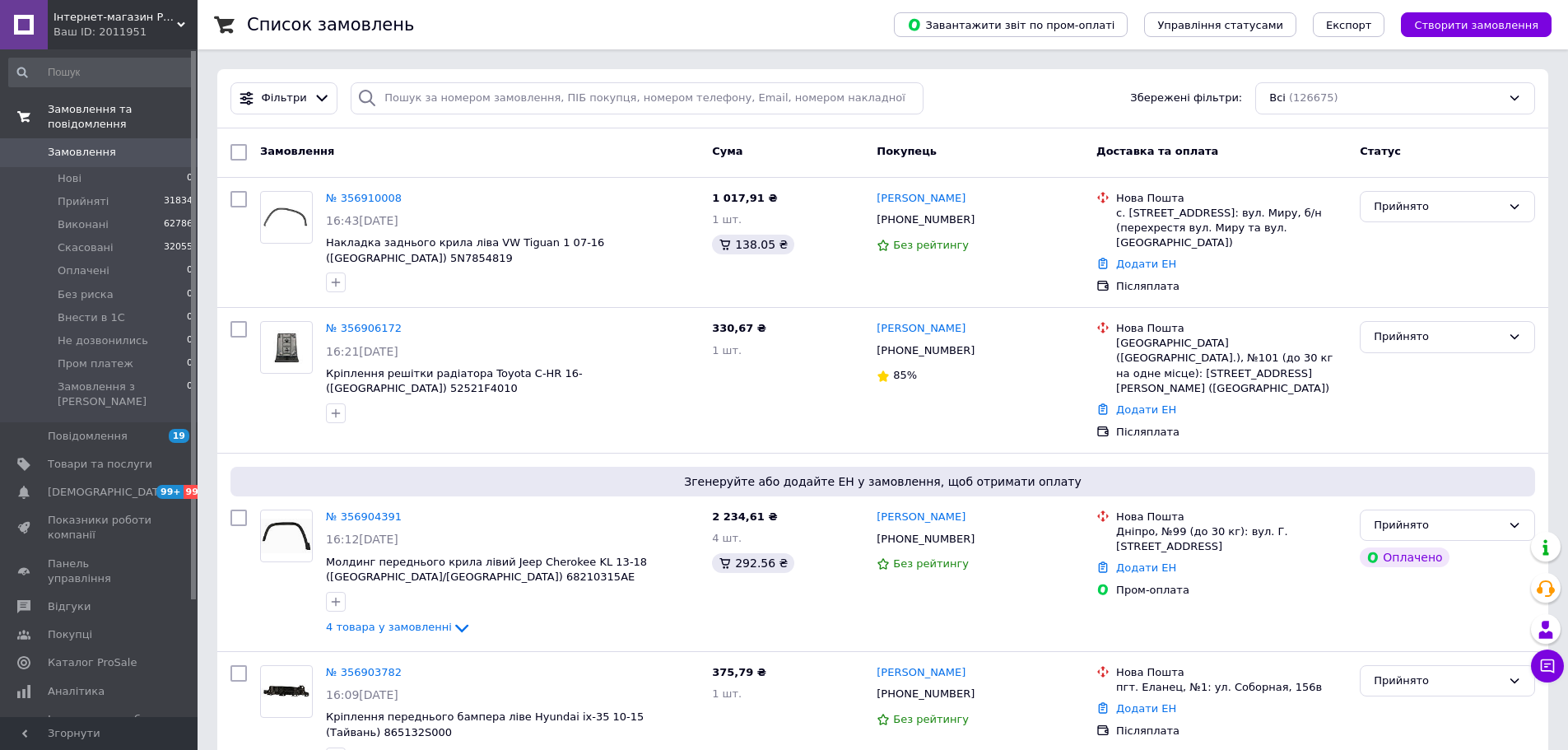
click at [92, 121] on link "Замовлення та повідомлення" at bounding box center [101, 117] width 203 height 43
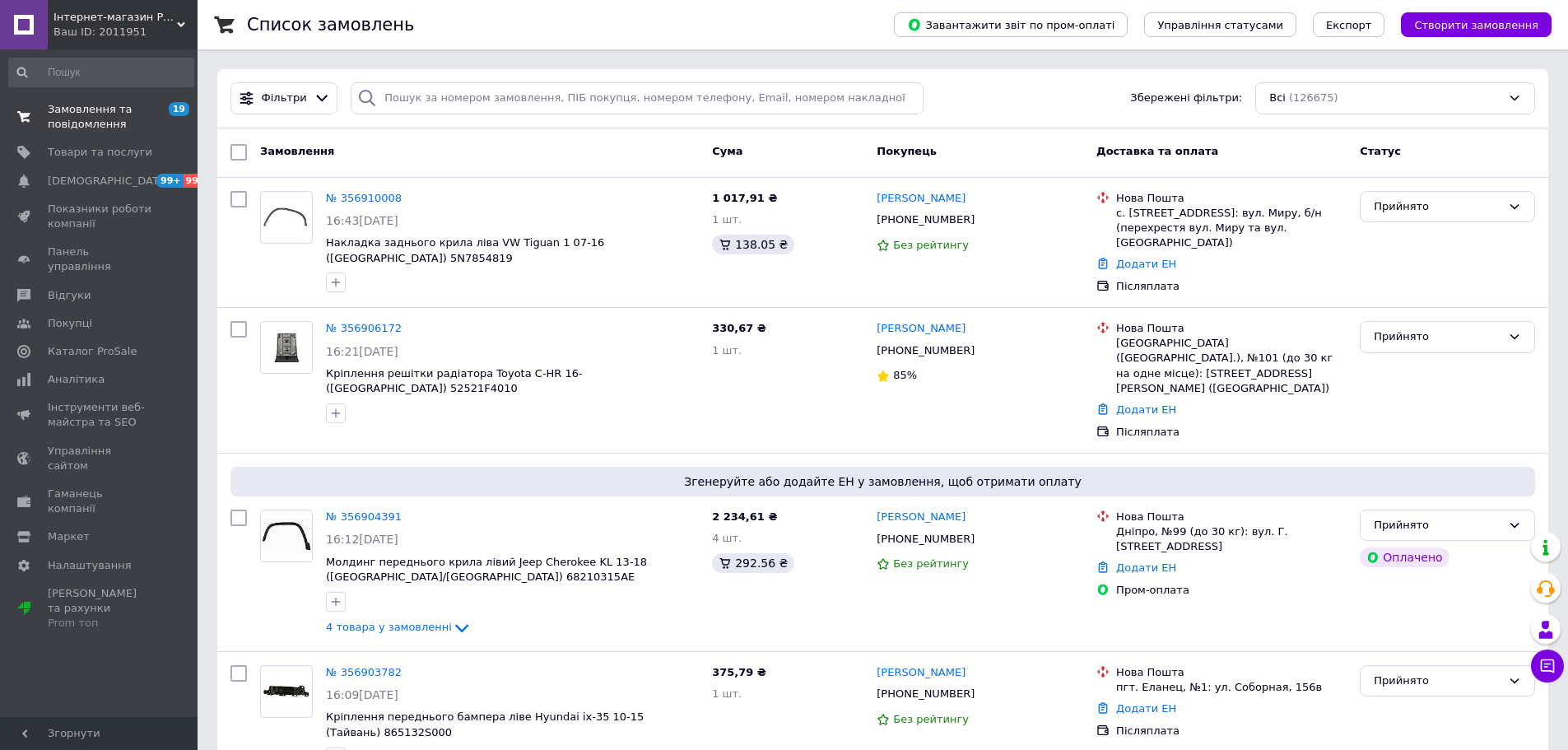
click at [89, 141] on link "Товари та послуги" at bounding box center [101, 153] width 203 height 28
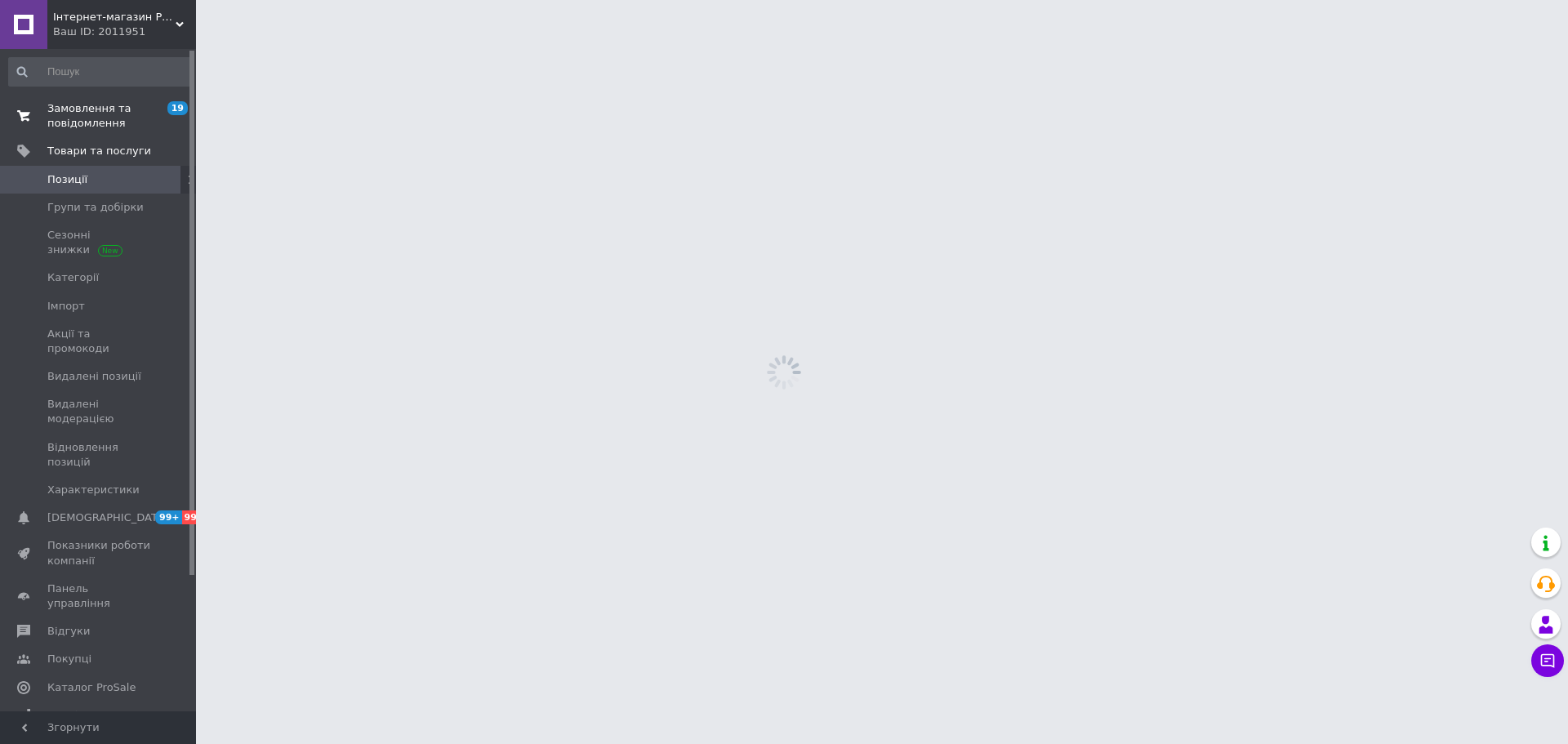
click at [90, 124] on span "Замовлення та повідомлення" at bounding box center [98, 116] width 104 height 30
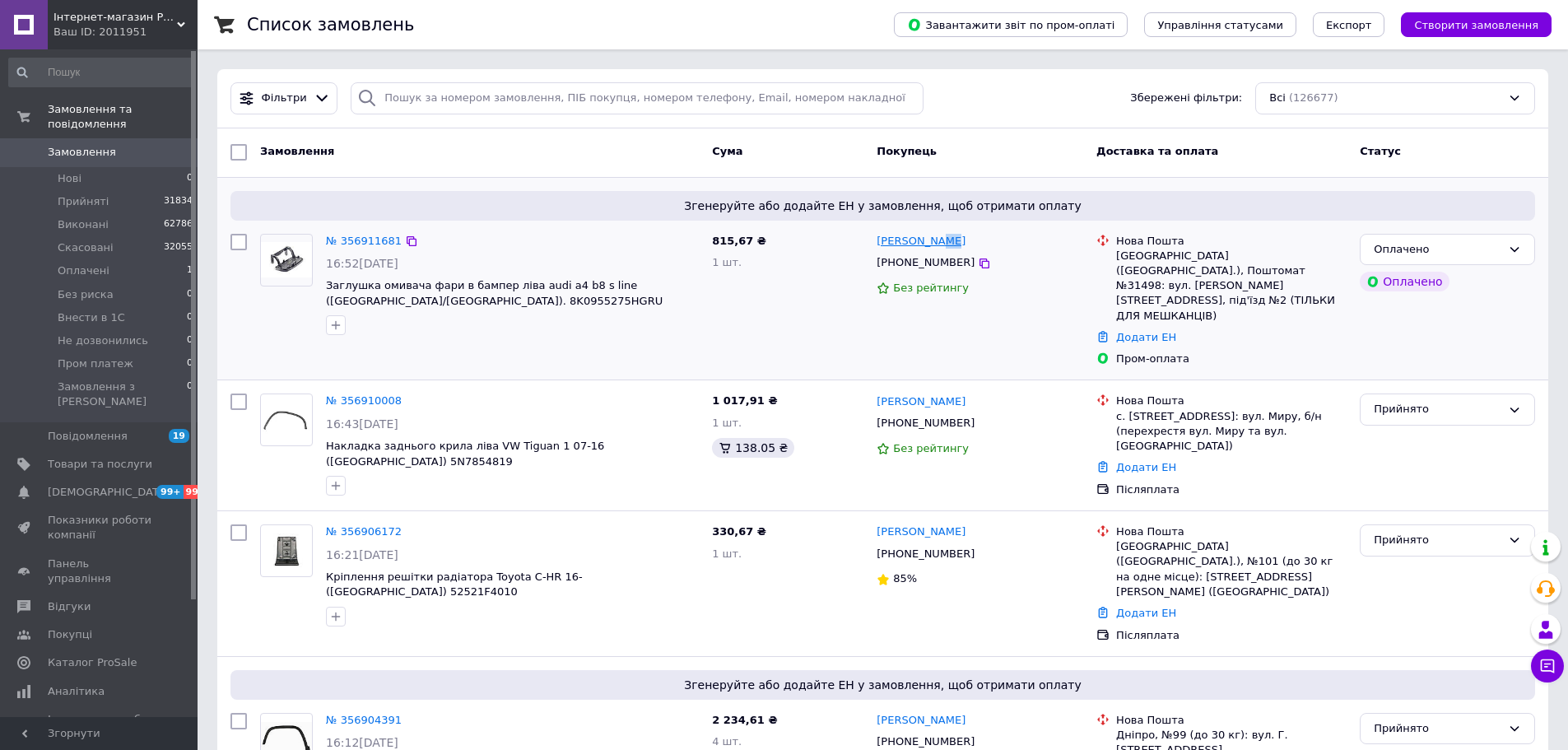
drag, startPoint x: 988, startPoint y: 234, endPoint x: 925, endPoint y: 244, distance: 63.8
click at [925, 244] on div "[PERSON_NAME]" at bounding box center [980, 242] width 210 height 19
copy div "80980660500"
copy div "0980660500"
drag, startPoint x: 990, startPoint y: 259, endPoint x: 894, endPoint y: 263, distance: 96.1
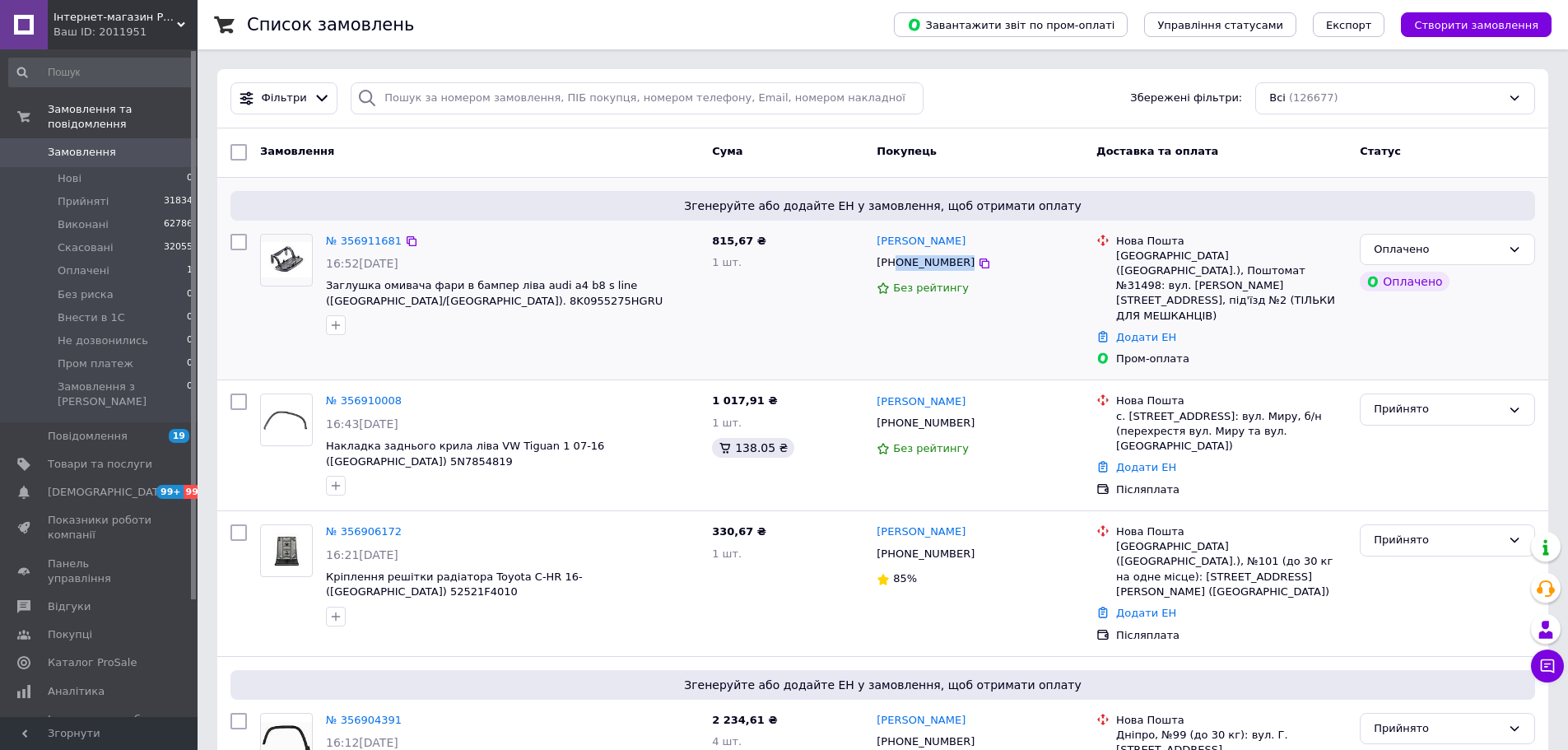
click at [894, 263] on div "[PHONE_NUMBER]" at bounding box center [980, 263] width 210 height 19
click at [130, 16] on span "Інтернет-магазин Prokuzov" at bounding box center [115, 17] width 124 height 15
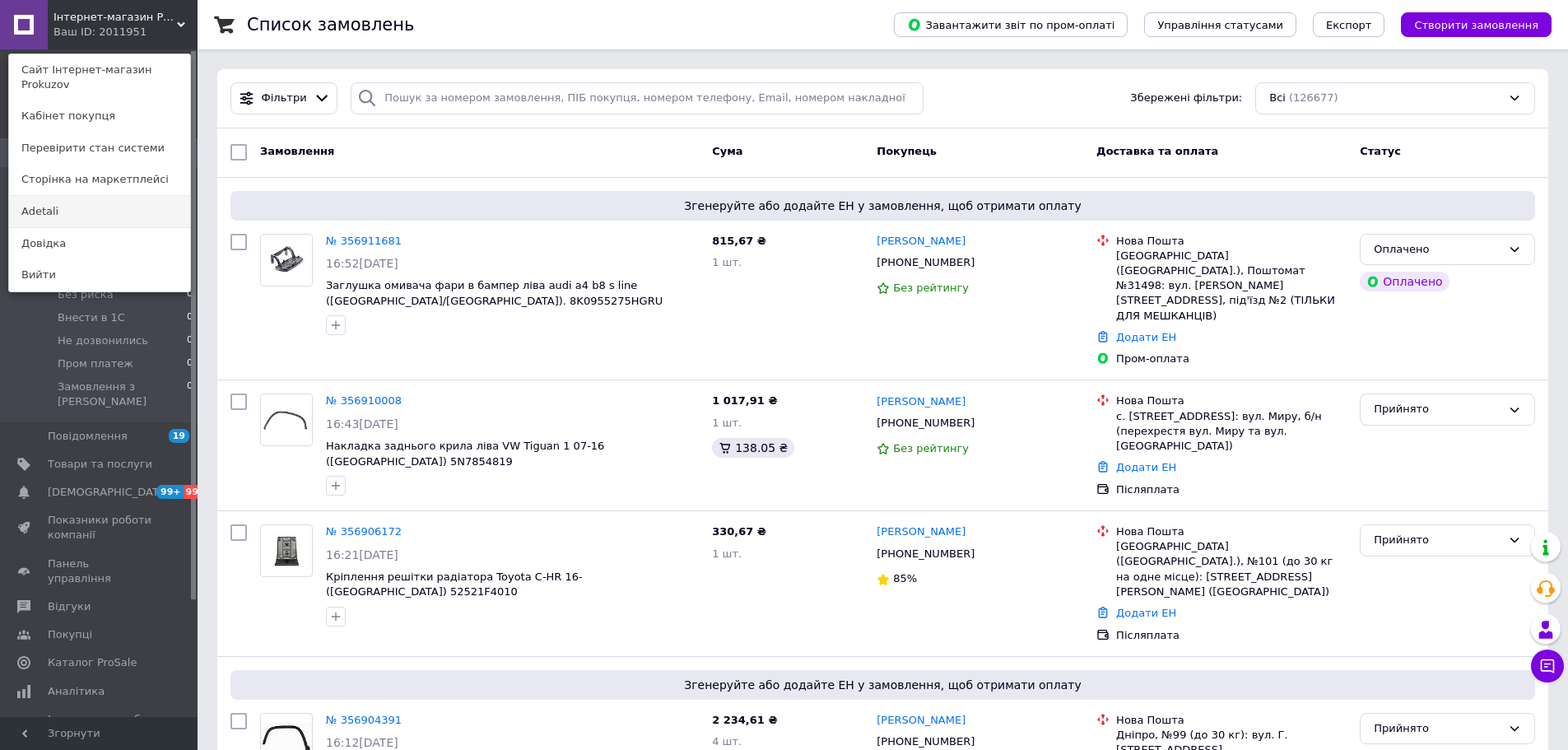
click at [62, 203] on link "Adetali" at bounding box center [99, 211] width 182 height 32
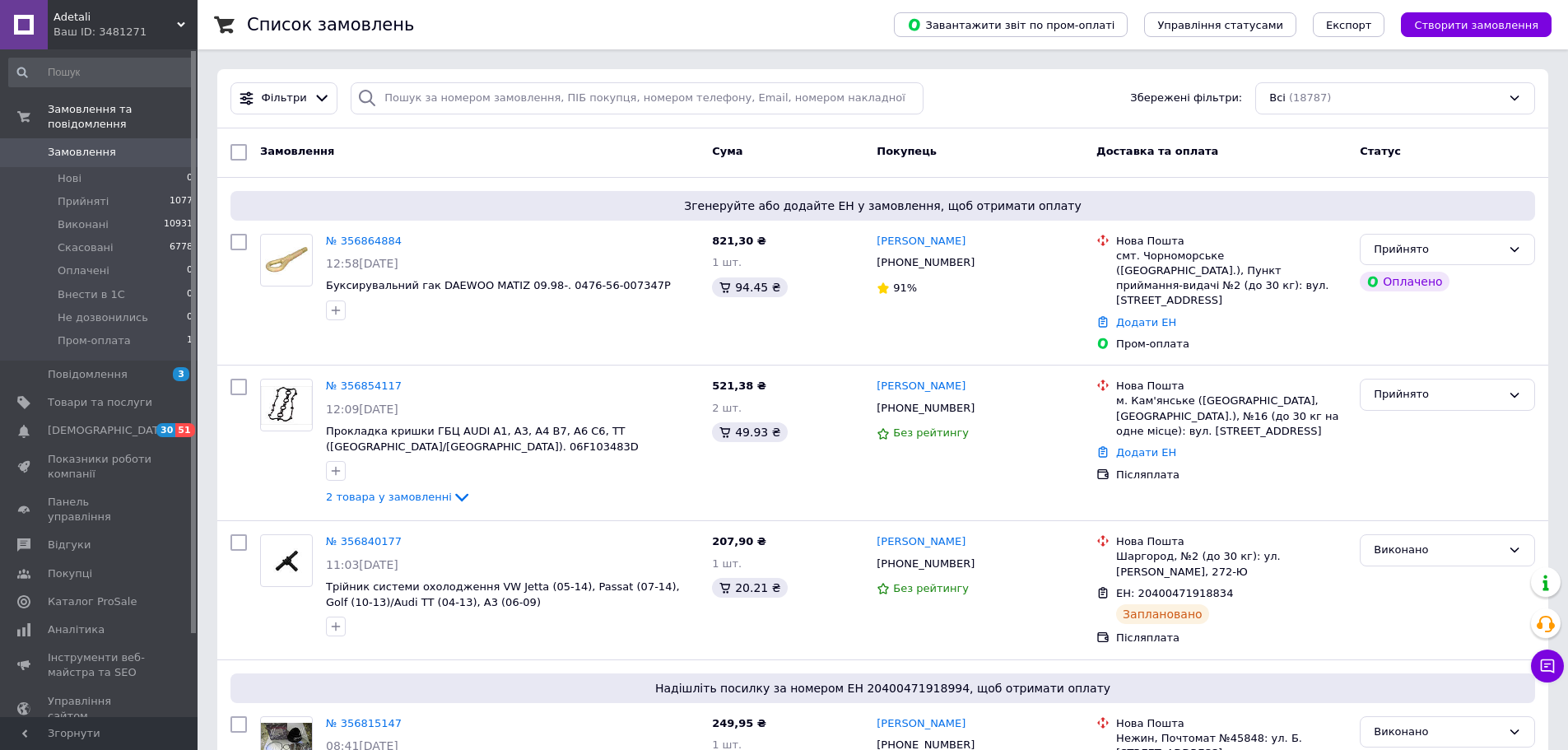
click at [91, 145] on span "Замовлення" at bounding box center [82, 152] width 68 height 15
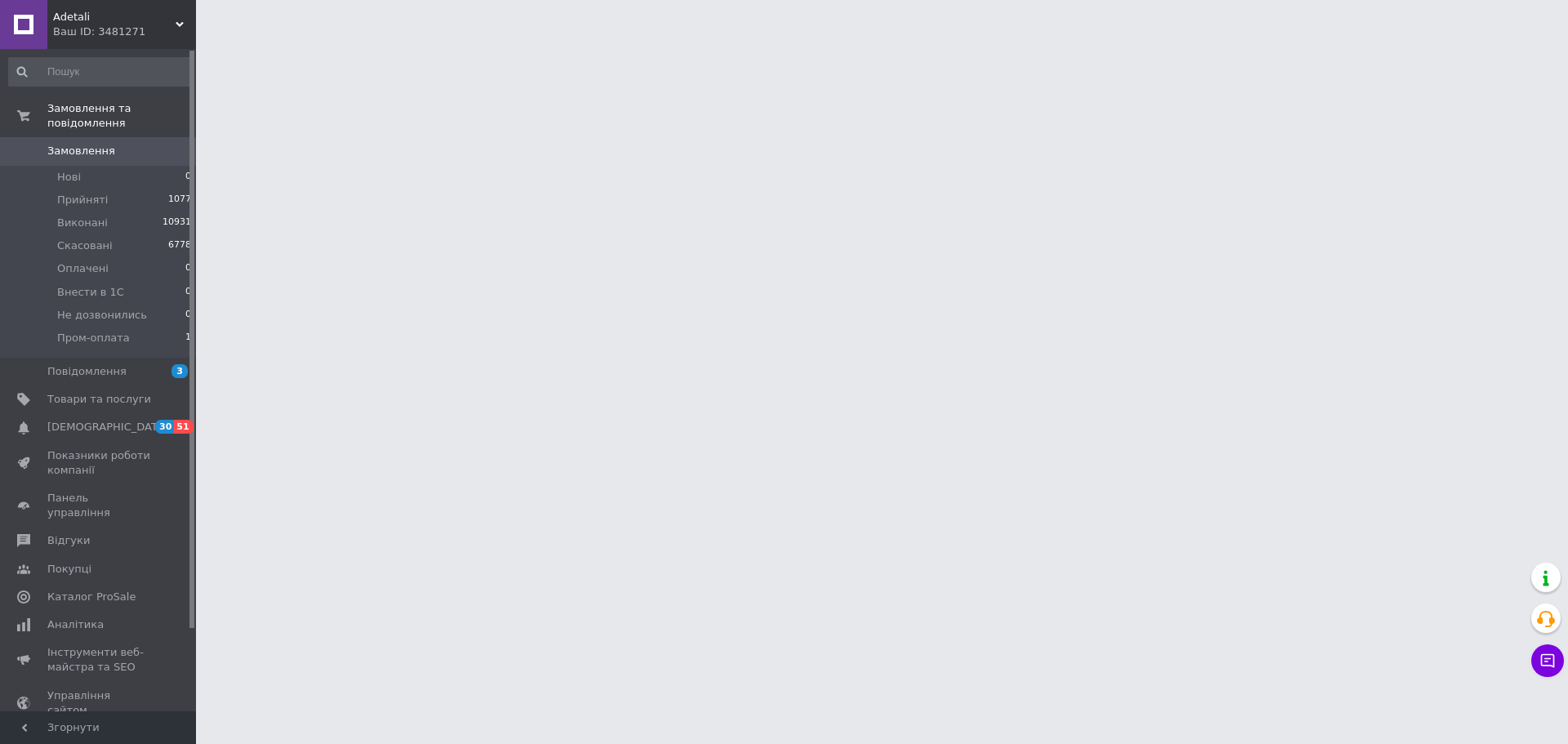
click at [90, 23] on span "Adetali" at bounding box center [114, 17] width 123 height 15
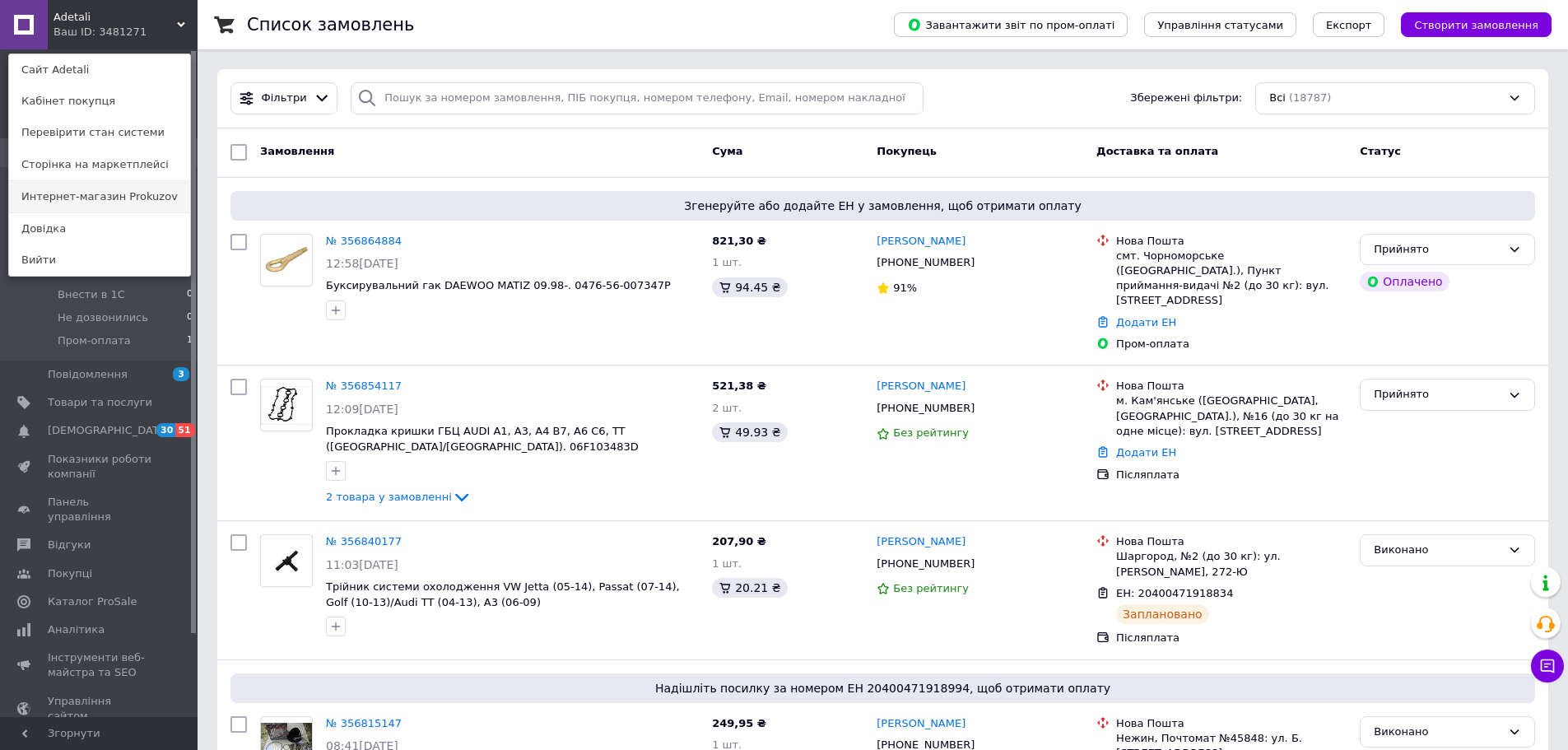
click at [53, 198] on link "Интернет-магазин Prokuzov" at bounding box center [99, 197] width 182 height 32
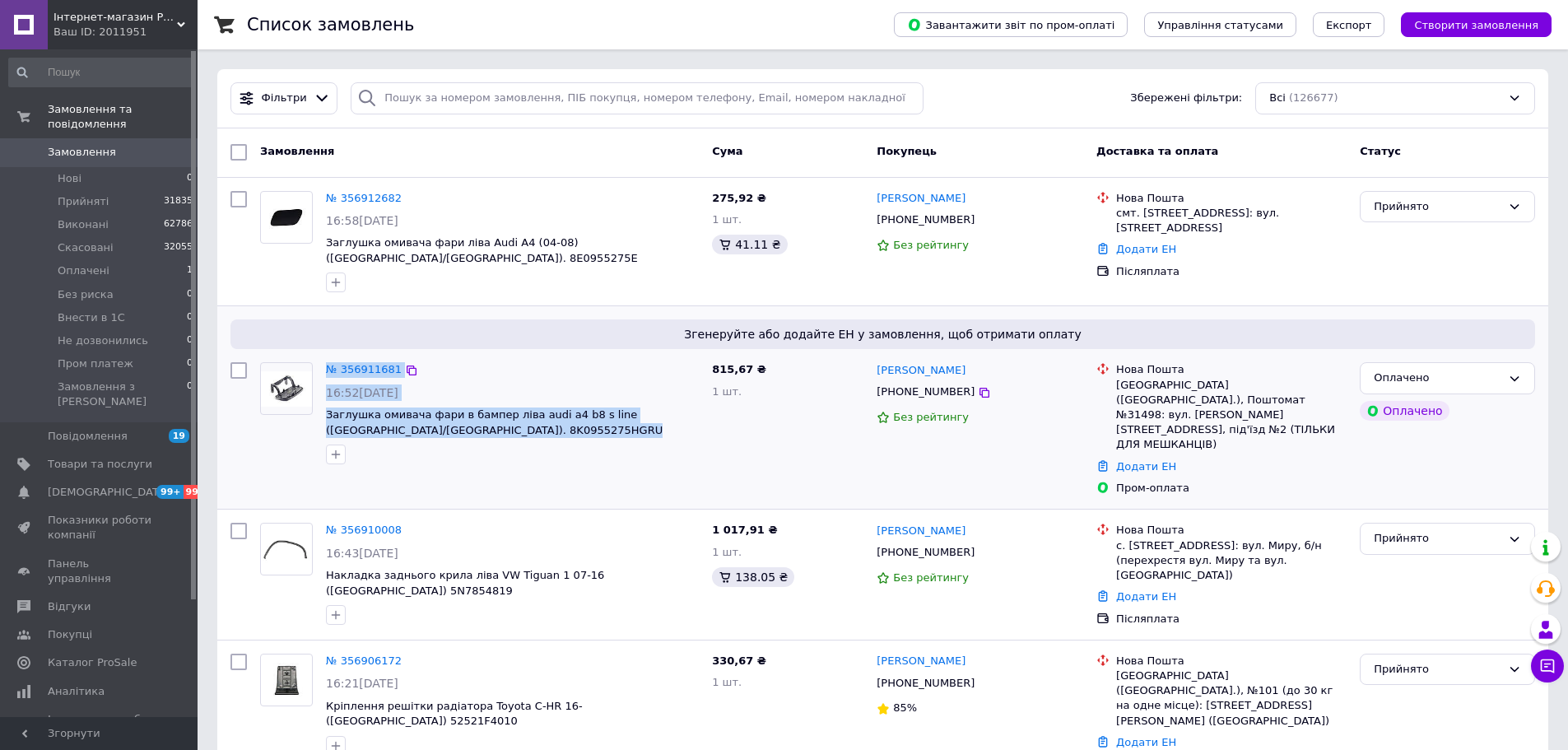
copy div "№ 356911681 16:52[DATE] Заглушка омивача фари в бампер ліва audi a4 b8 s line (…"
copy div "8K0955275HGRU"
drag, startPoint x: 447, startPoint y: 425, endPoint x: 320, endPoint y: 413, distance: 127.6
click at [320, 413] on div "№ 356911681 16:52[DATE] Заглушка омивача фари в бампер ліва audi a4 b8 s line (…" at bounding box center [512, 413] width 386 height 115
copy div "0980660500"
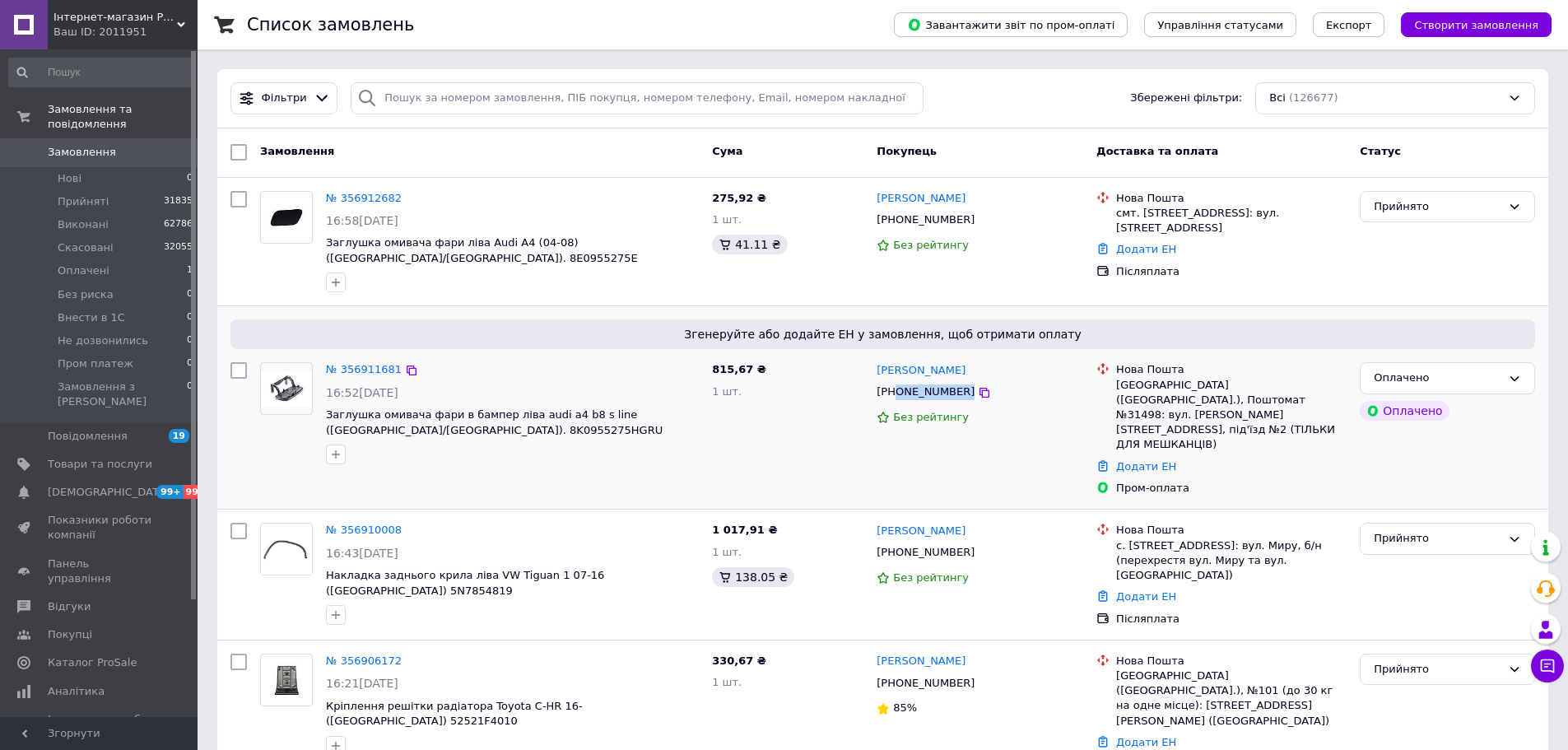
drag, startPoint x: 988, startPoint y: 376, endPoint x: 897, endPoint y: 389, distance: 91.9
click at [897, 389] on div "[PHONE_NUMBER]" at bounding box center [980, 393] width 210 height 19
click at [81, 145] on span "Замовлення" at bounding box center [82, 152] width 68 height 15
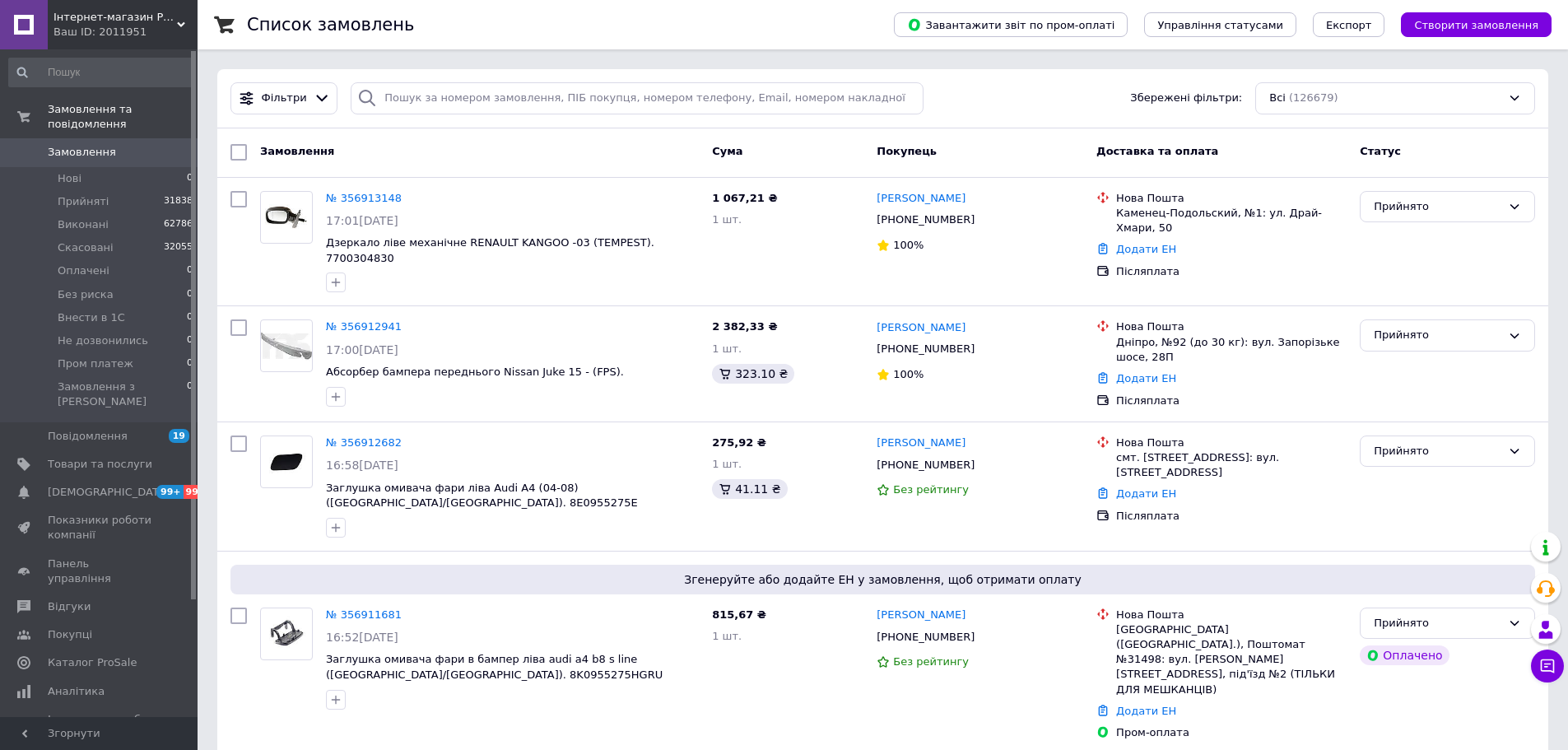
click at [146, 145] on span "Замовлення" at bounding box center [99, 152] width 104 height 15
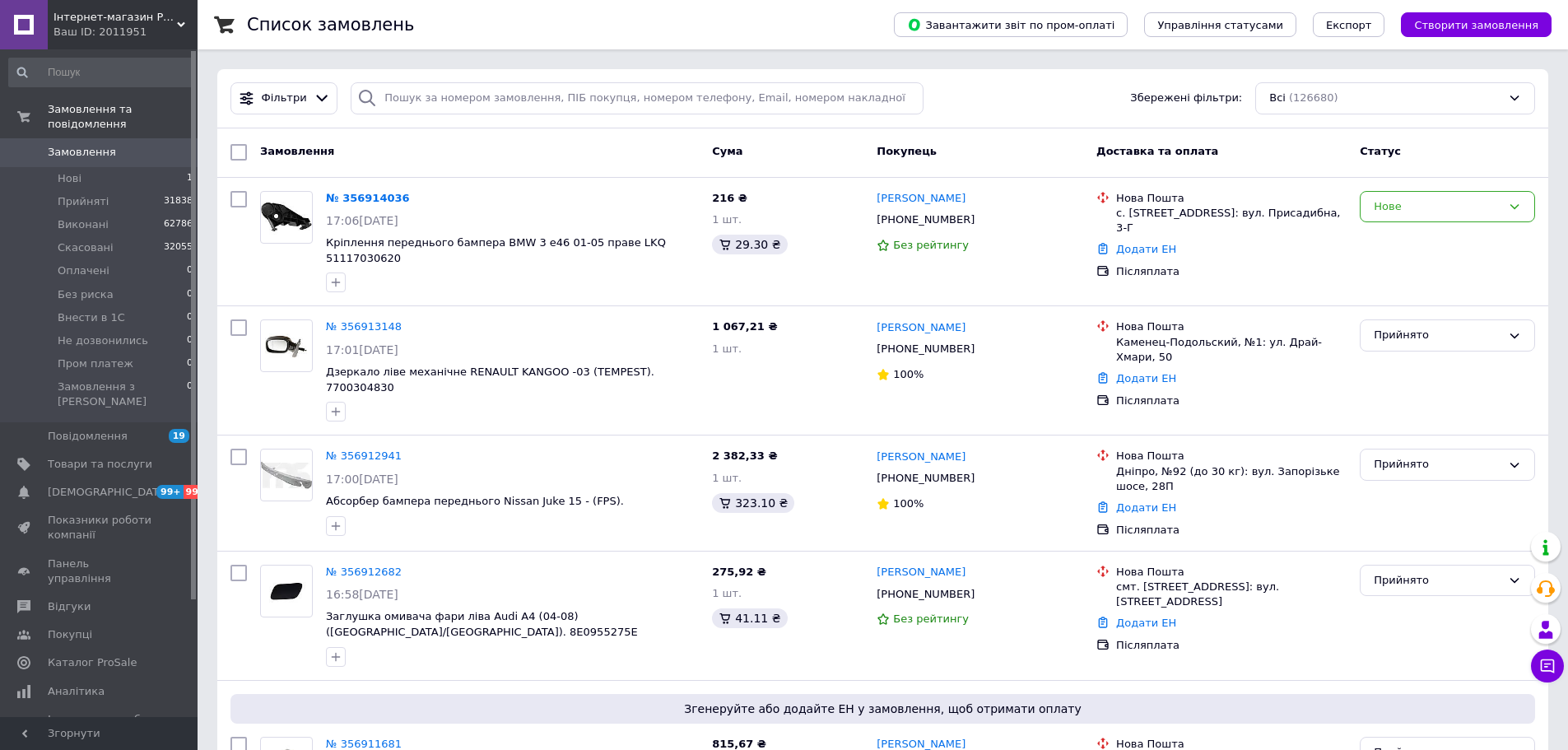
click at [61, 145] on span "Замовлення" at bounding box center [82, 152] width 68 height 15
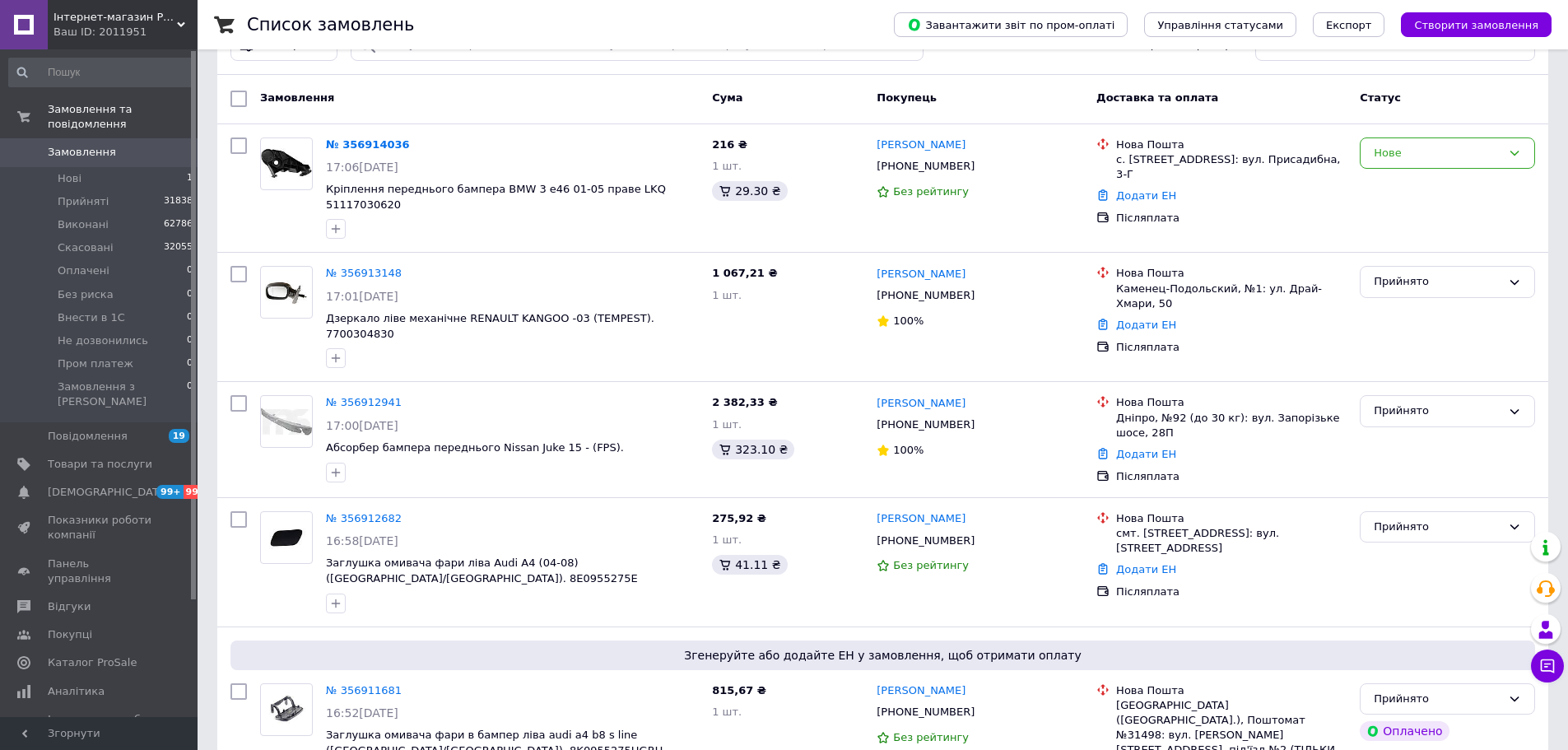
scroll to position [82, 0]
